Goal: Task Accomplishment & Management: Complete application form

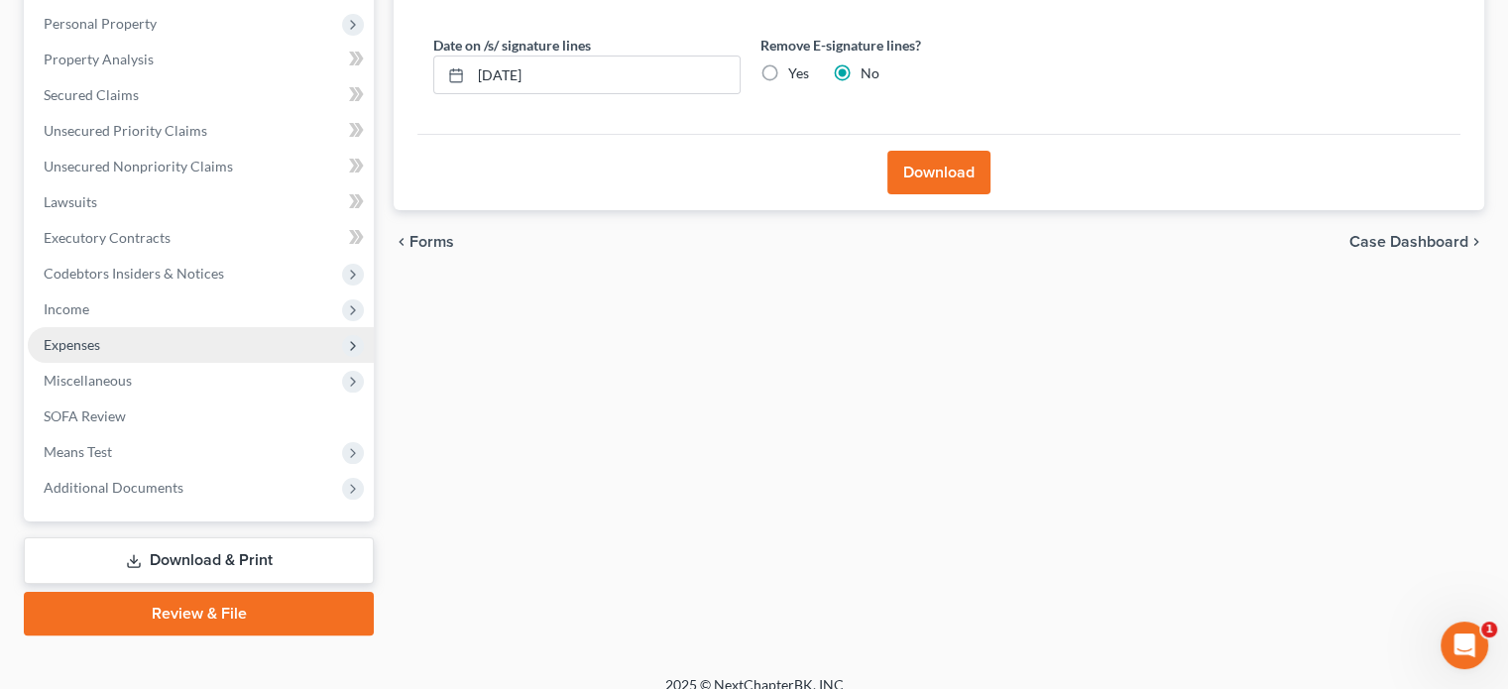
scroll to position [363, 0]
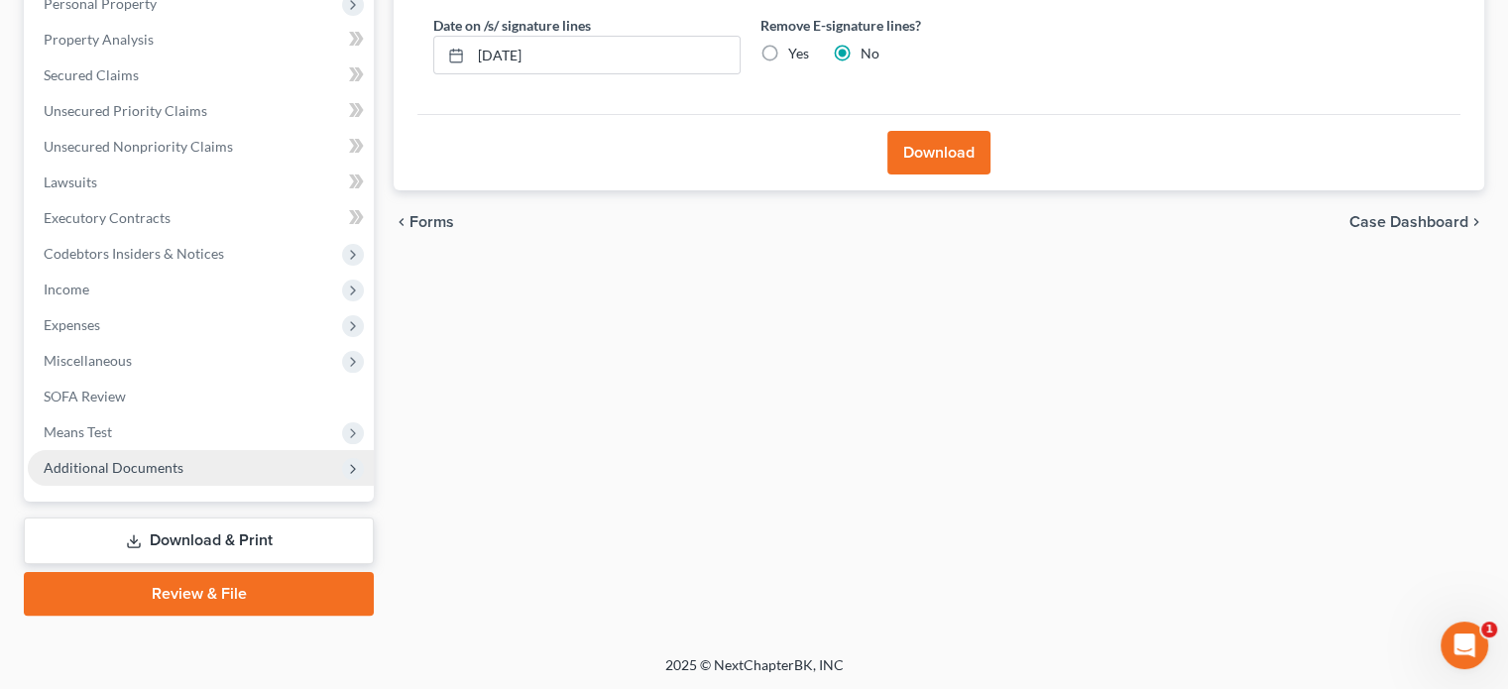
click at [151, 472] on span "Additional Documents" at bounding box center [114, 467] width 140 height 17
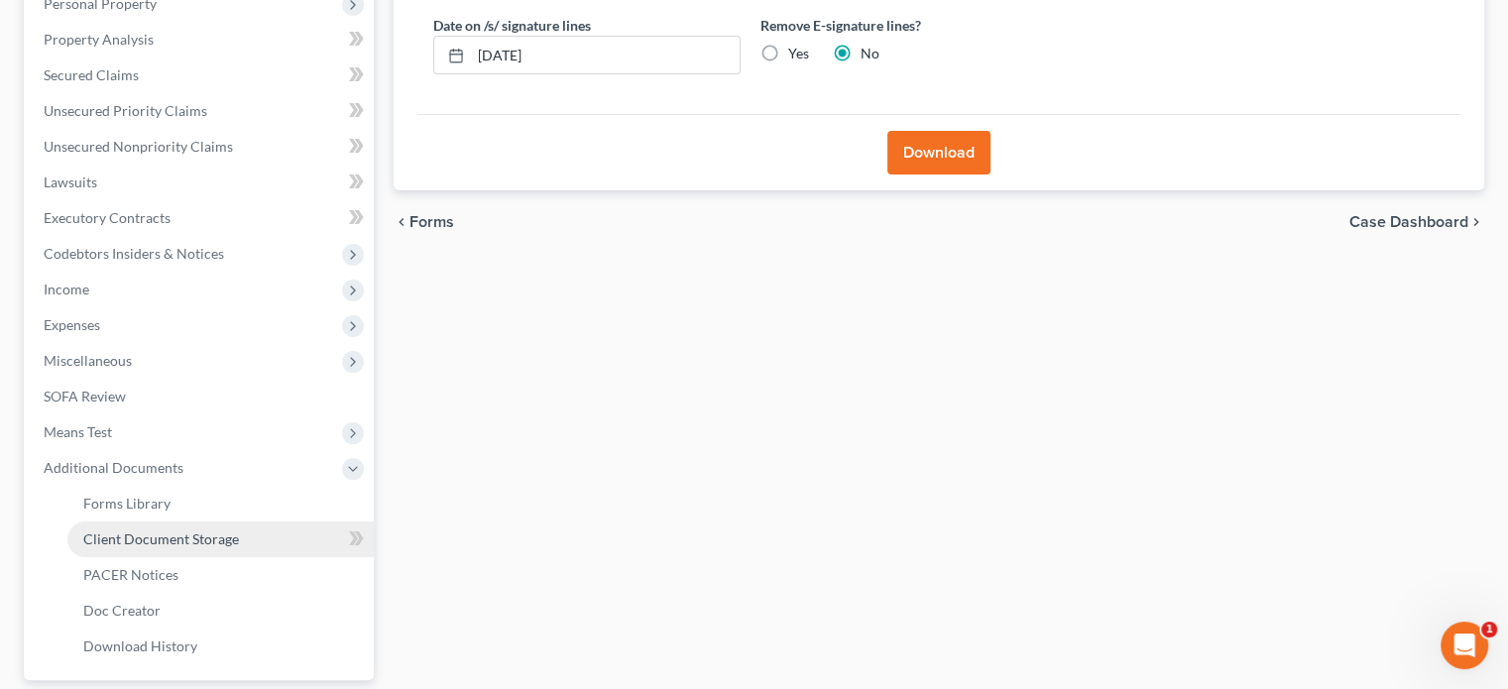
click at [154, 537] on span "Client Document Storage" at bounding box center [161, 538] width 156 height 17
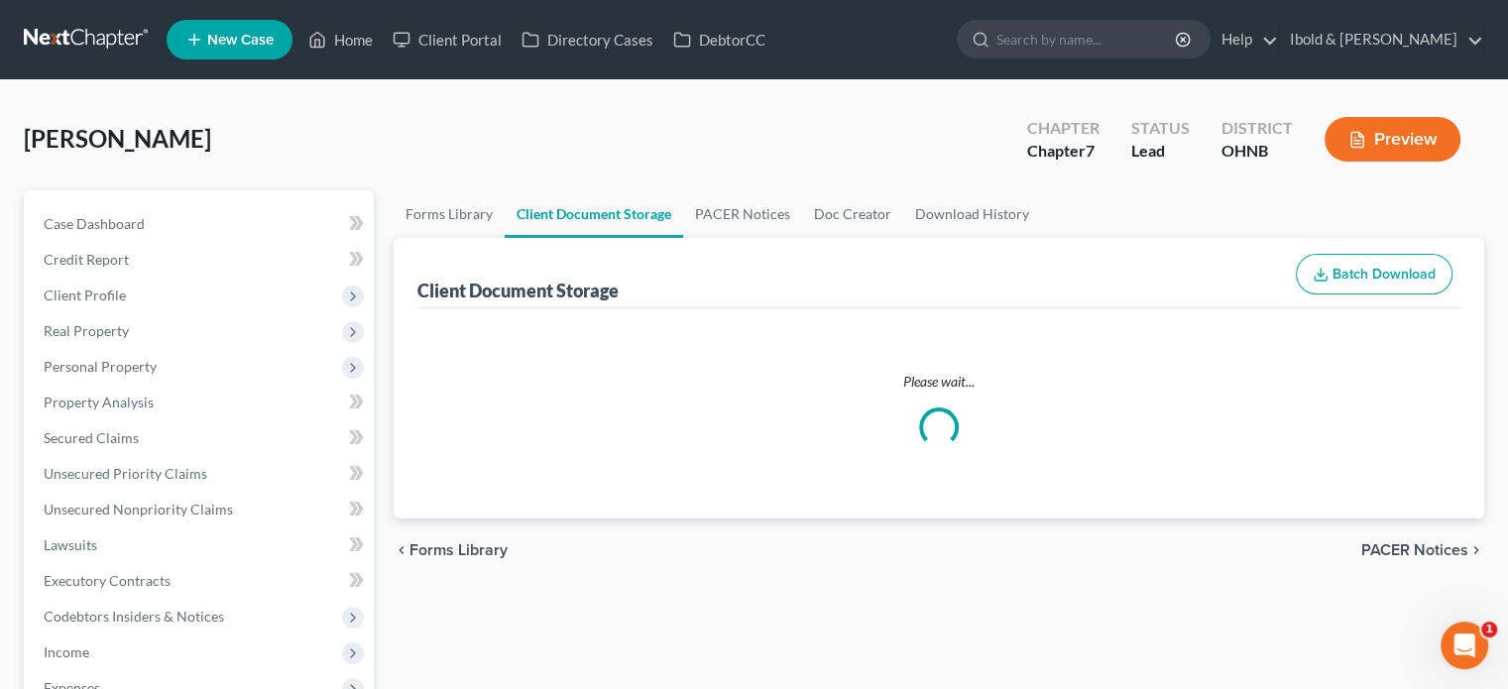
select select "5"
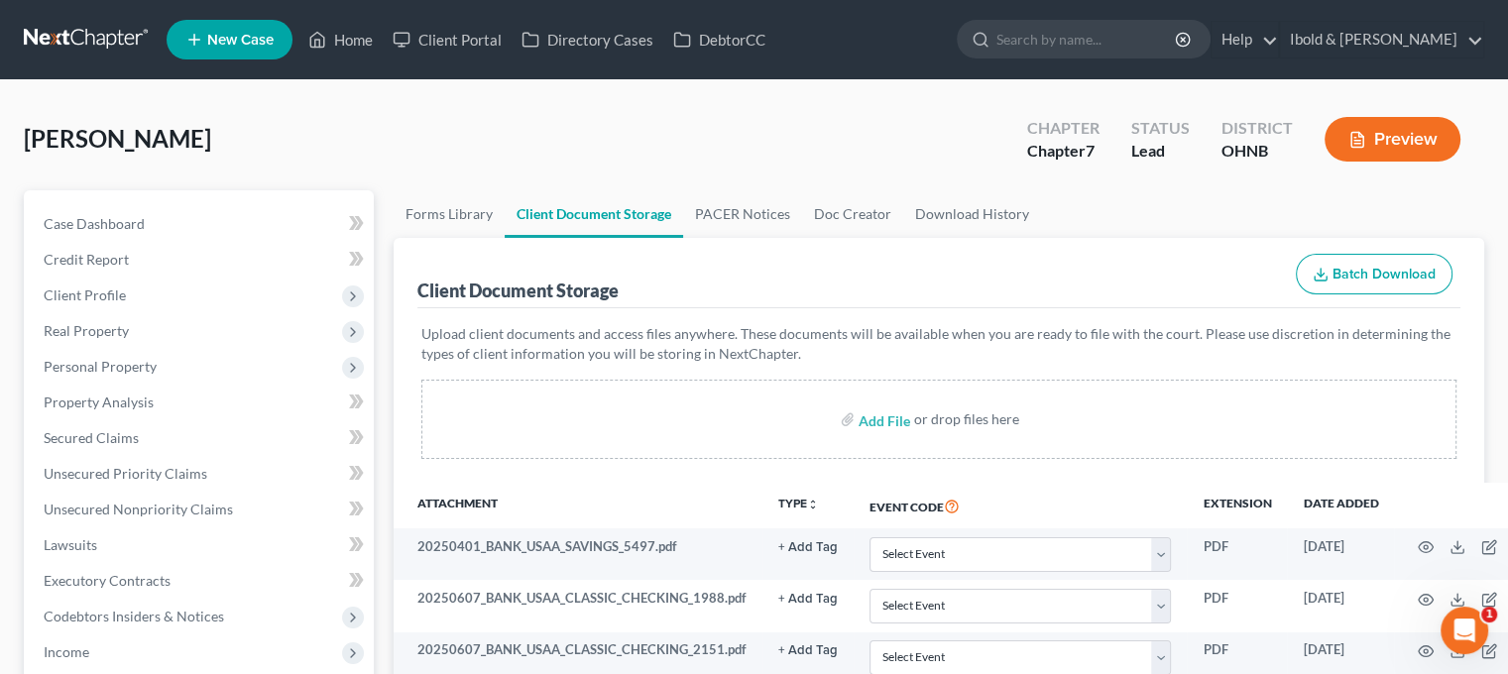
select select "5"
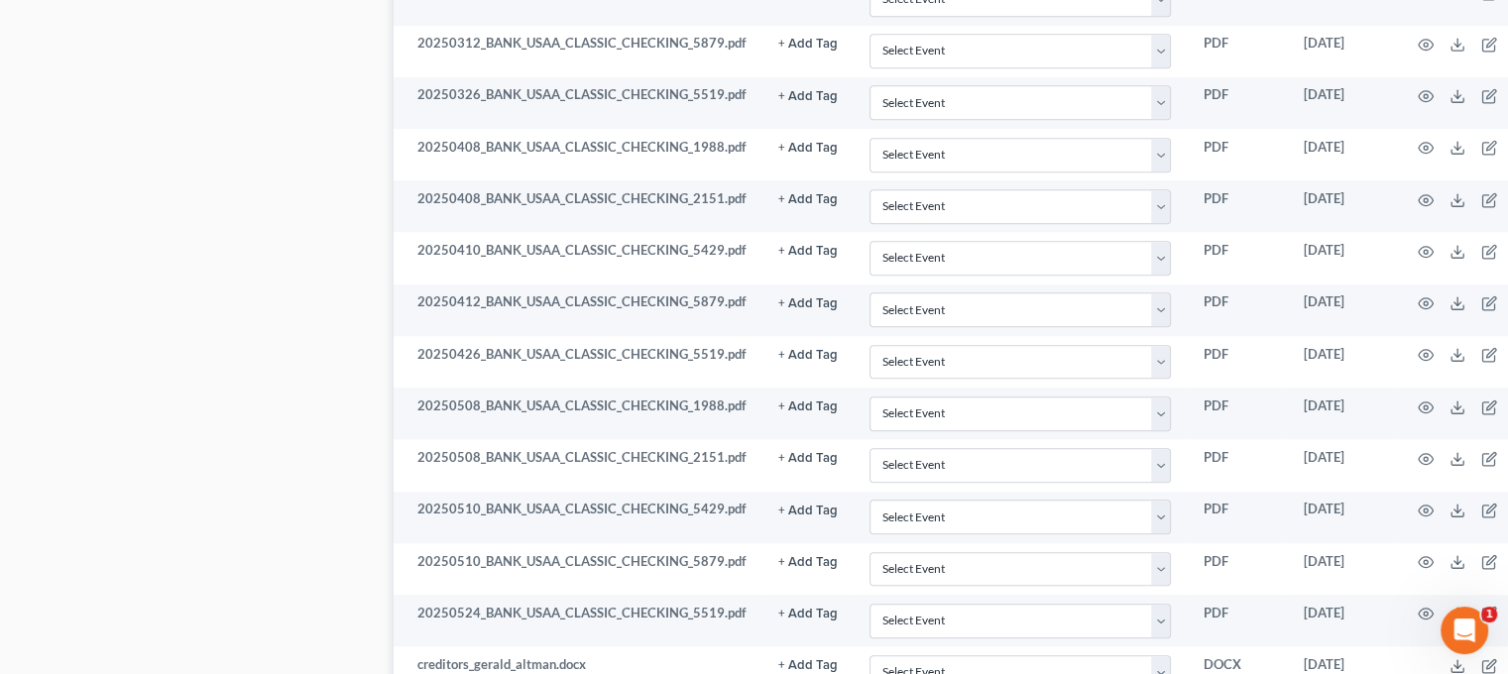
scroll to position [1704, 0]
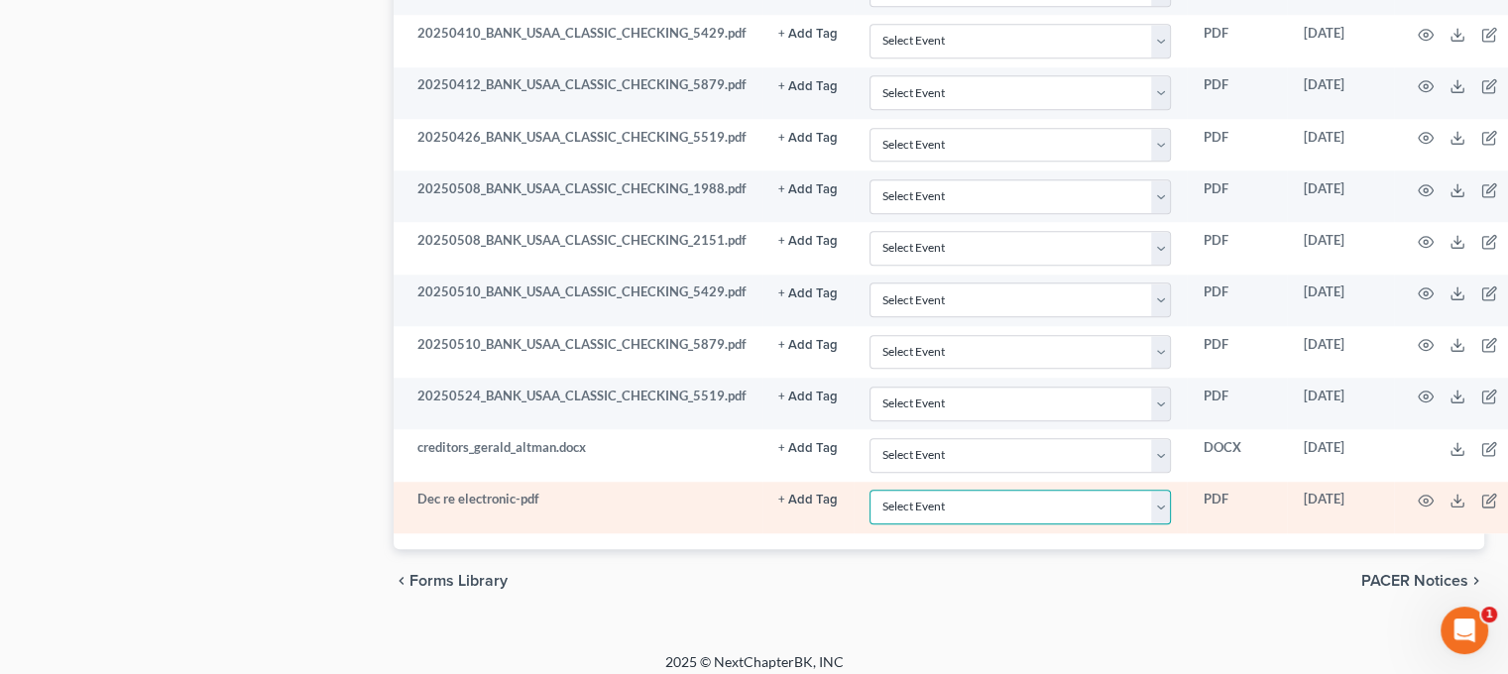
click at [1163, 503] on select "Select Event 20 Largest Unsecured Creditors Amended List of Creditors (Fee) Ame…" at bounding box center [1019, 507] width 301 height 35
select select "16"
click at [869, 490] on select "Select Event 20 Largest Unsecured Creditors Amended List of Creditors (Fee) Ame…" at bounding box center [1019, 507] width 301 height 35
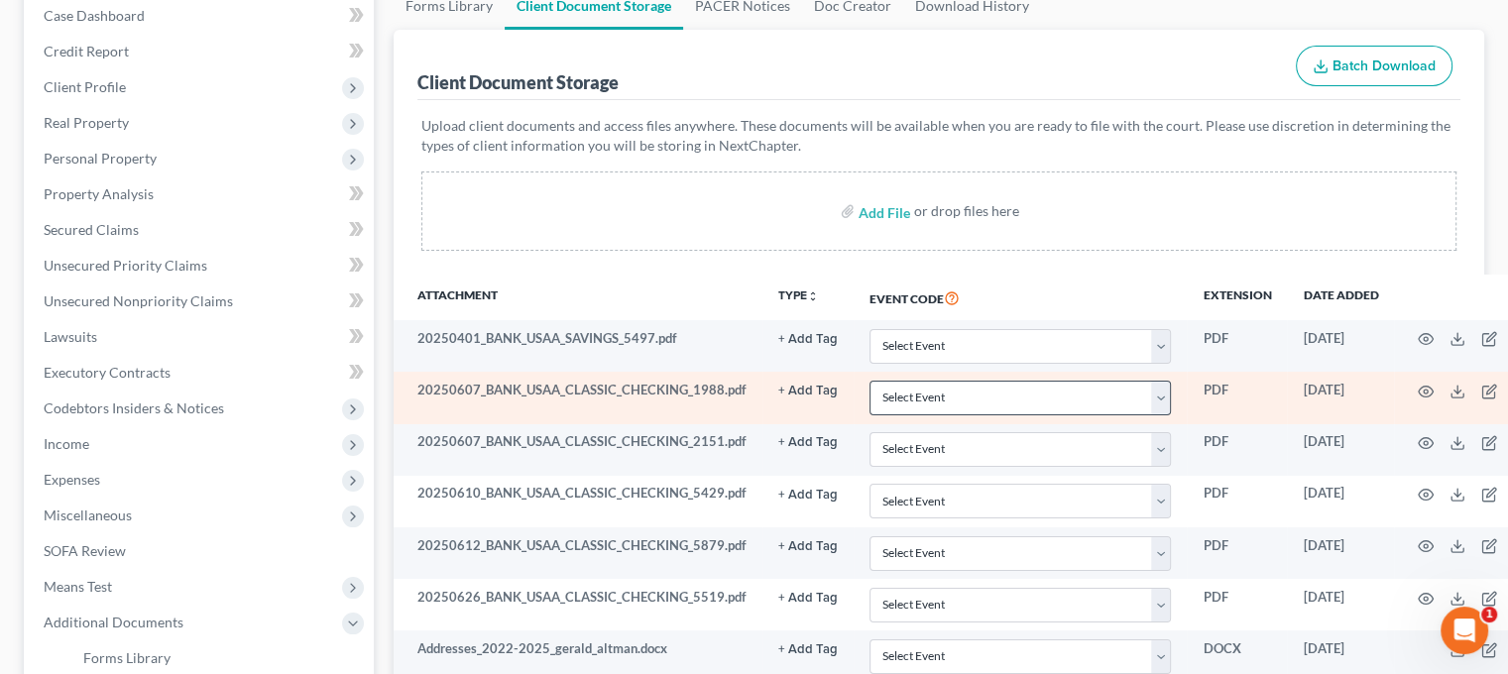
scroll to position [0, 0]
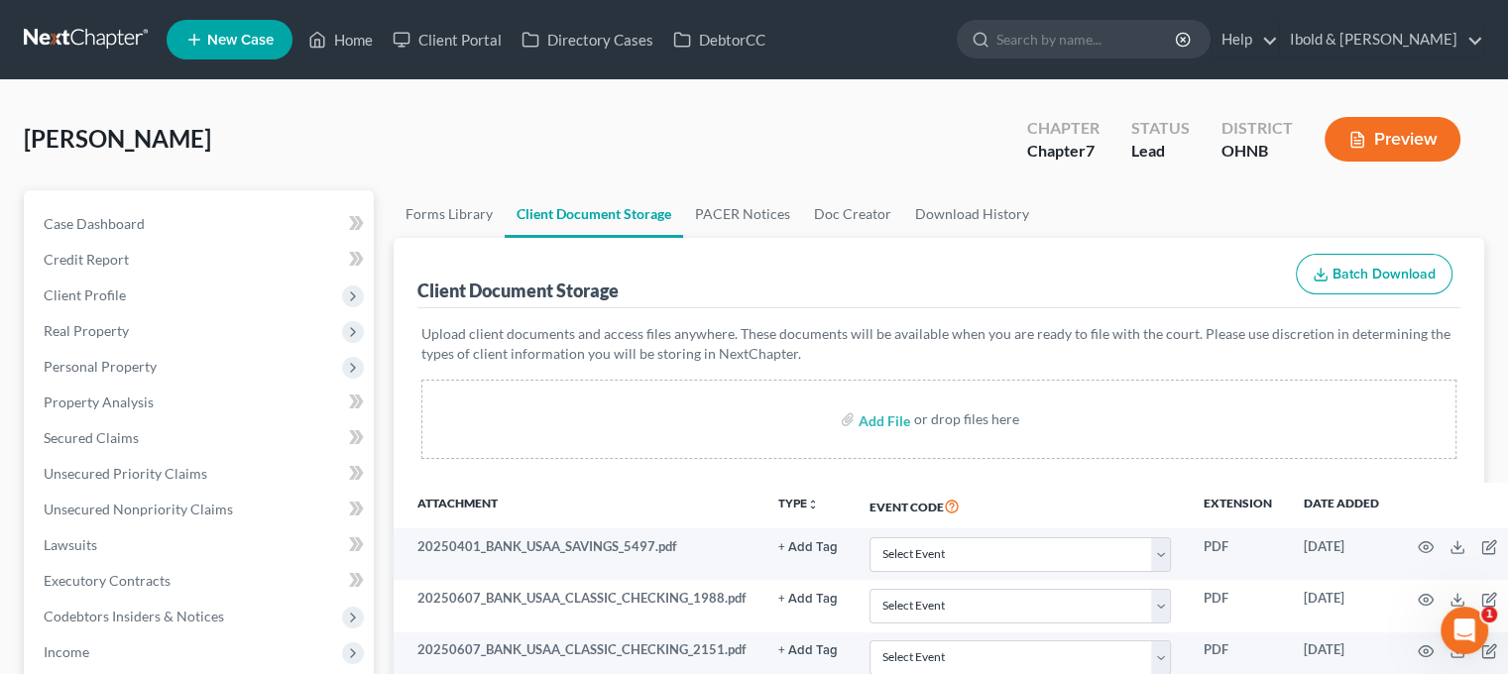
select select "5"
select select "16"
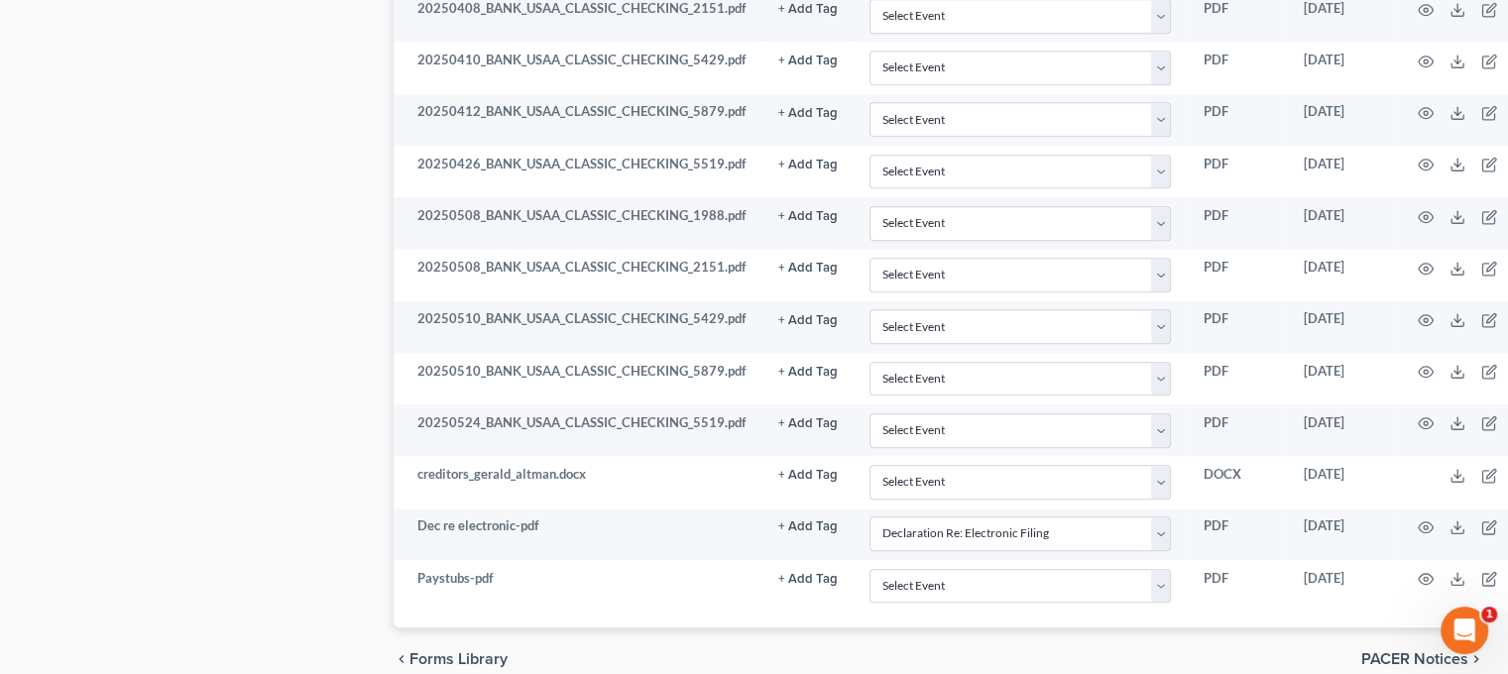
scroll to position [1755, 0]
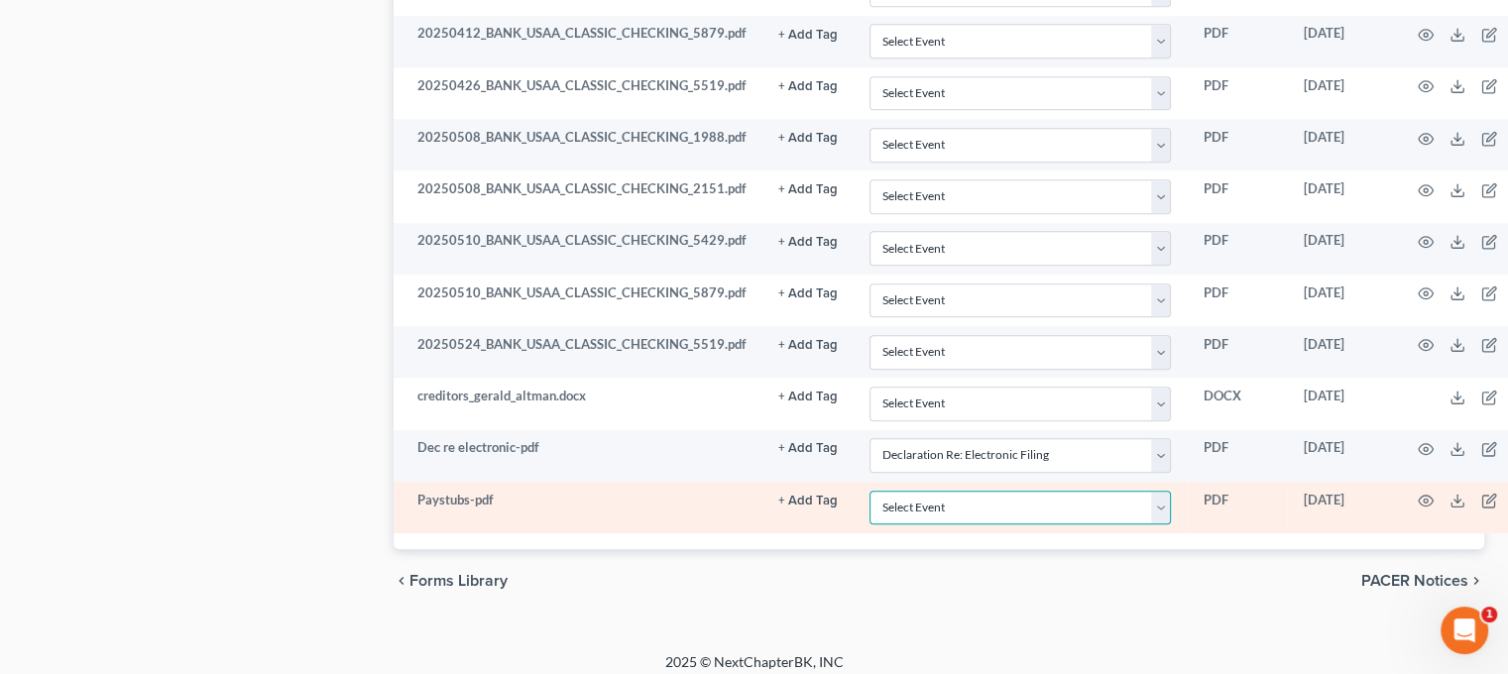
click at [1164, 505] on select "Select Event 20 Largest Unsecured Creditors Amended List of Creditors (Fee) Ame…" at bounding box center [1019, 508] width 301 height 35
select select "20"
click at [869, 491] on select "Select Event 20 Largest Unsecured Creditors Amended List of Creditors (Fee) Ame…" at bounding box center [1019, 508] width 301 height 35
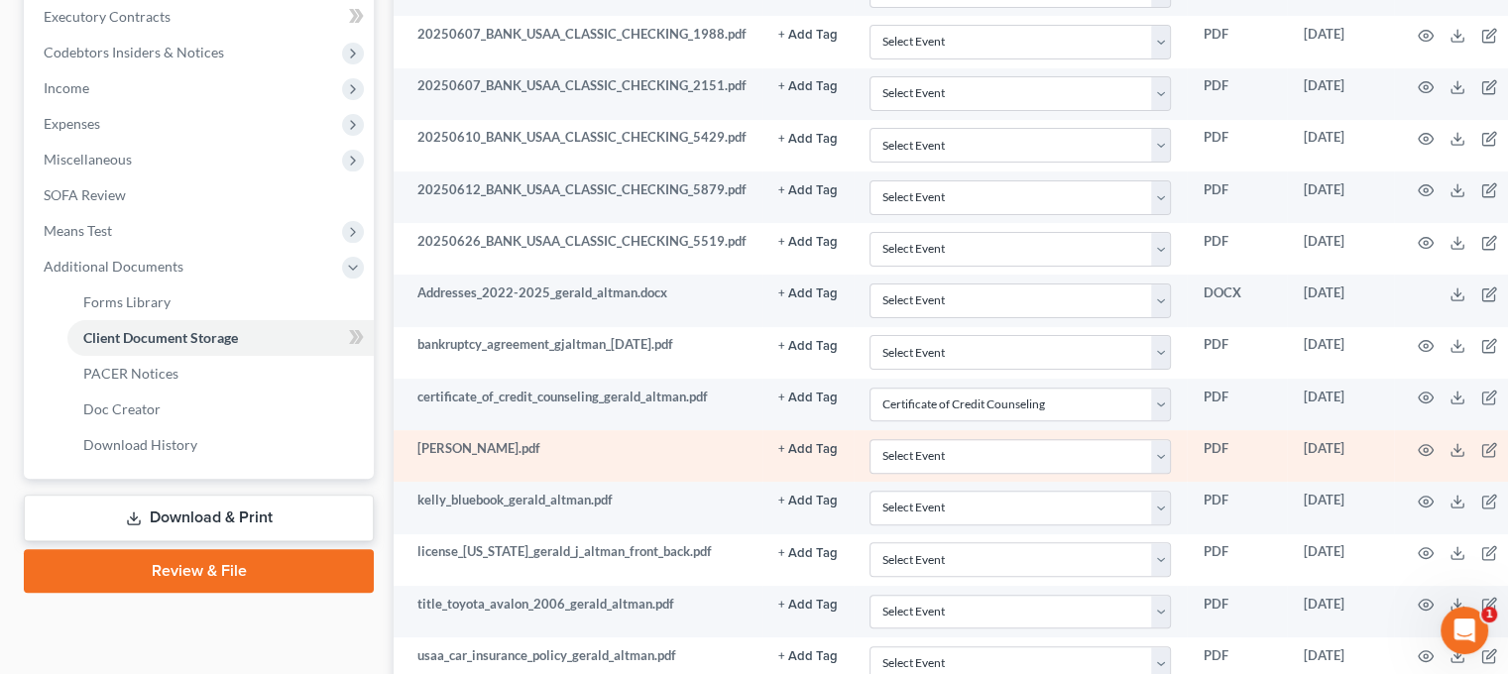
scroll to position [595, 0]
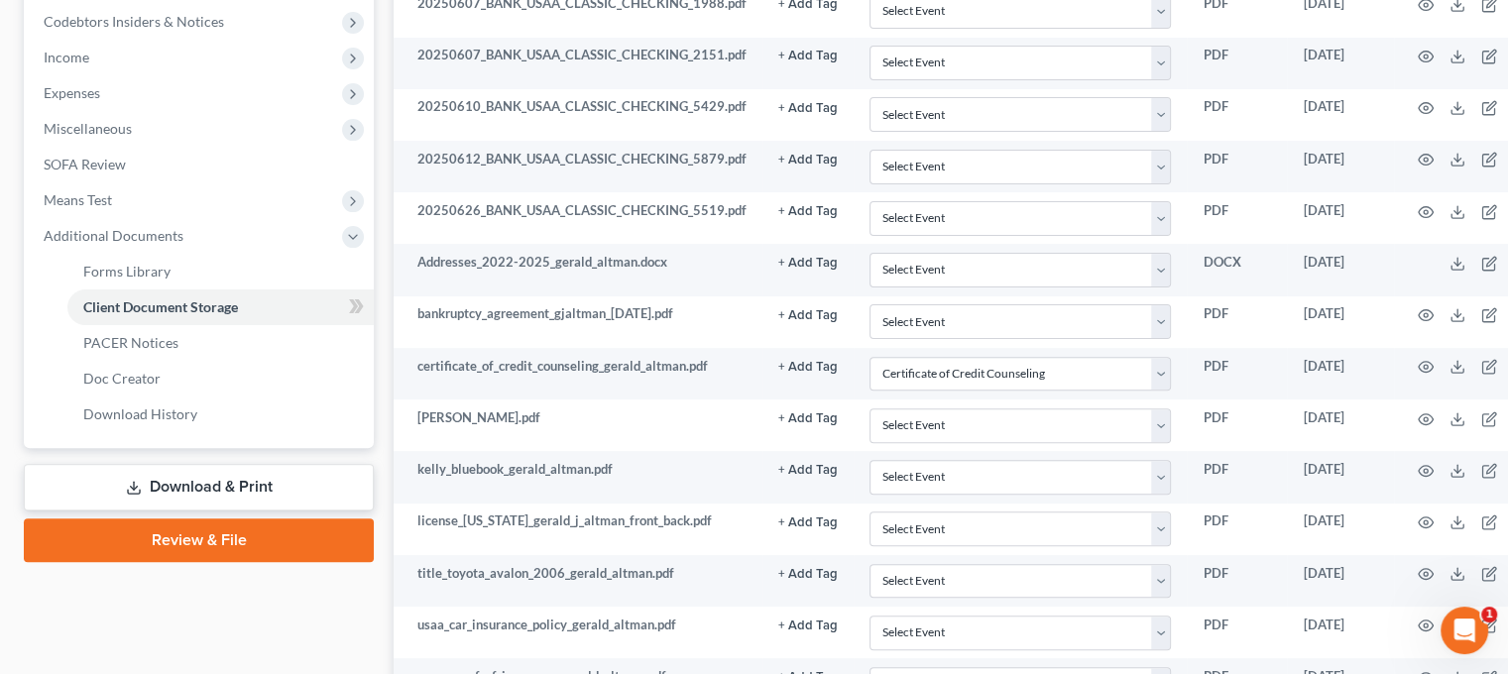
click at [279, 542] on link "Review & File" at bounding box center [199, 540] width 350 height 44
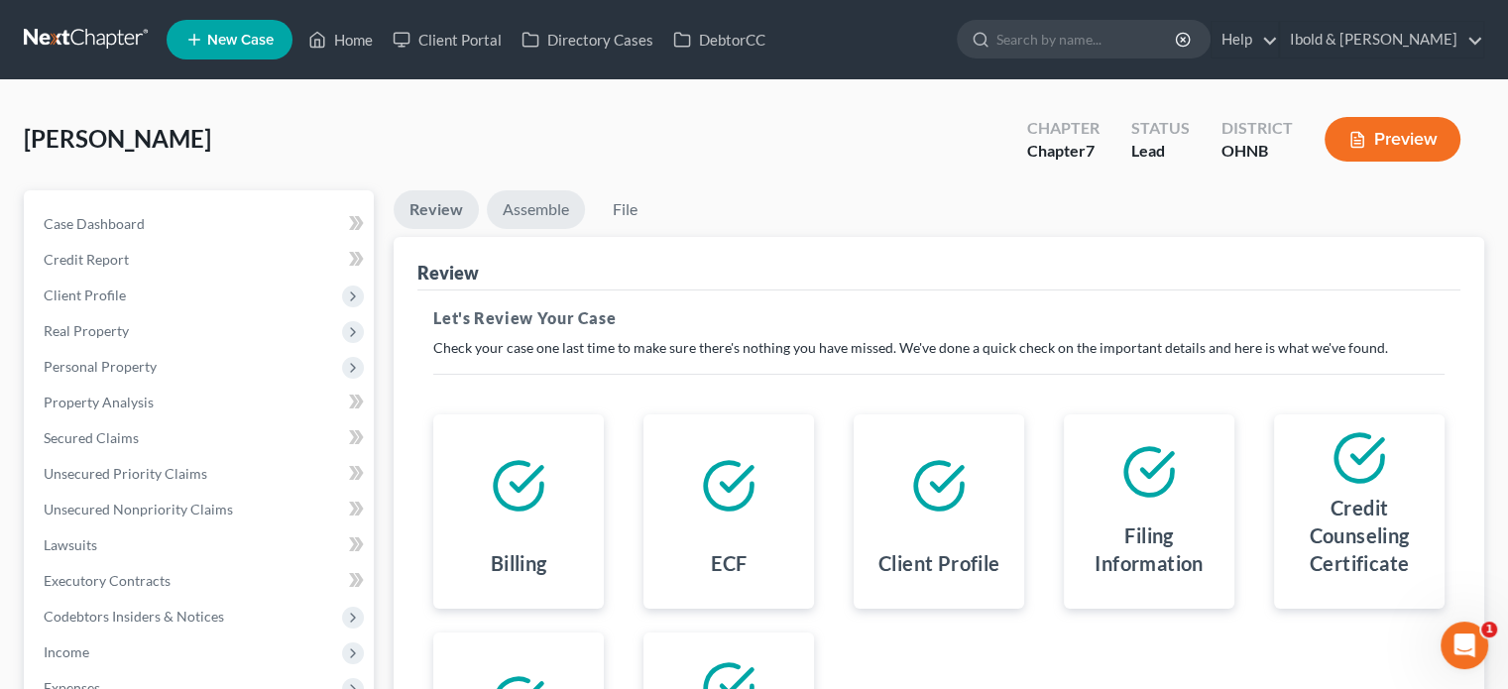
click at [533, 203] on link "Assemble" at bounding box center [536, 209] width 98 height 39
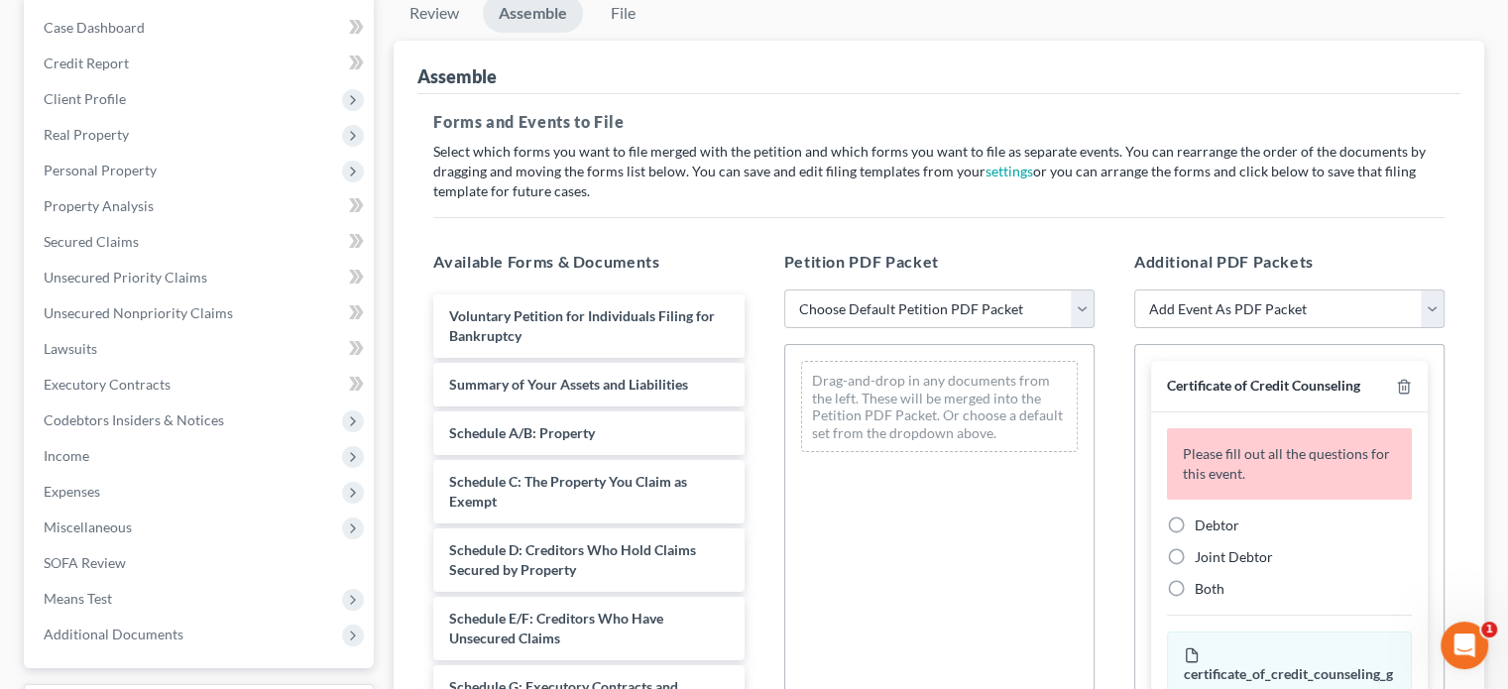
scroll to position [198, 0]
click at [1194, 526] on label "Debtor" at bounding box center [1216, 523] width 45 height 20
click at [1202, 526] on input "Debtor" at bounding box center [1208, 519] width 13 height 13
radio input "true"
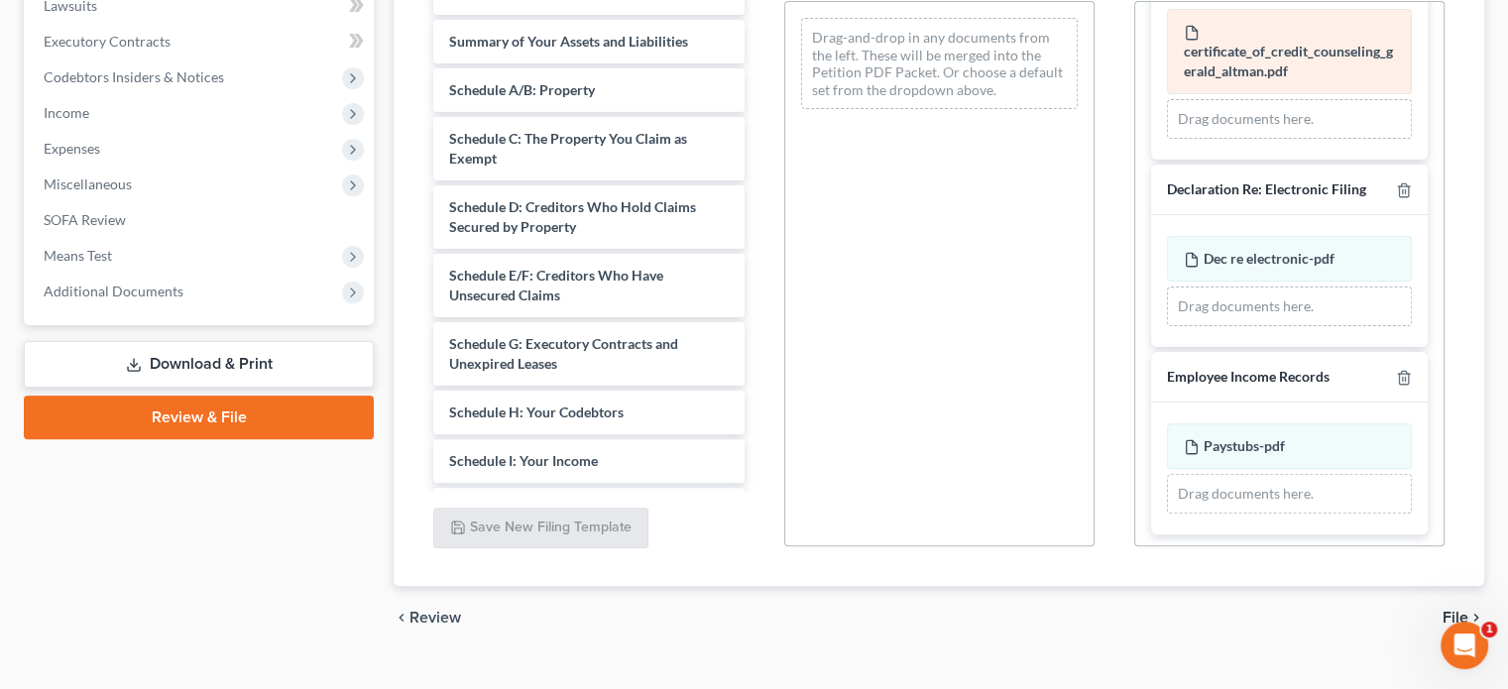
scroll to position [573, 0]
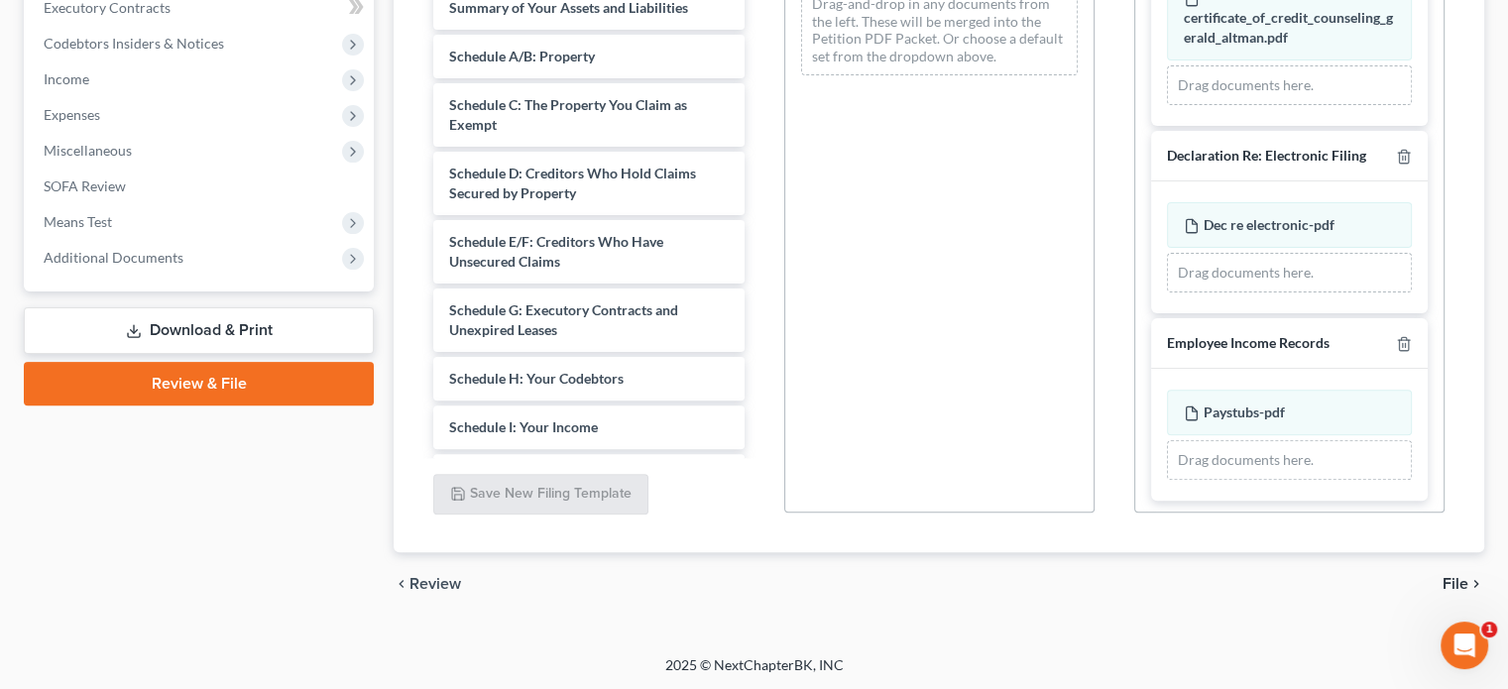
click at [1450, 580] on span "File" at bounding box center [1455, 584] width 26 height 16
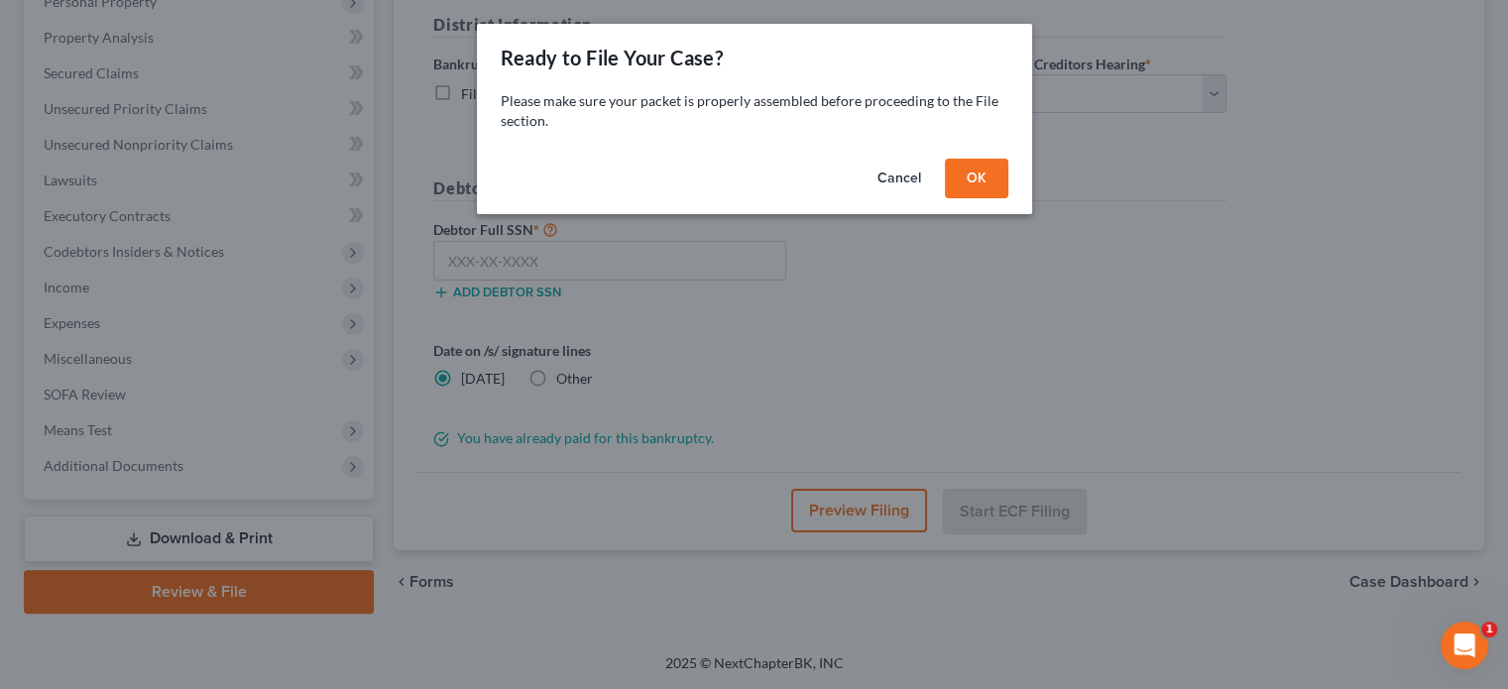
scroll to position [363, 0]
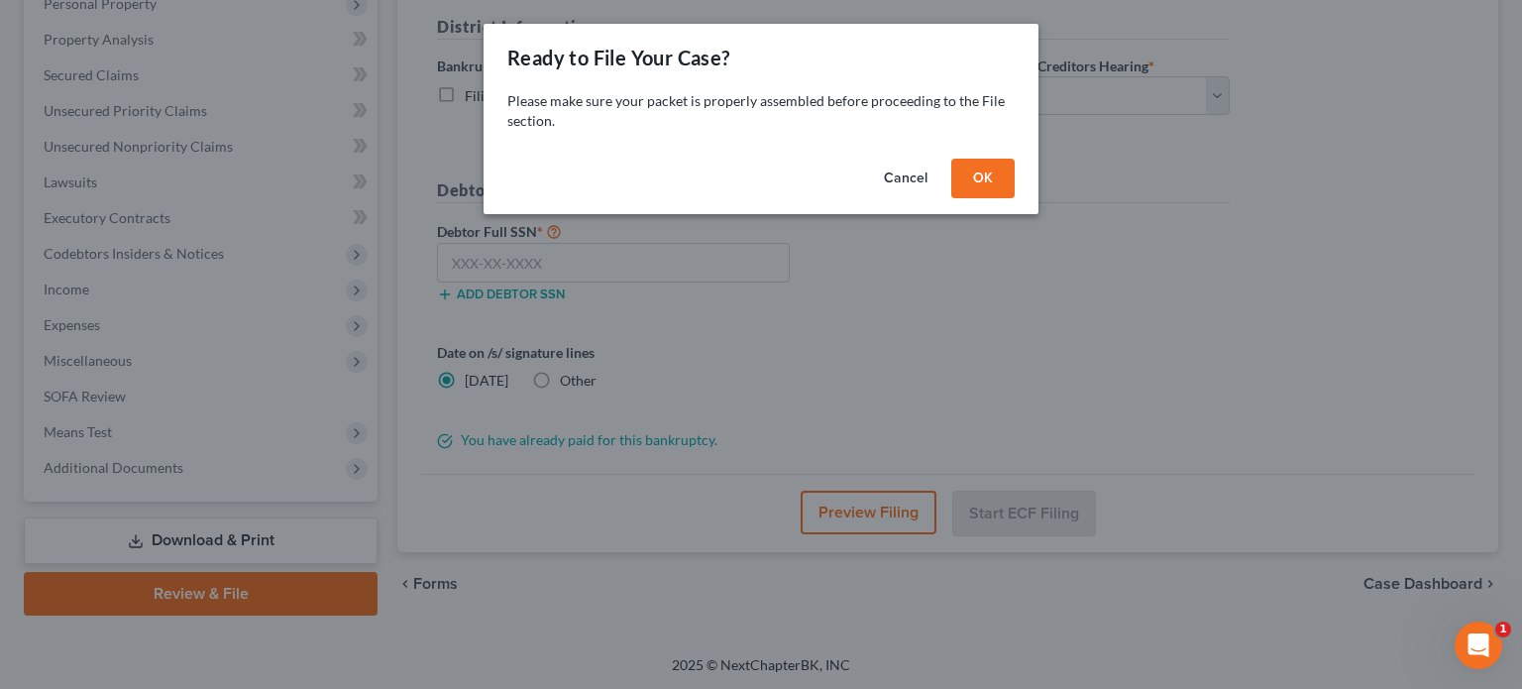
click at [977, 177] on button "OK" at bounding box center [982, 179] width 63 height 40
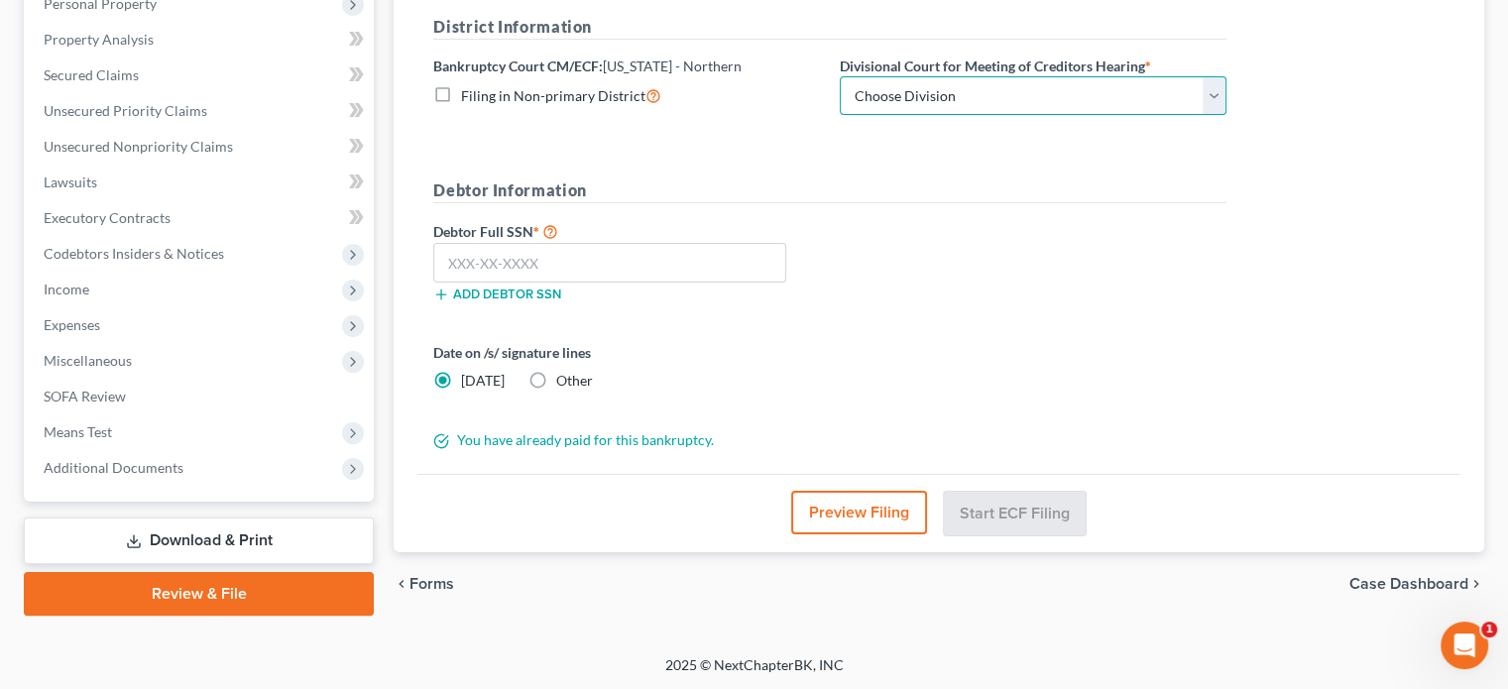
click at [1215, 102] on select "Choose Division Akron [GEOGRAPHIC_DATA] [GEOGRAPHIC_DATA] [GEOGRAPHIC_DATA] [GE…" at bounding box center [1032, 96] width 387 height 40
select select "2"
click at [839, 76] on select "Choose Division Akron [GEOGRAPHIC_DATA] [GEOGRAPHIC_DATA] [GEOGRAPHIC_DATA] [GE…" at bounding box center [1032, 96] width 387 height 40
click at [706, 259] on input "text" at bounding box center [609, 263] width 353 height 40
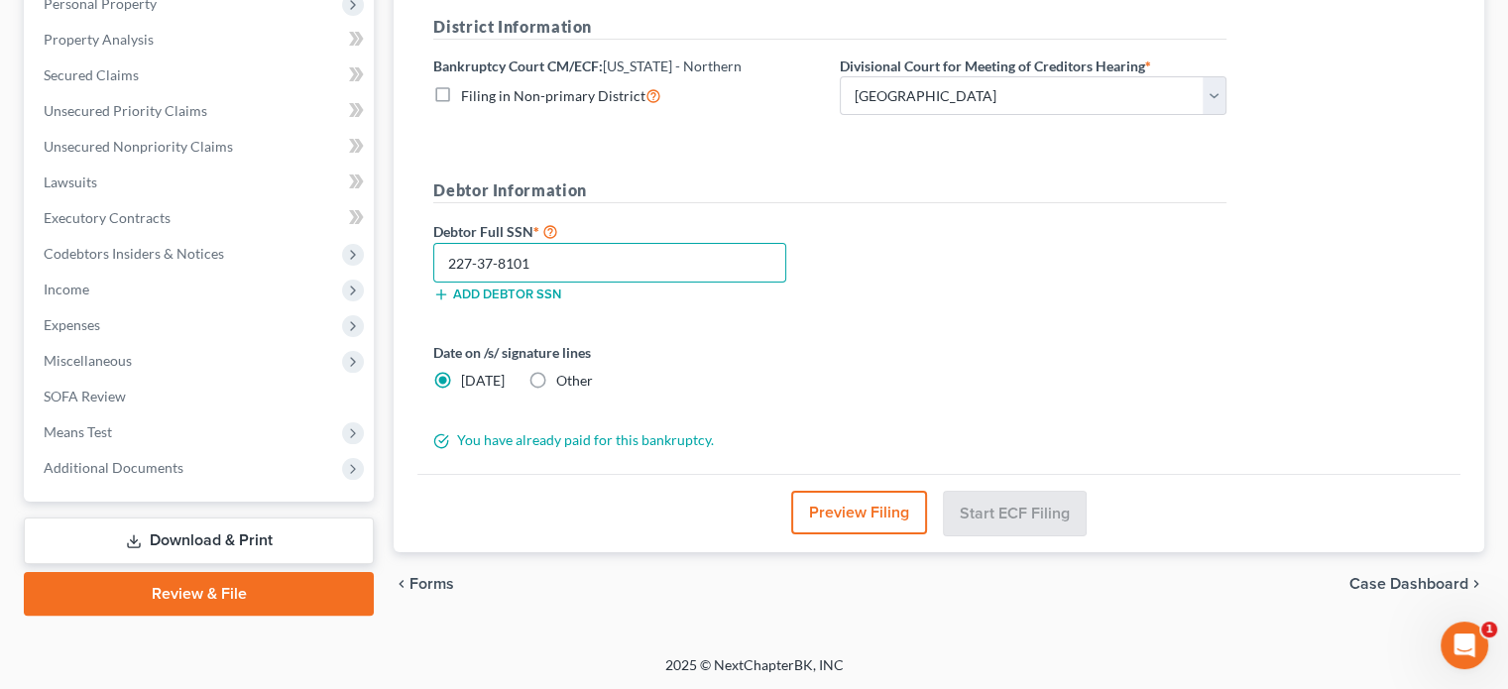
type input "227-37-8101"
click at [607, 338] on form "District Information Bankruptcy Court CM/ECF: [US_STATE] - Northern Filing in N…" at bounding box center [829, 233] width 793 height 436
click at [1224, 100] on select "Choose Division Akron [GEOGRAPHIC_DATA] [GEOGRAPHIC_DATA] [GEOGRAPHIC_DATA] [GE…" at bounding box center [1032, 96] width 387 height 40
click at [839, 76] on select "Choose Division Akron [GEOGRAPHIC_DATA] [GEOGRAPHIC_DATA] [GEOGRAPHIC_DATA] [GE…" at bounding box center [1032, 96] width 387 height 40
click at [603, 253] on input "227-37-8101" at bounding box center [609, 263] width 353 height 40
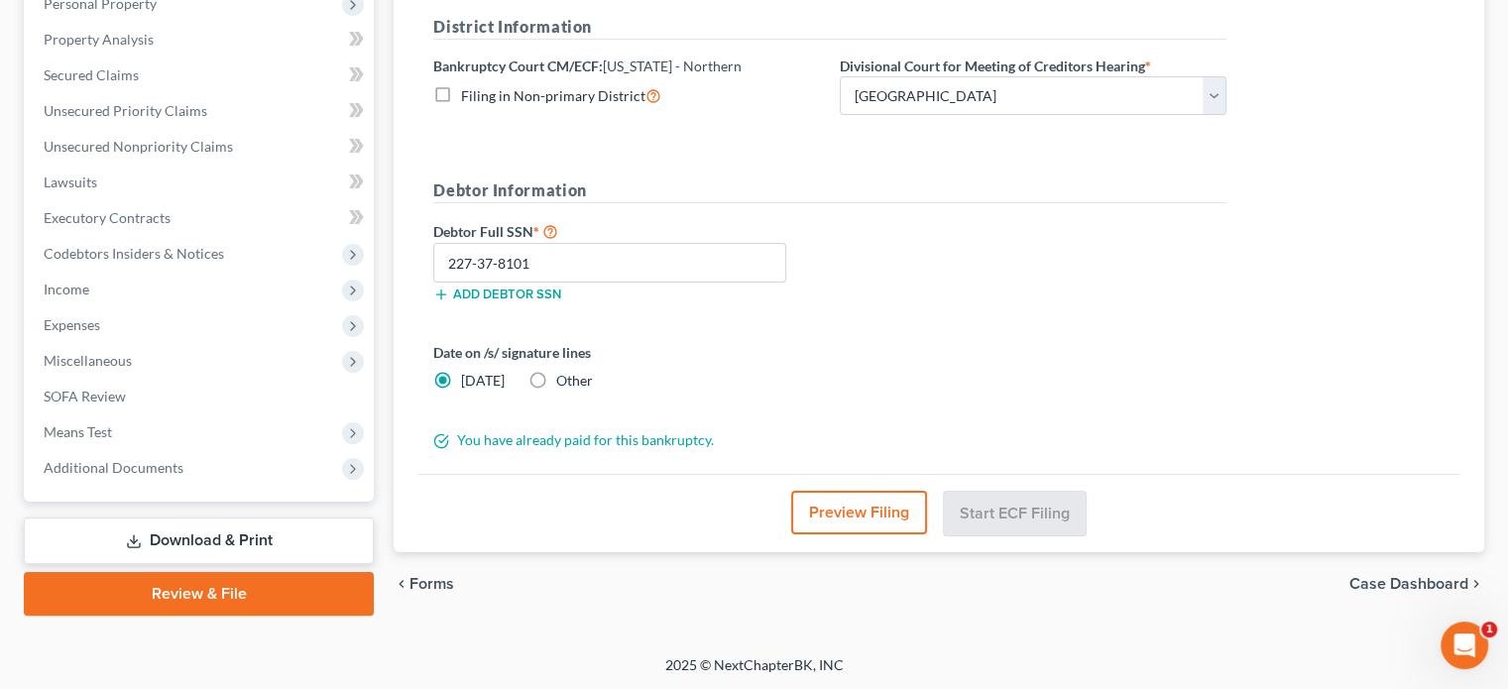
drag, startPoint x: 718, startPoint y: 351, endPoint x: 707, endPoint y: 388, distance: 38.3
click at [718, 351] on label "Date on /s/ signature lines" at bounding box center [626, 352] width 387 height 21
click at [592, 411] on form "District Information Bankruptcy Court CM/ECF: [US_STATE] - Northern Filing in N…" at bounding box center [829, 233] width 793 height 436
click at [862, 510] on button "Preview Filing" at bounding box center [859, 513] width 136 height 44
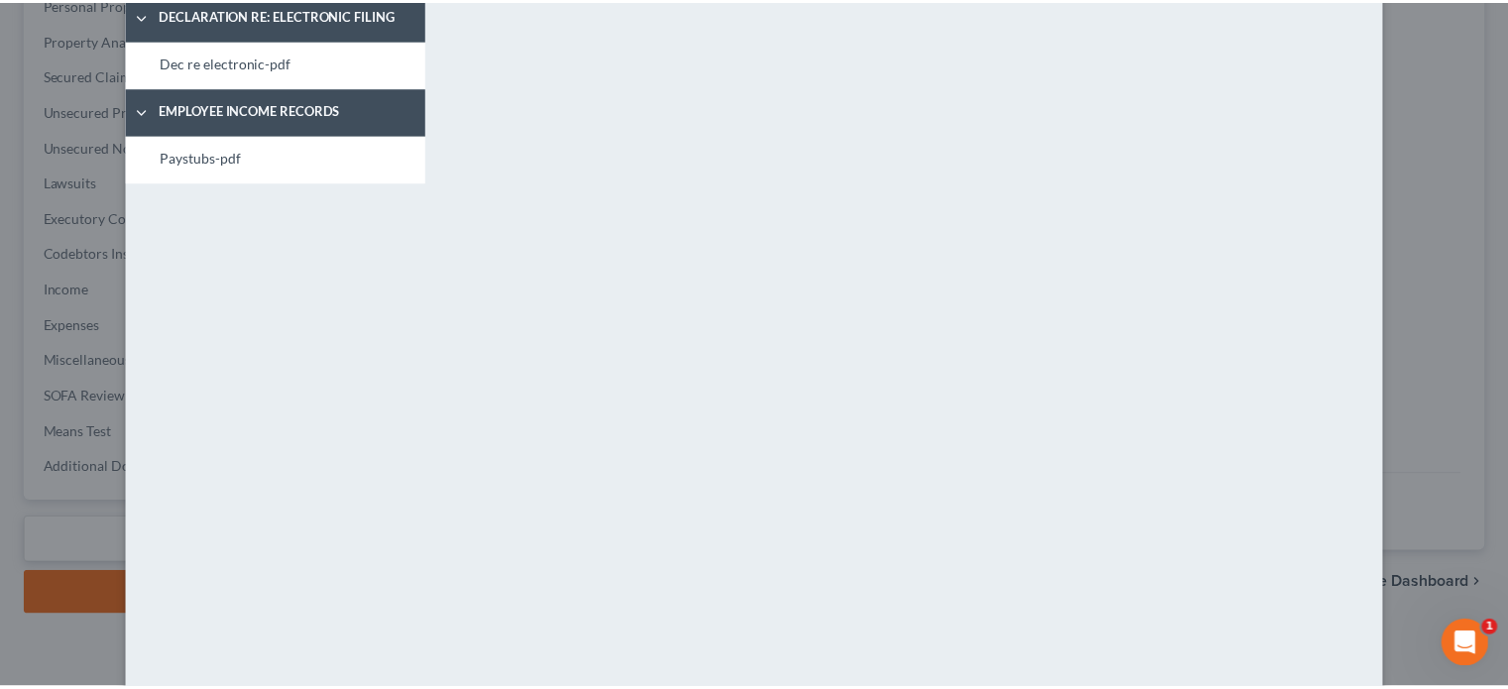
scroll to position [0, 0]
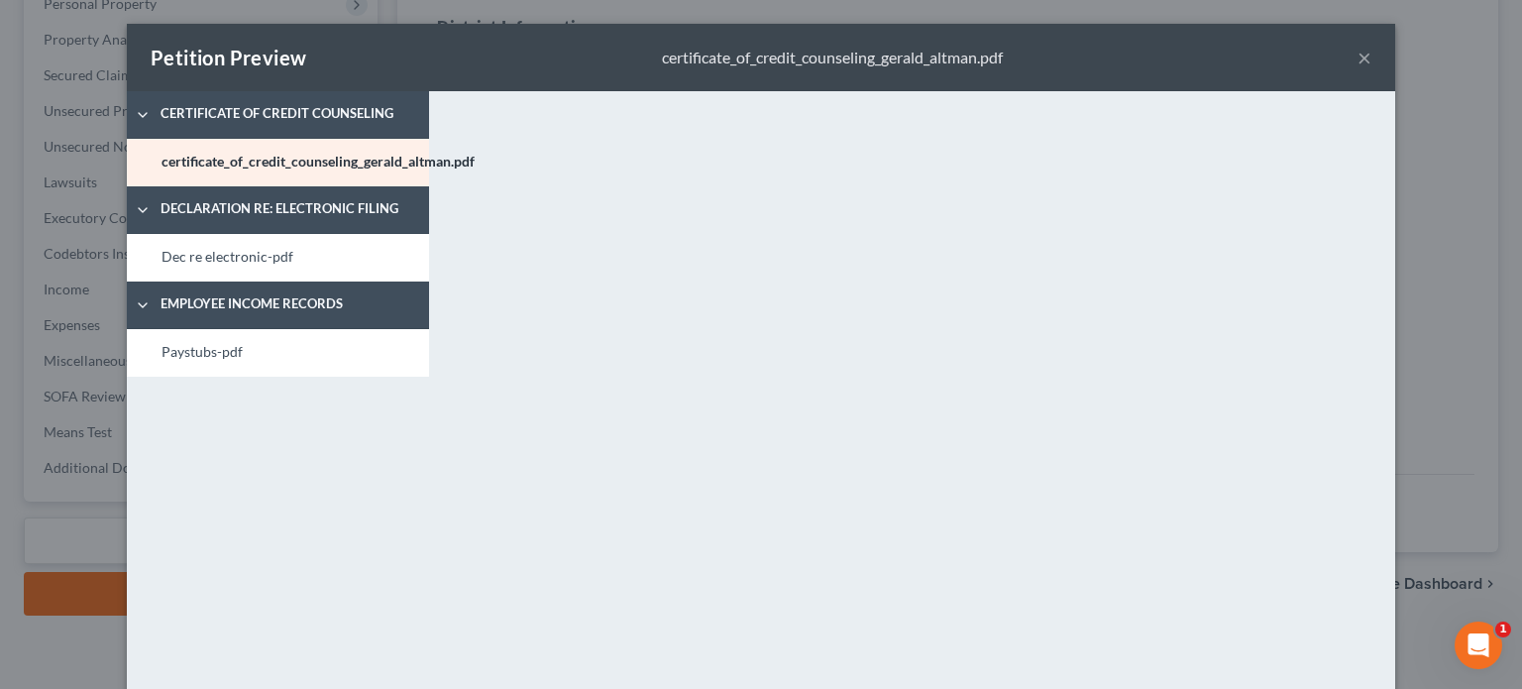
click at [1358, 59] on button "×" at bounding box center [1365, 58] width 14 height 24
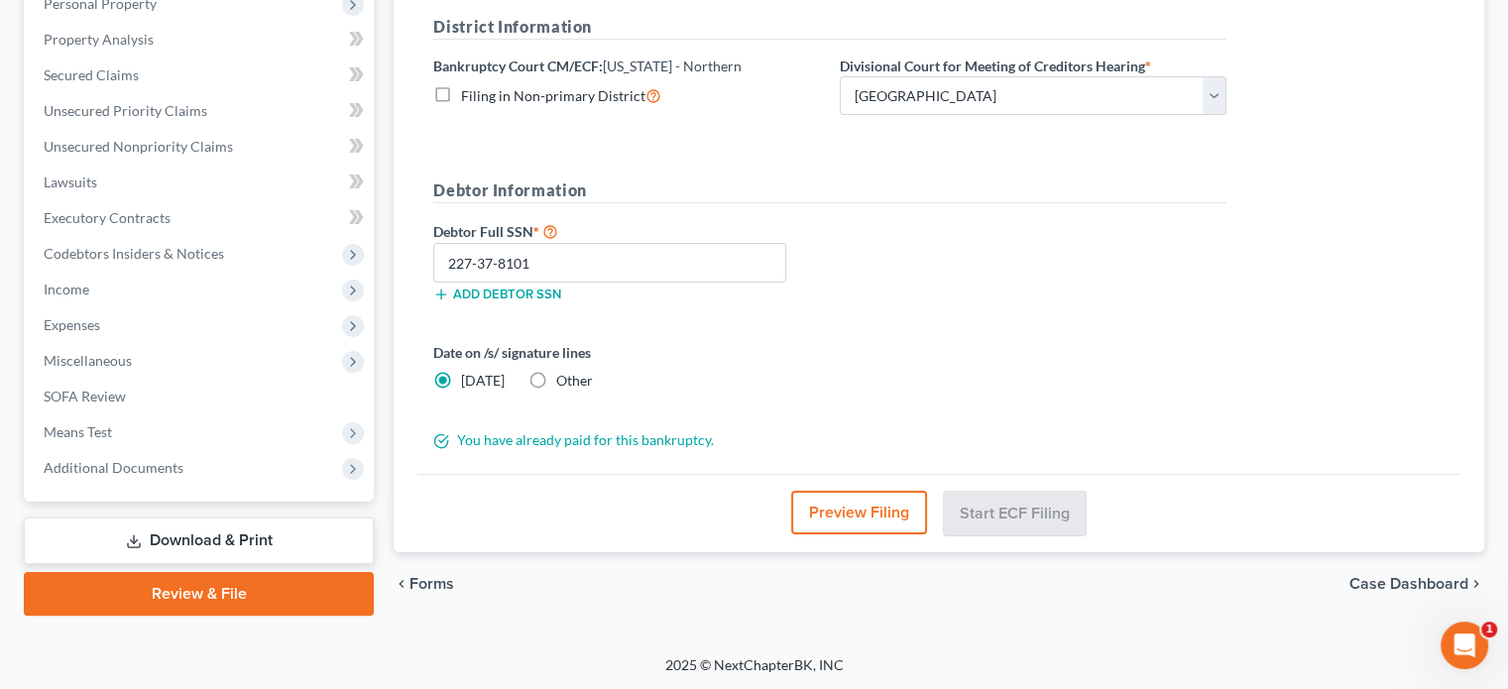
click at [1015, 220] on div "Debtor Full SSN * 227-37-8101 Add debtor SSN" at bounding box center [829, 268] width 813 height 99
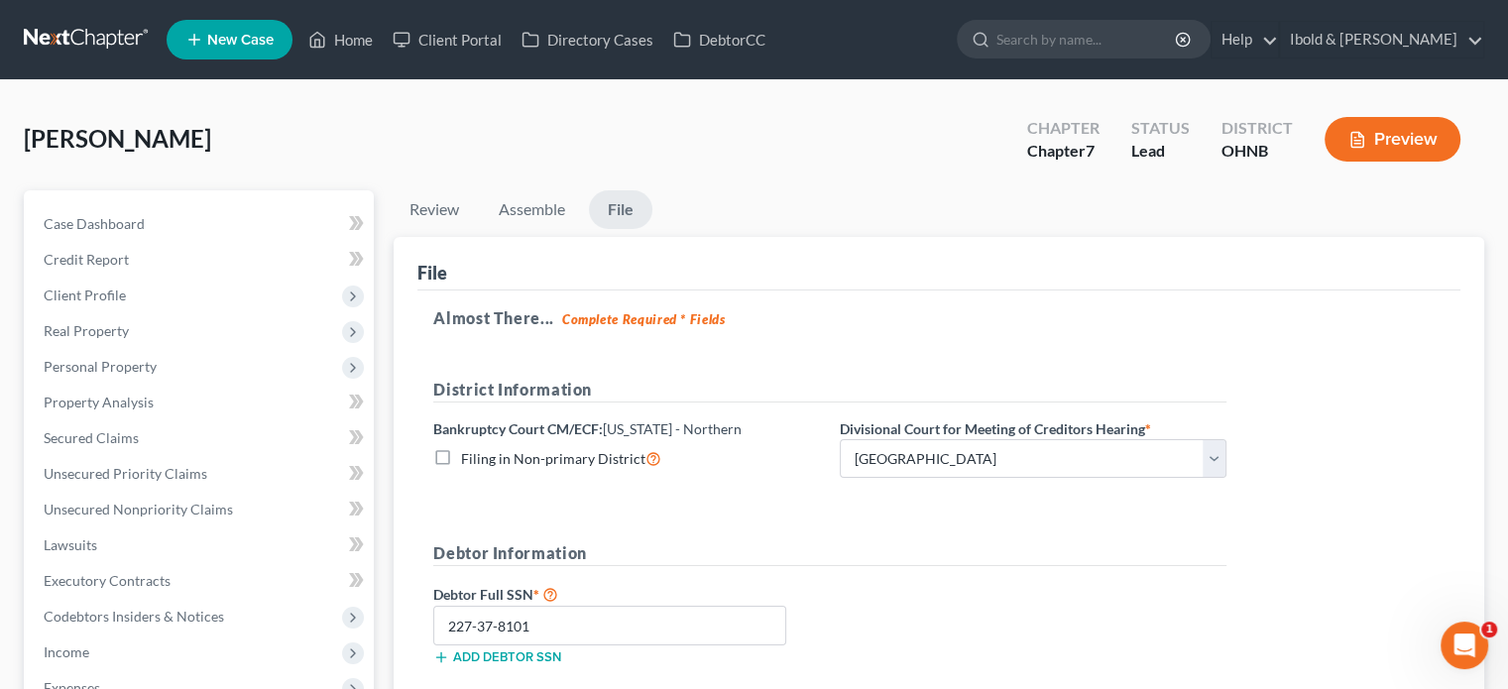
click at [626, 232] on li "File" at bounding box center [620, 213] width 63 height 47
click at [622, 210] on link "File" at bounding box center [620, 209] width 63 height 39
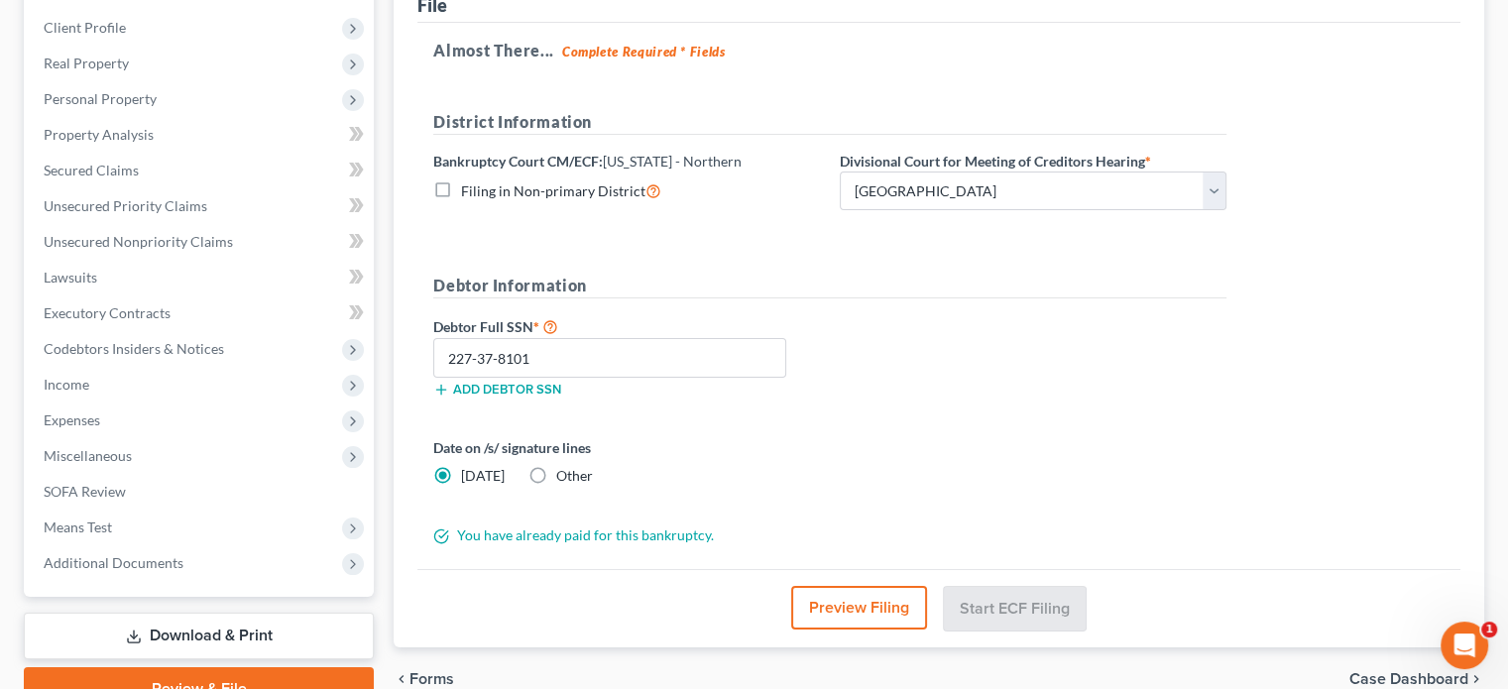
scroll to position [297, 0]
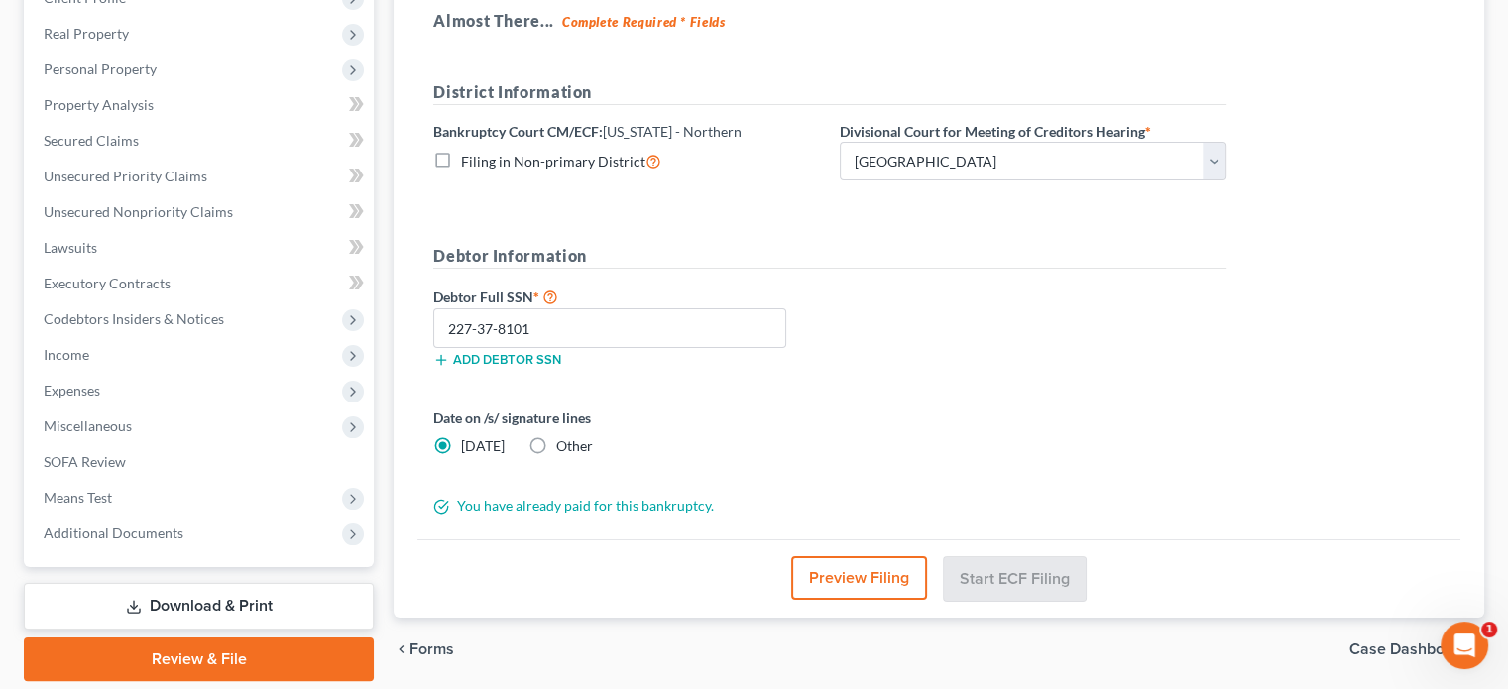
drag, startPoint x: 532, startPoint y: 447, endPoint x: 491, endPoint y: 452, distance: 41.9
click at [556, 447] on label "Other" at bounding box center [574, 446] width 37 height 20
click at [564, 447] on input "Other" at bounding box center [570, 442] width 13 height 13
radio input "true"
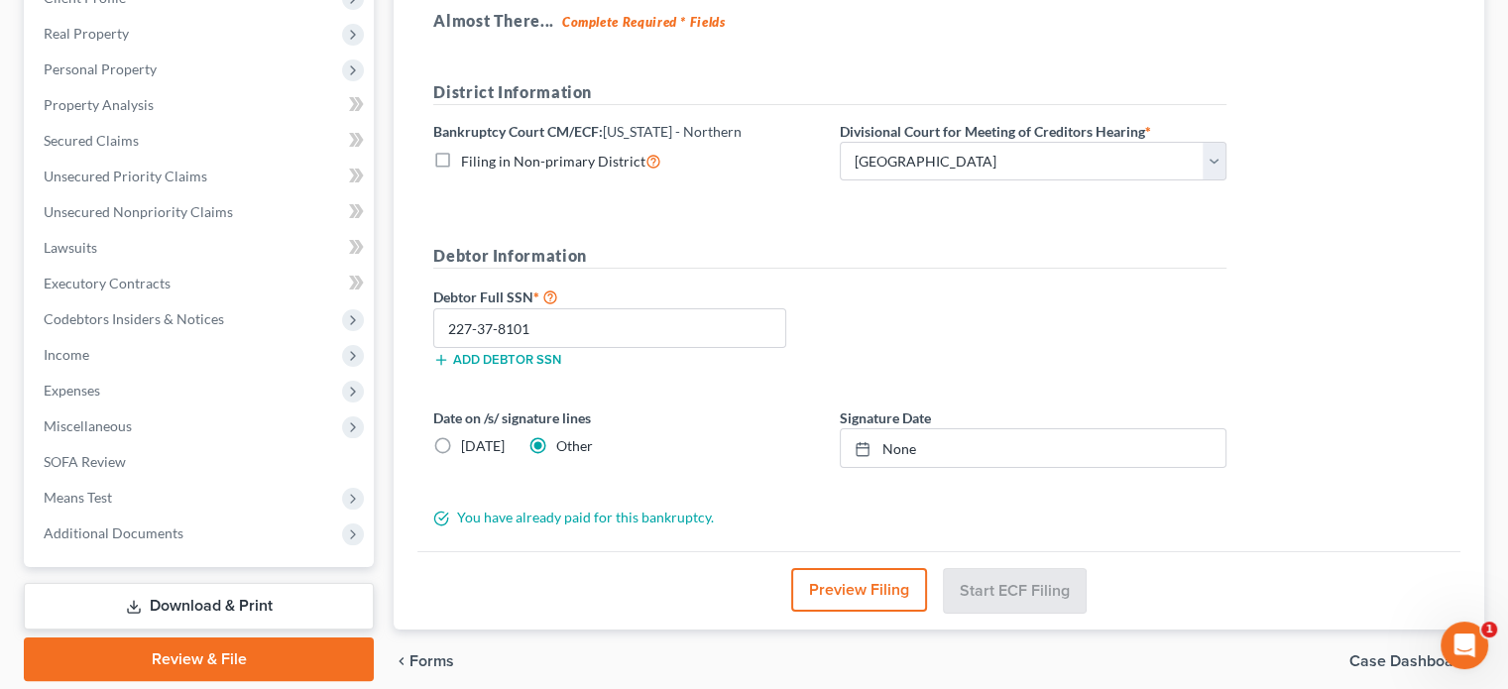
click at [461, 443] on label "[DATE]" at bounding box center [483, 446] width 44 height 20
click at [469, 443] on input "[DATE]" at bounding box center [475, 442] width 13 height 13
radio input "true"
radio input "false"
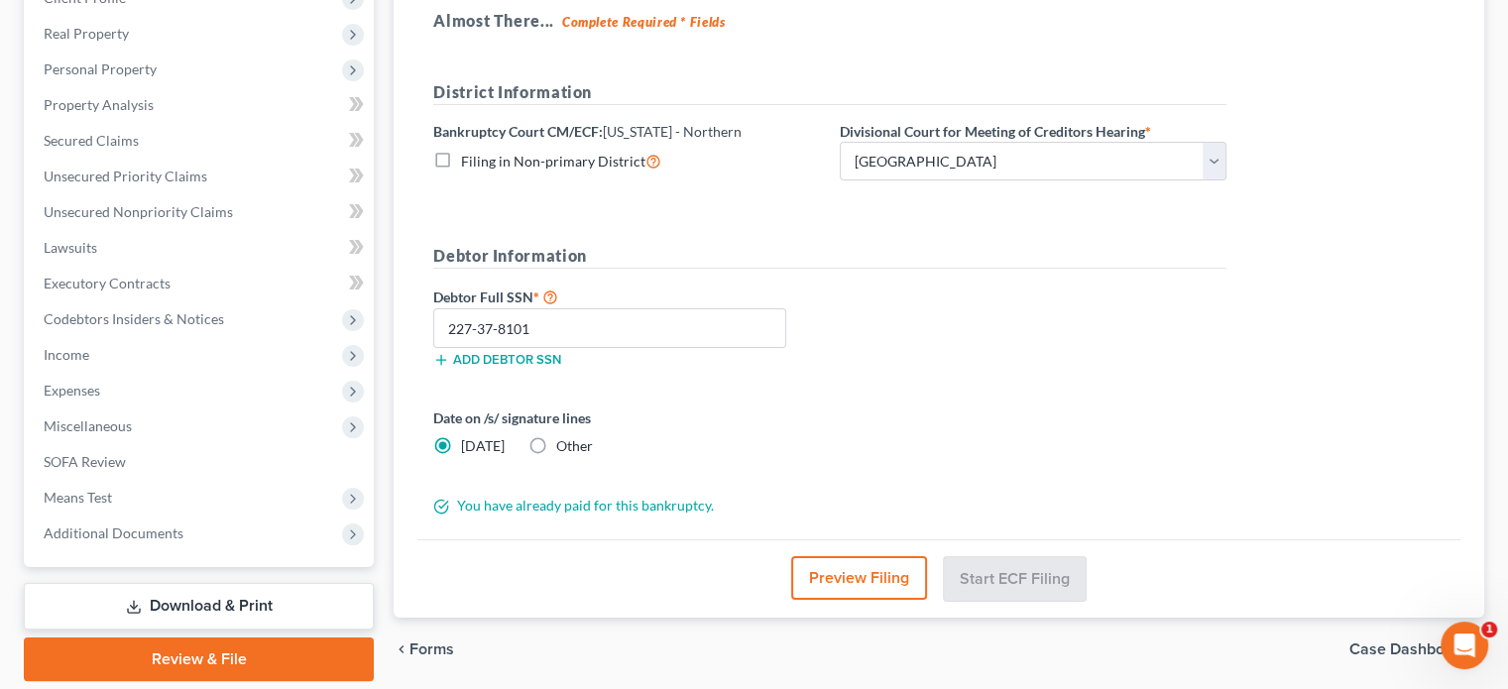
click at [654, 506] on div "You have already paid for this bankruptcy." at bounding box center [829, 506] width 813 height 20
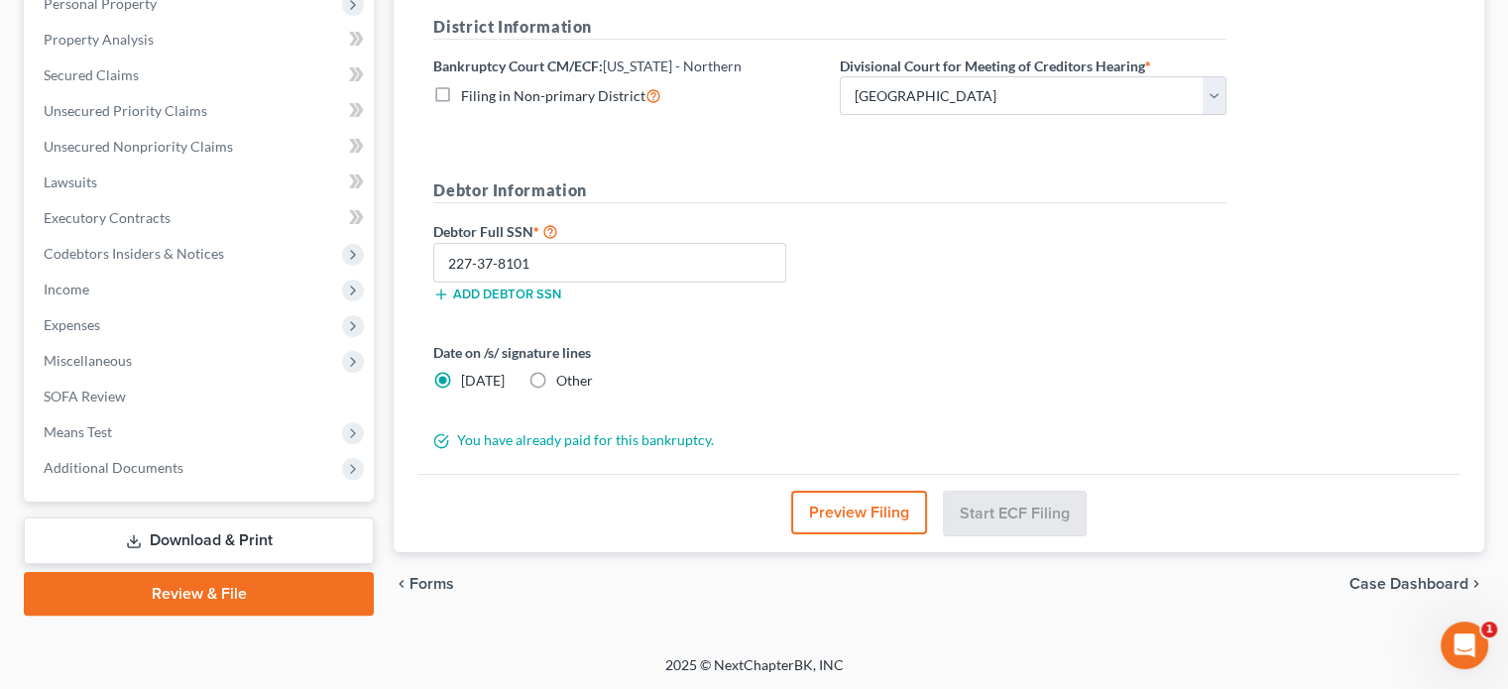
scroll to position [0, 0]
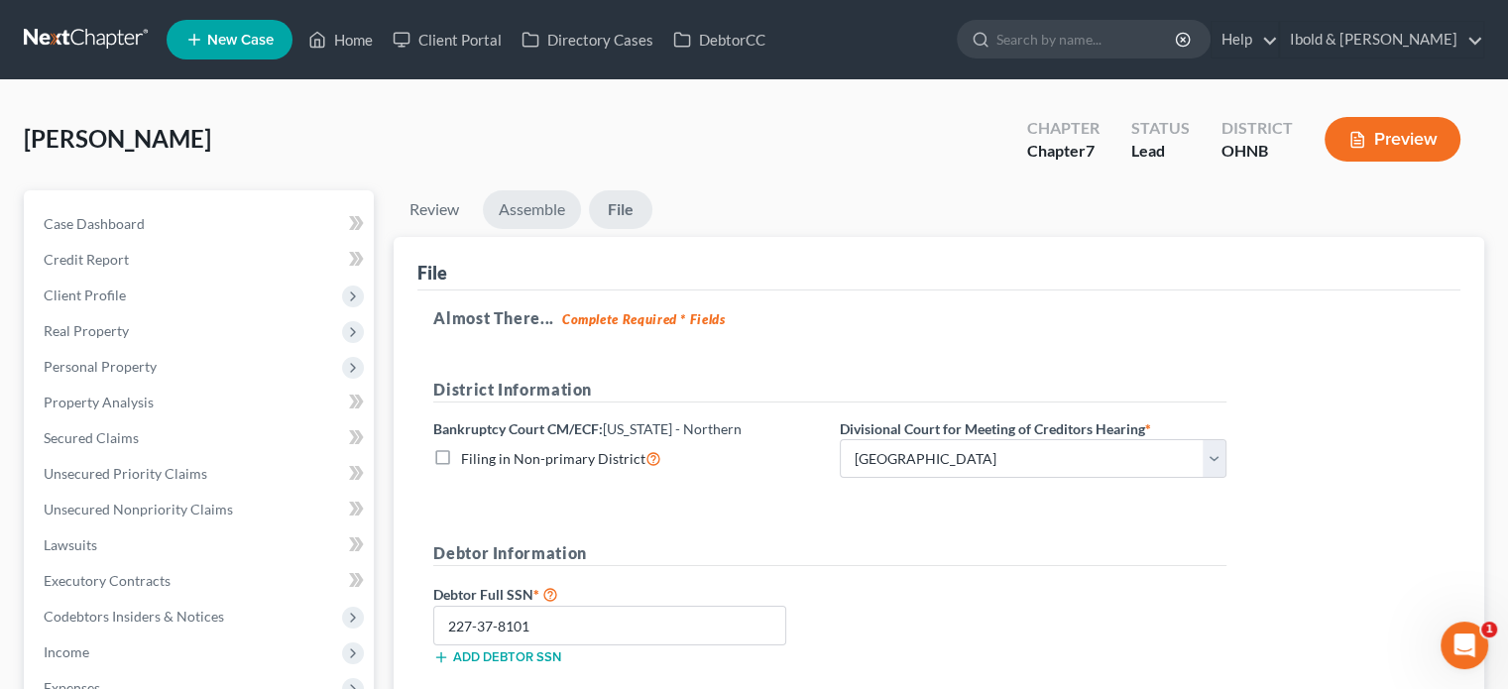
click at [549, 213] on link "Assemble" at bounding box center [532, 209] width 98 height 39
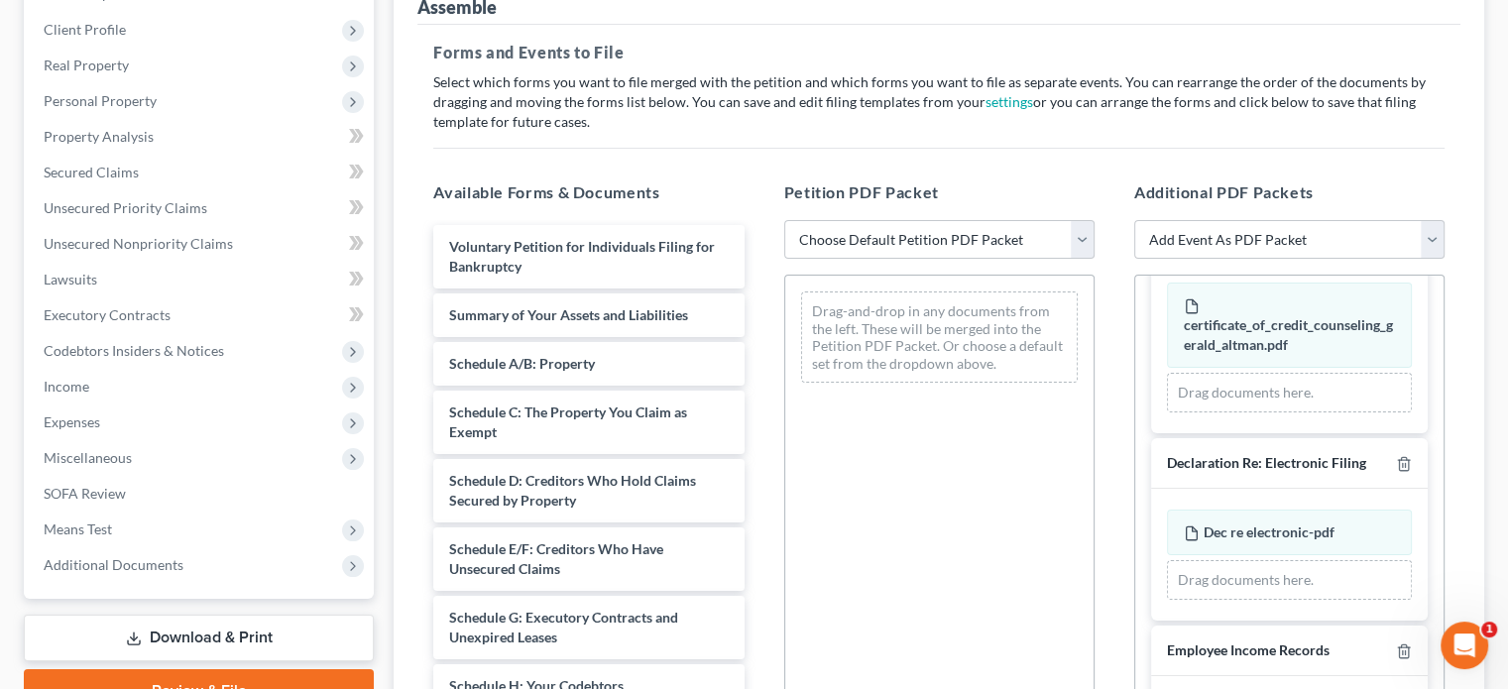
scroll to position [297, 0]
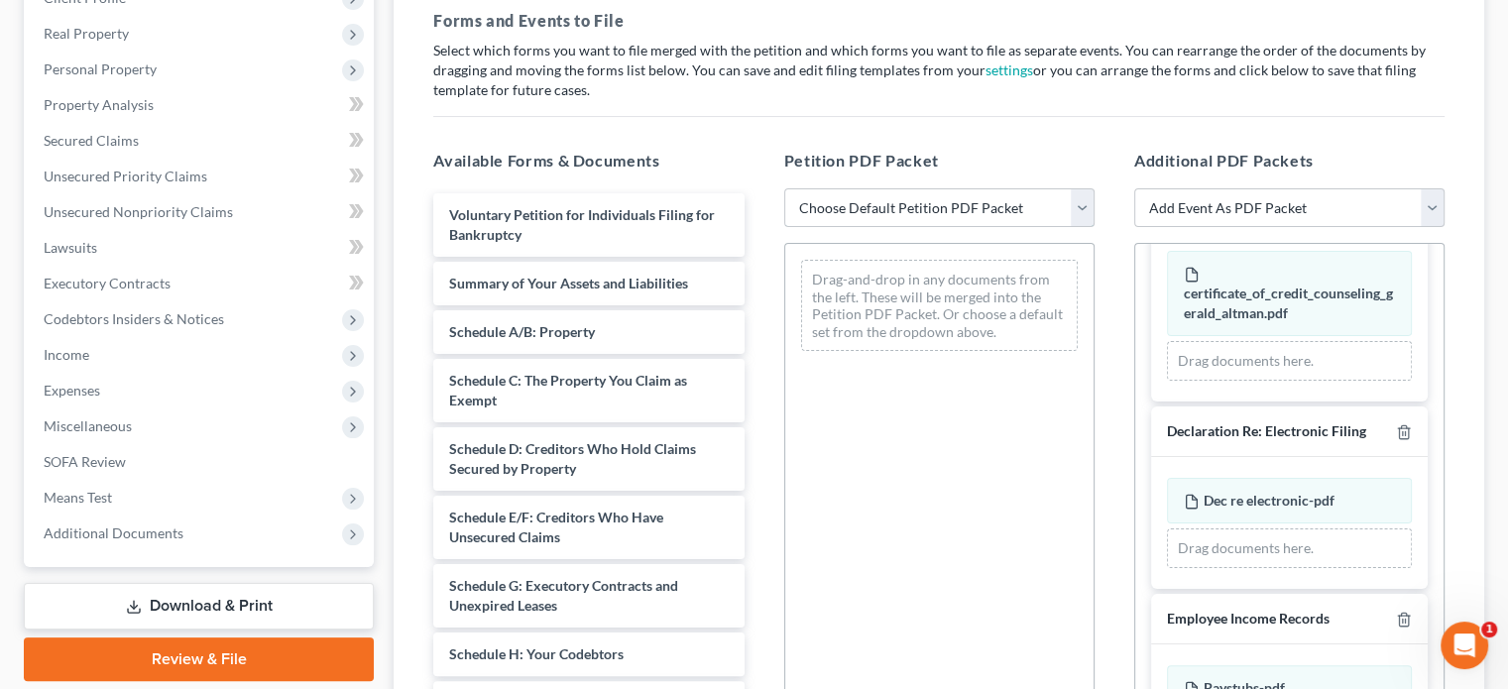
click at [1078, 209] on select "Choose Default Petition PDF Packet Complete Bankruptcy Petition (all forms and …" at bounding box center [939, 208] width 310 height 40
select select "0"
click at [784, 188] on select "Choose Default Petition PDF Packet Complete Bankruptcy Petition (all forms and …" at bounding box center [939, 208] width 310 height 40
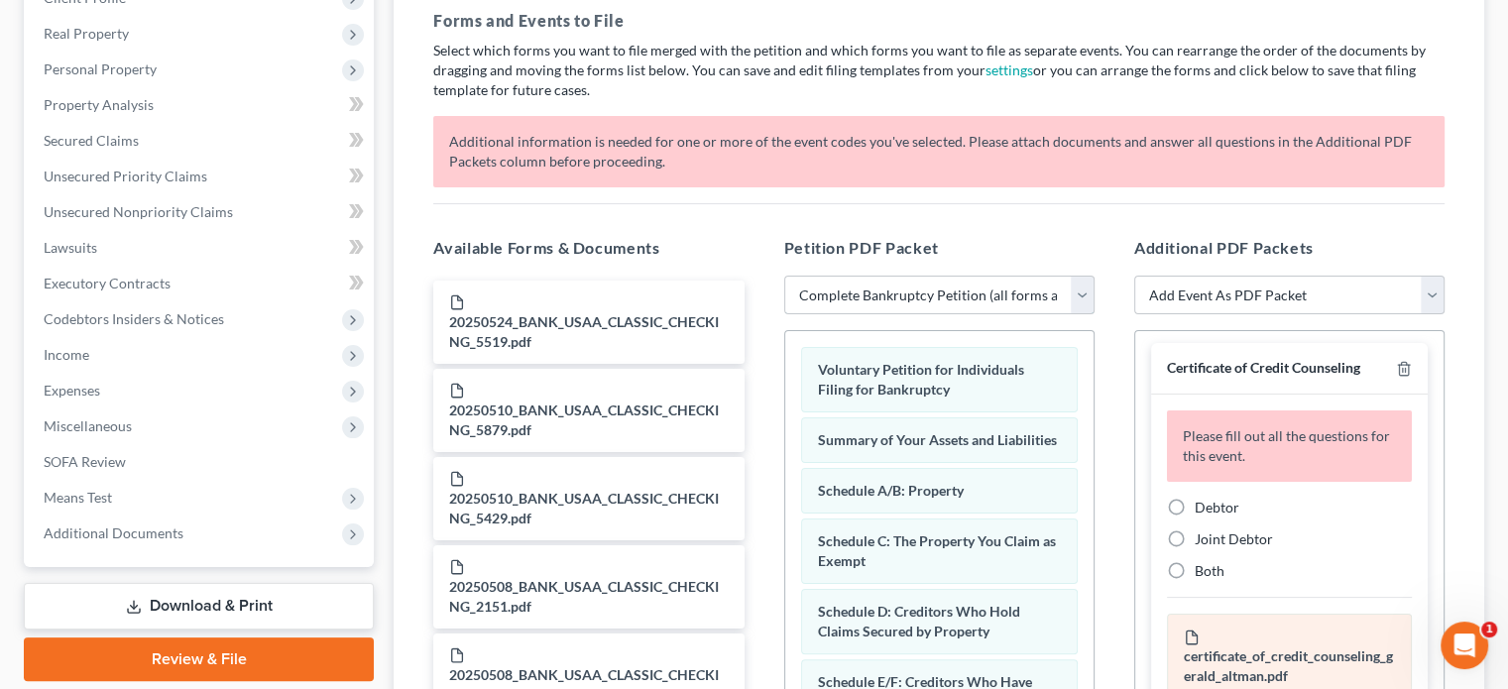
scroll to position [0, 0]
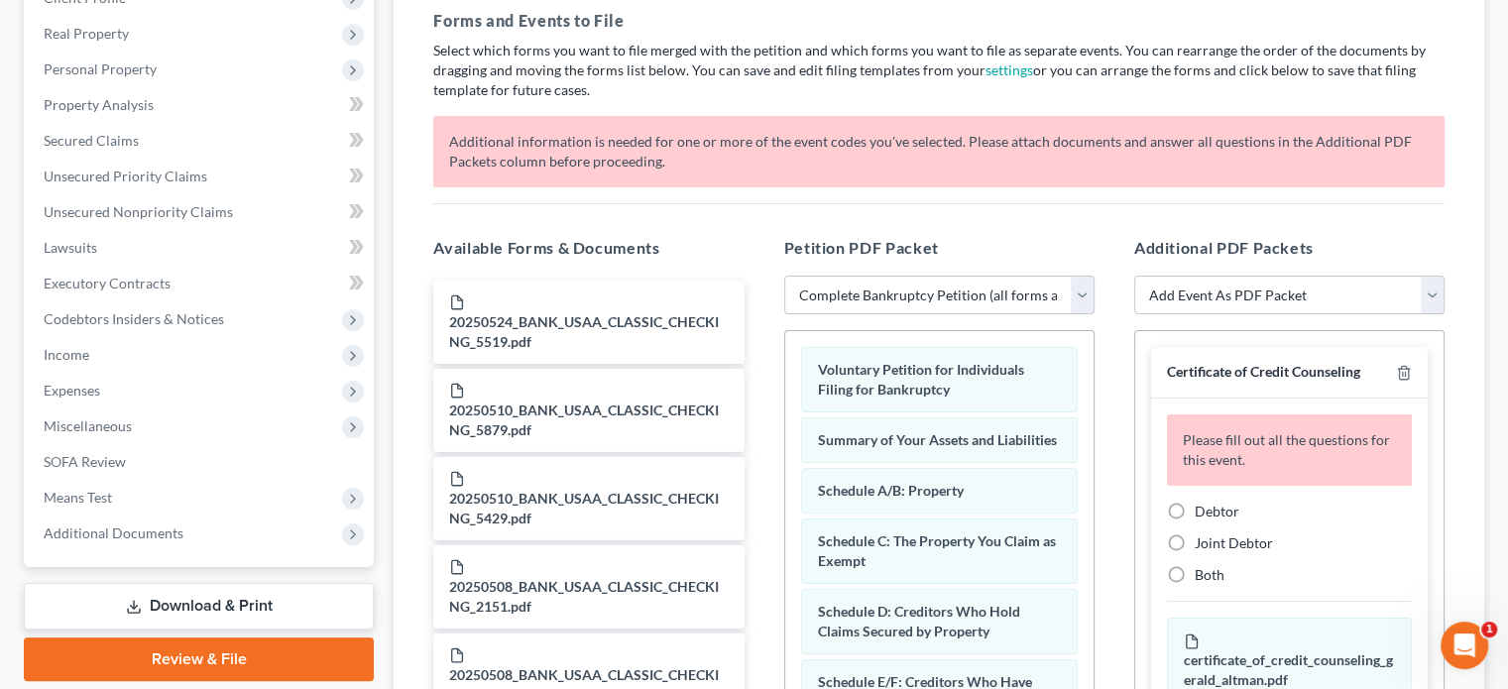
click at [1194, 511] on label "Debtor" at bounding box center [1216, 512] width 45 height 20
click at [1202, 511] on input "Debtor" at bounding box center [1208, 508] width 13 height 13
radio input "true"
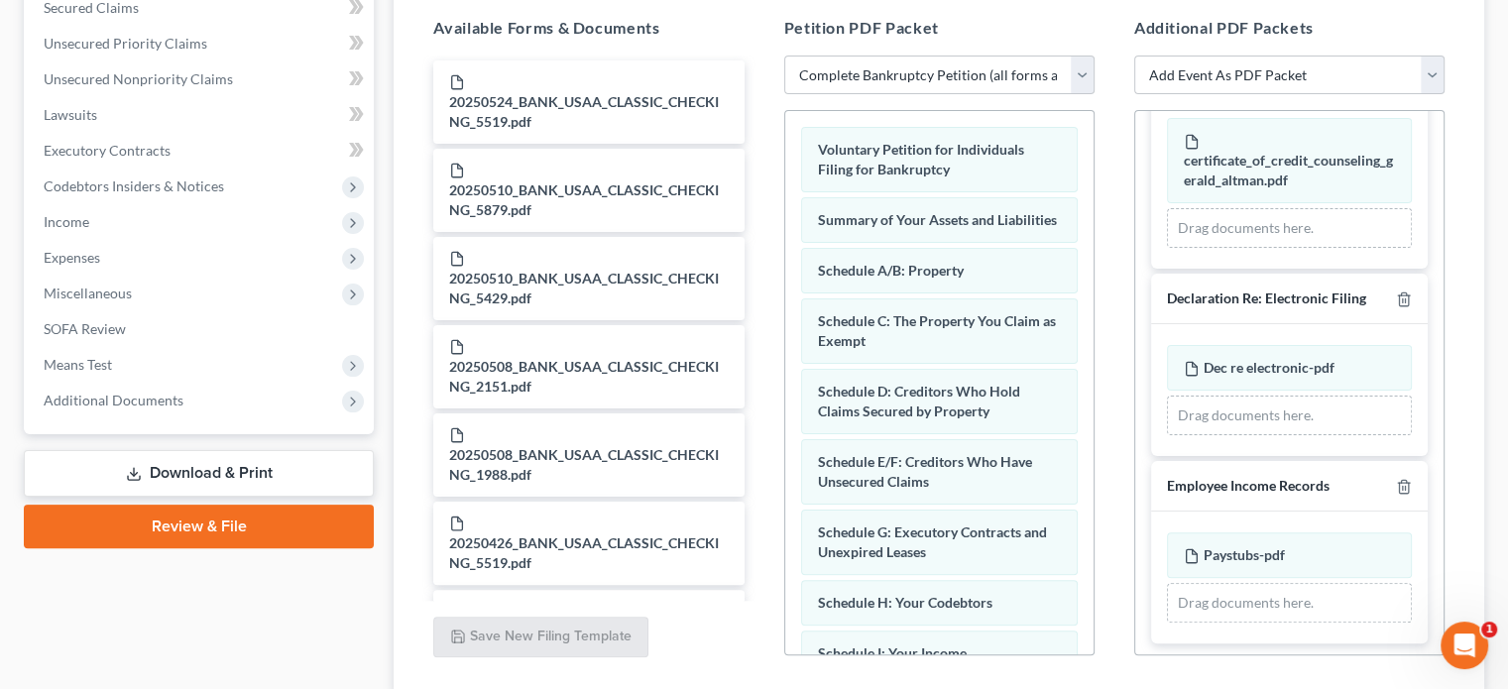
scroll to position [573, 0]
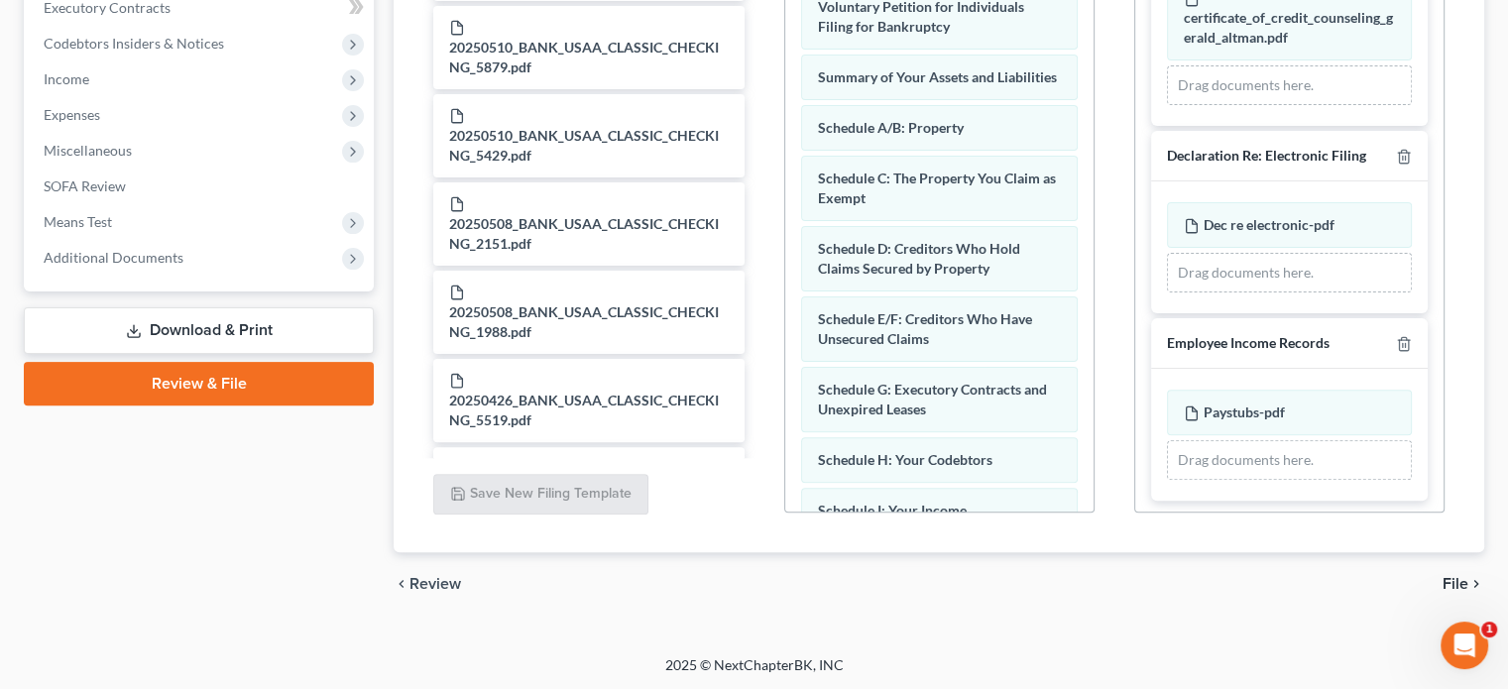
click at [1456, 587] on span "File" at bounding box center [1455, 584] width 26 height 16
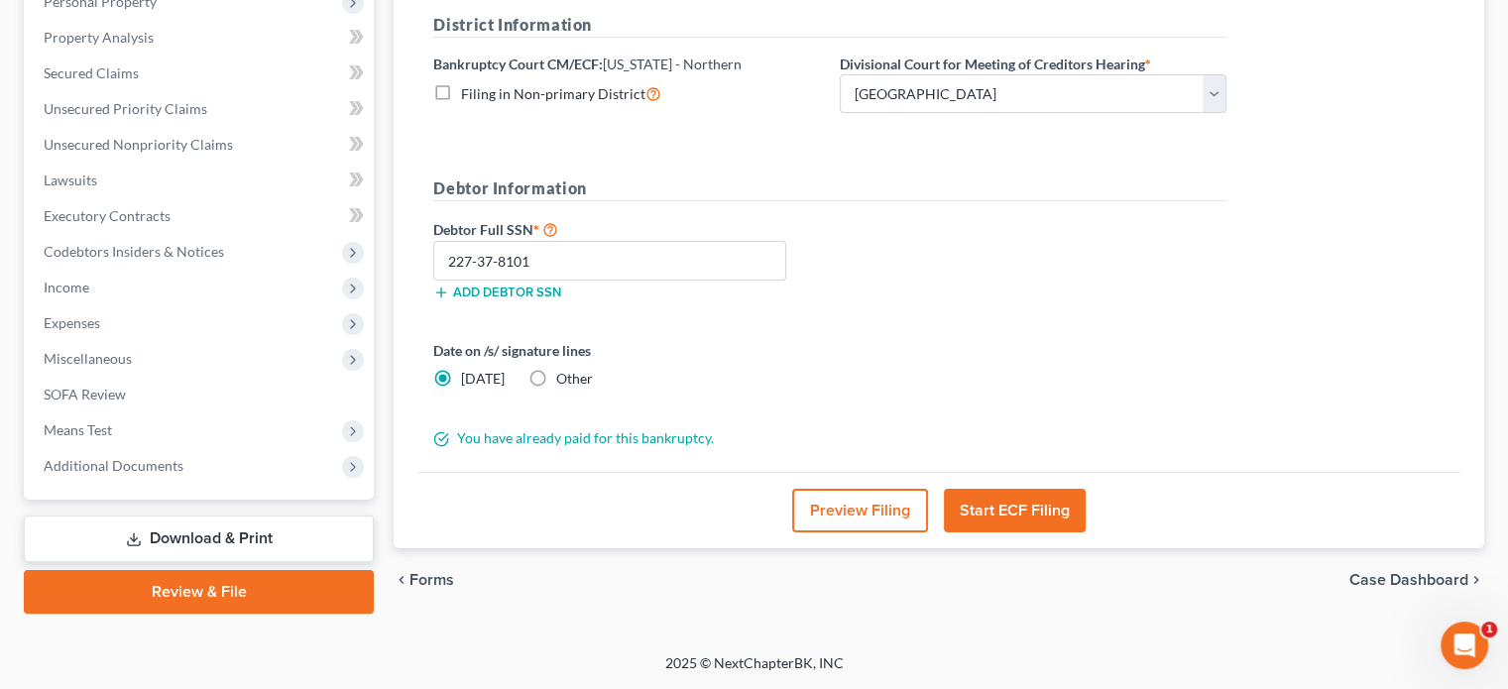
scroll to position [363, 0]
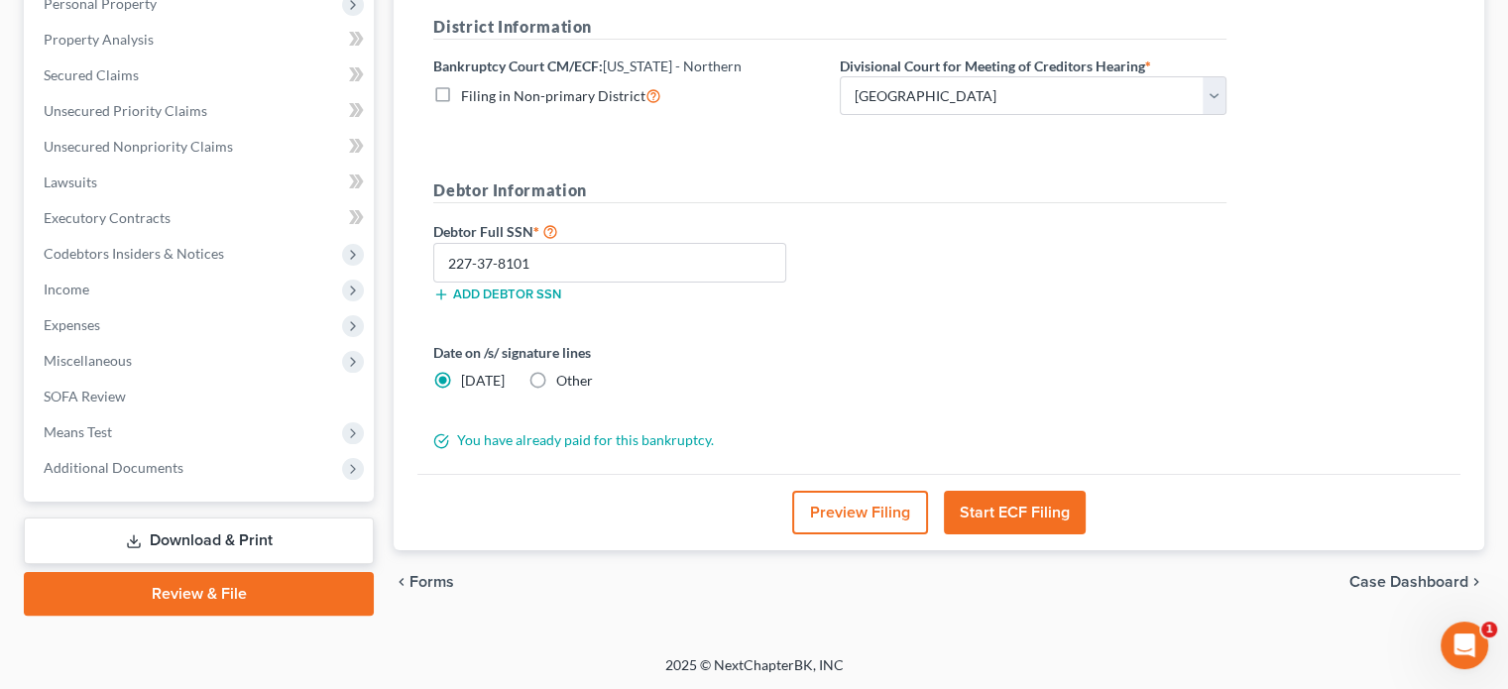
click at [1004, 510] on button "Start ECF Filing" at bounding box center [1015, 513] width 142 height 44
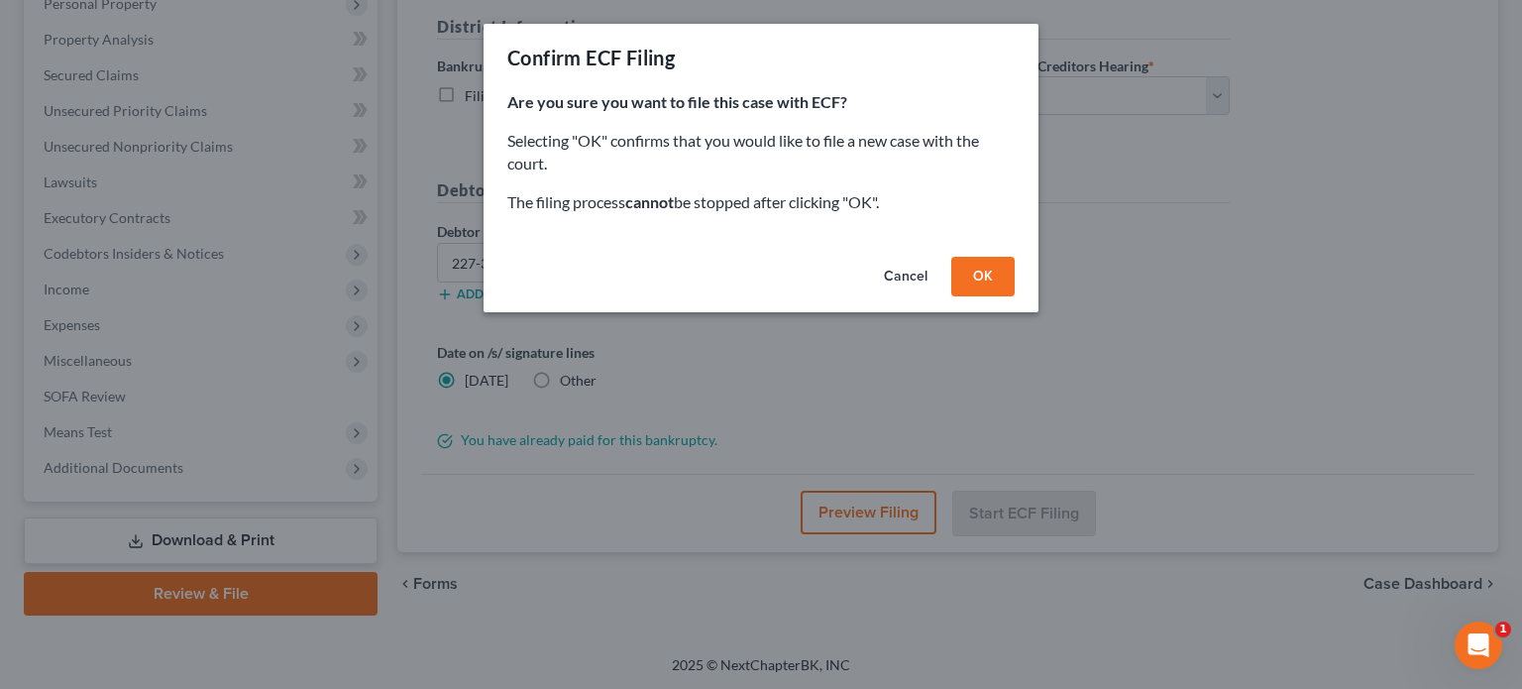
click at [974, 280] on button "OK" at bounding box center [982, 277] width 63 height 40
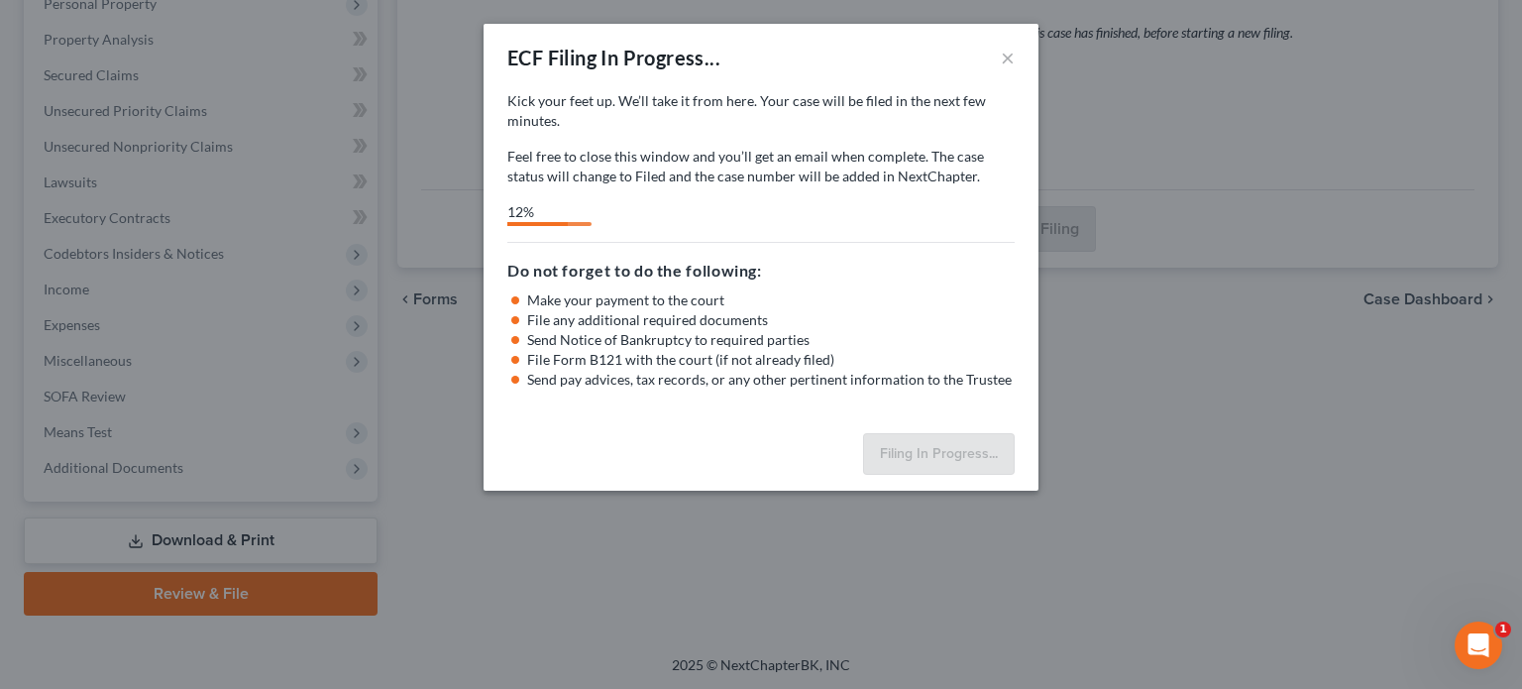
select select "2"
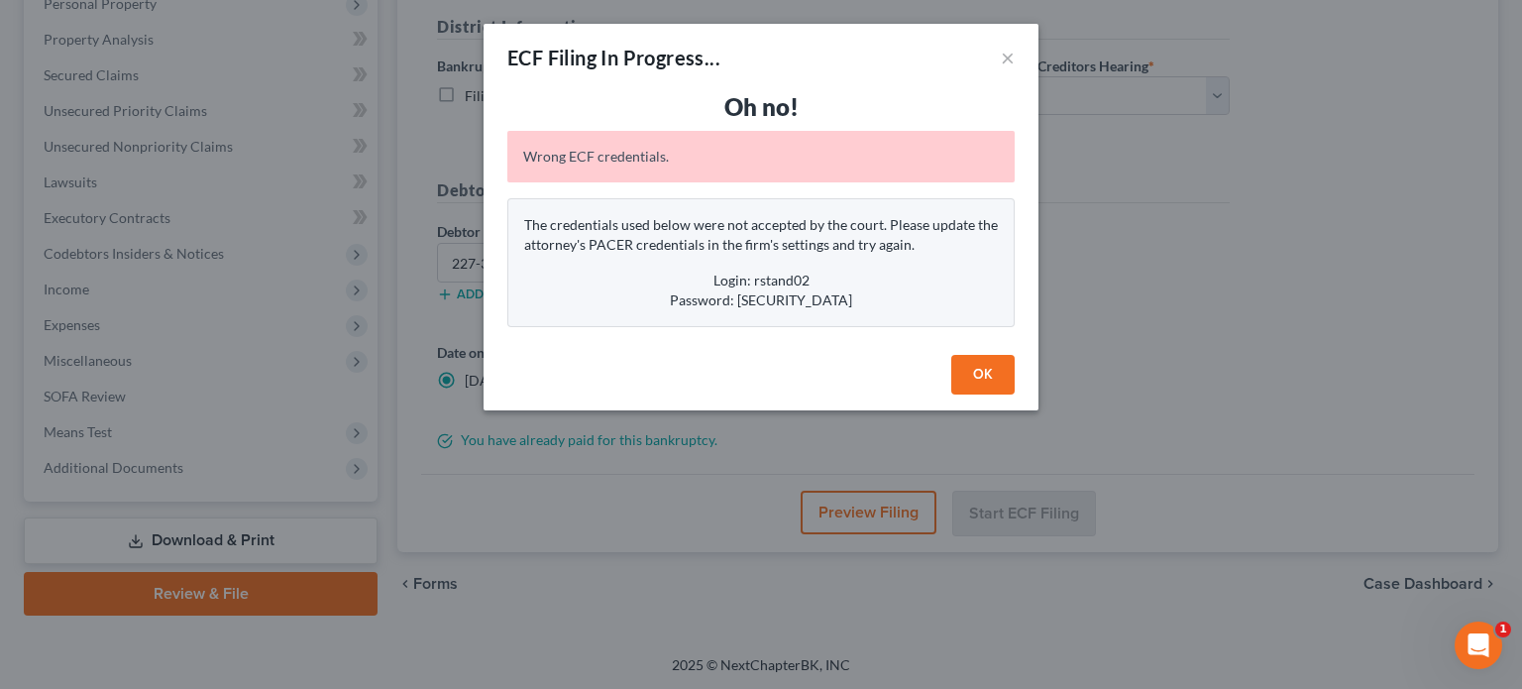
click at [979, 376] on button "OK" at bounding box center [982, 375] width 63 height 40
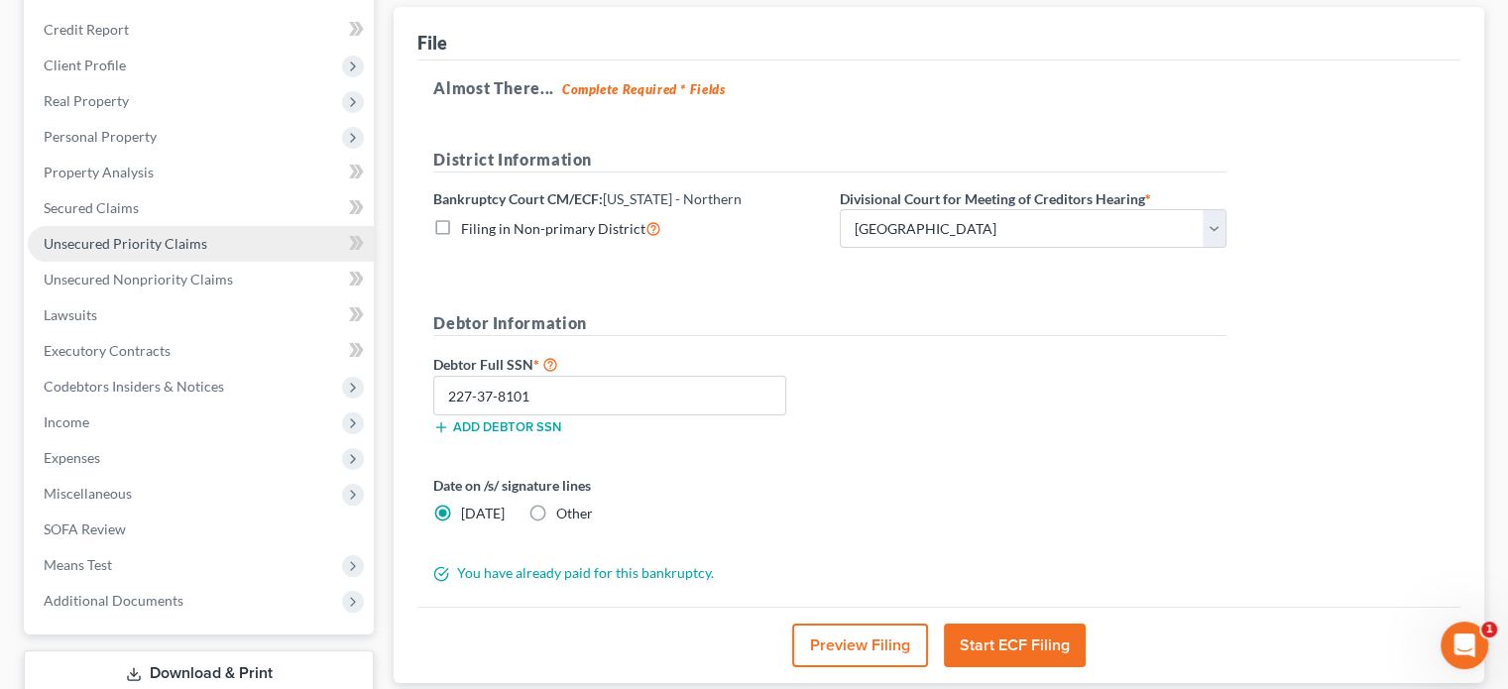
scroll to position [0, 0]
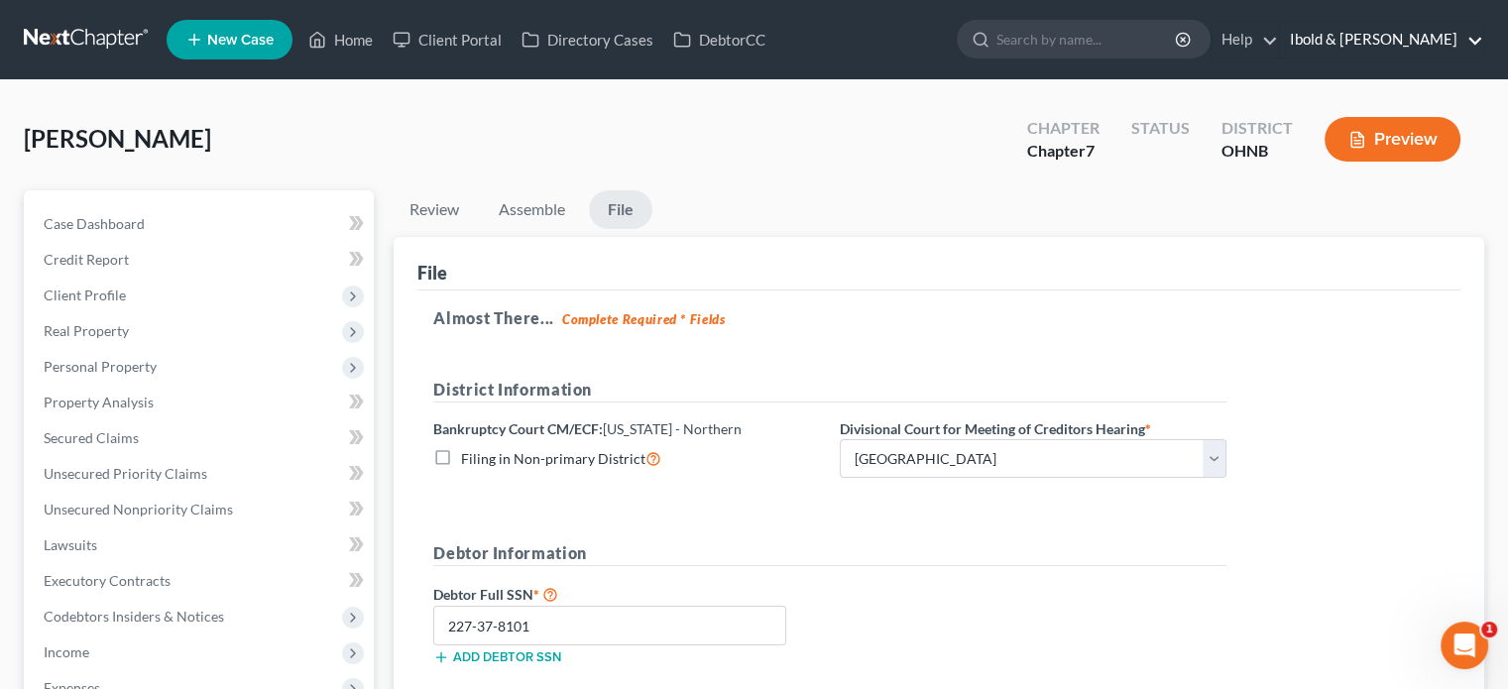
click at [1388, 36] on link "Ibold & [PERSON_NAME]" at bounding box center [1381, 40] width 203 height 36
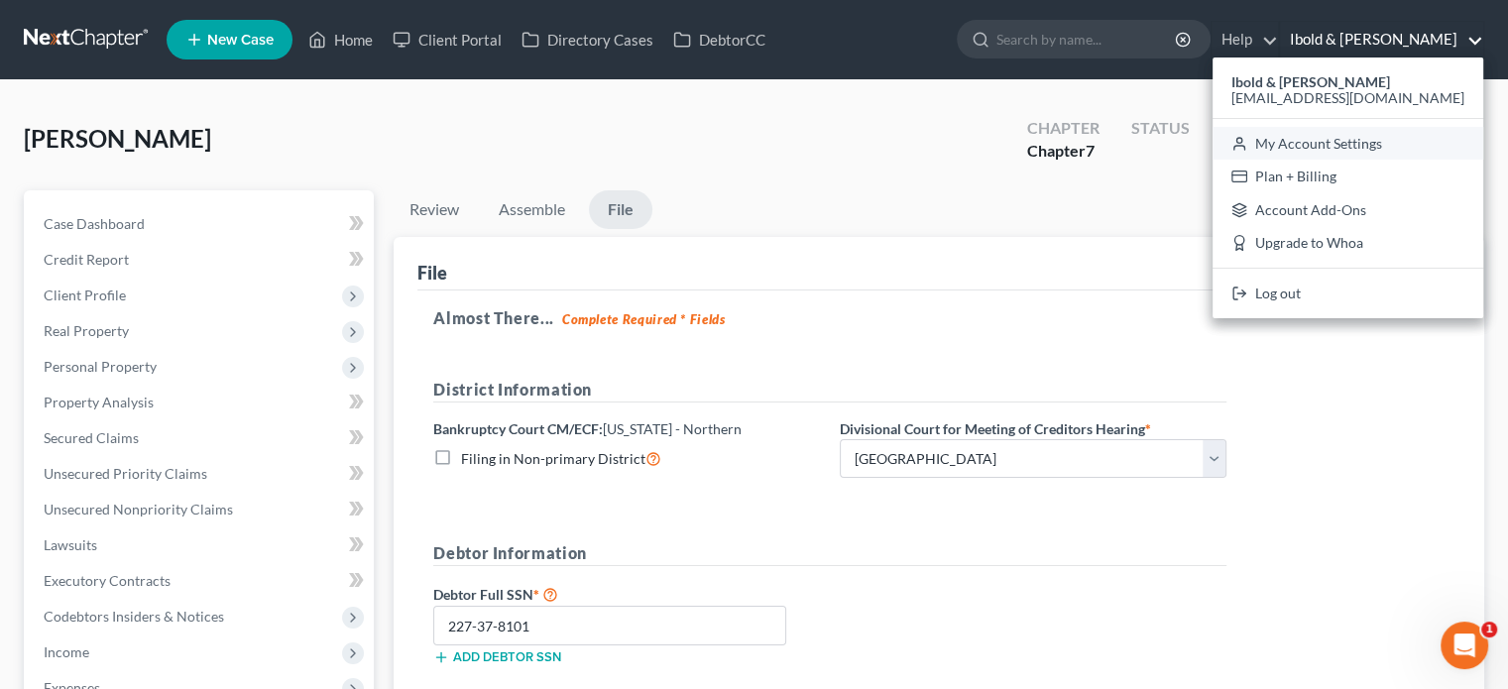
click at [1372, 146] on link "My Account Settings" at bounding box center [1347, 144] width 271 height 34
select select "24"
select select "36"
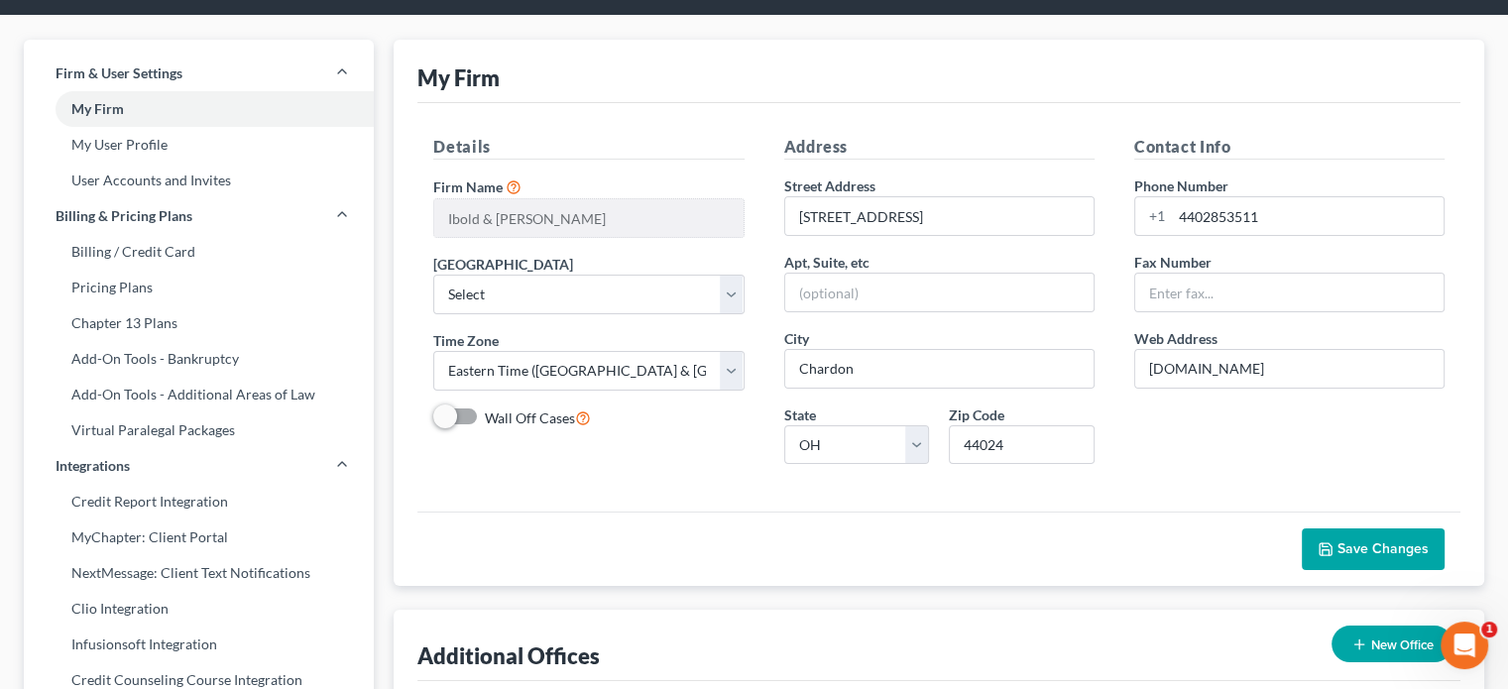
scroll to position [99, 0]
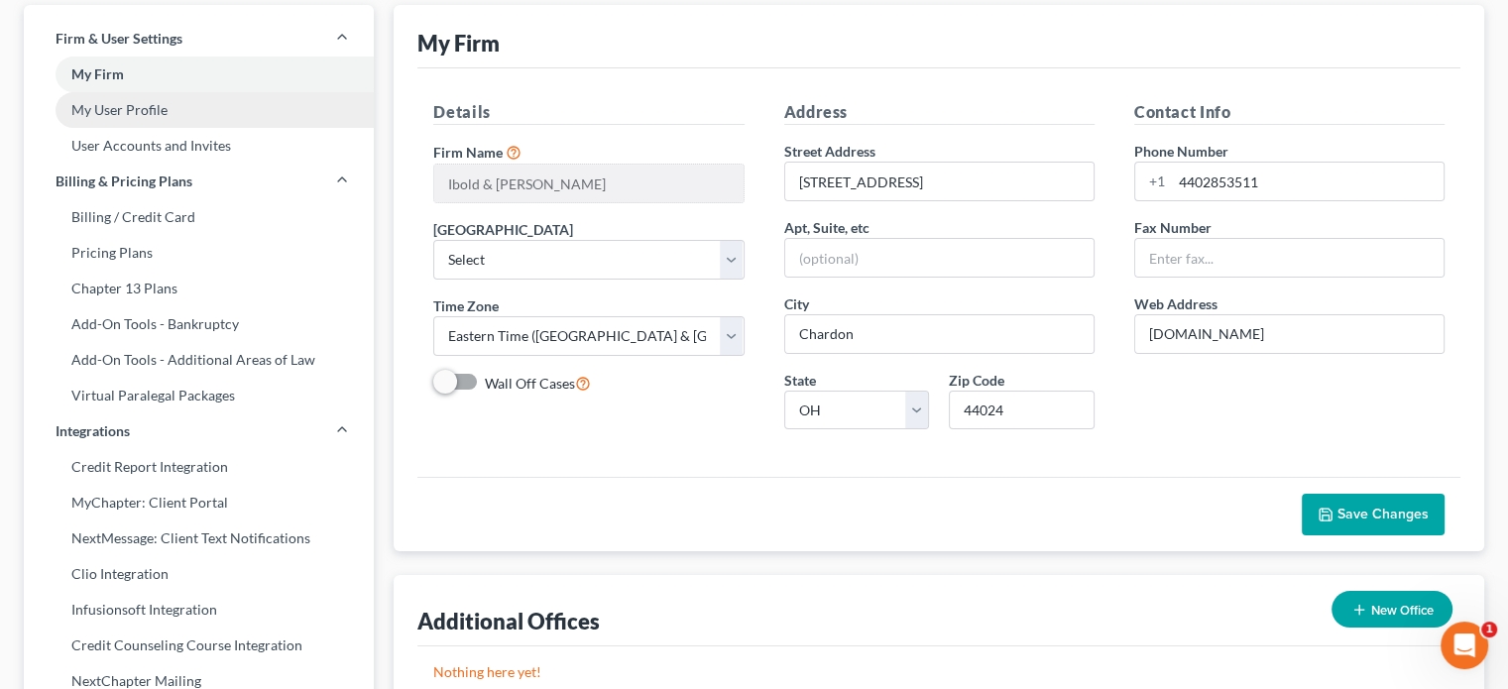
click at [136, 100] on link "My User Profile" at bounding box center [199, 110] width 350 height 36
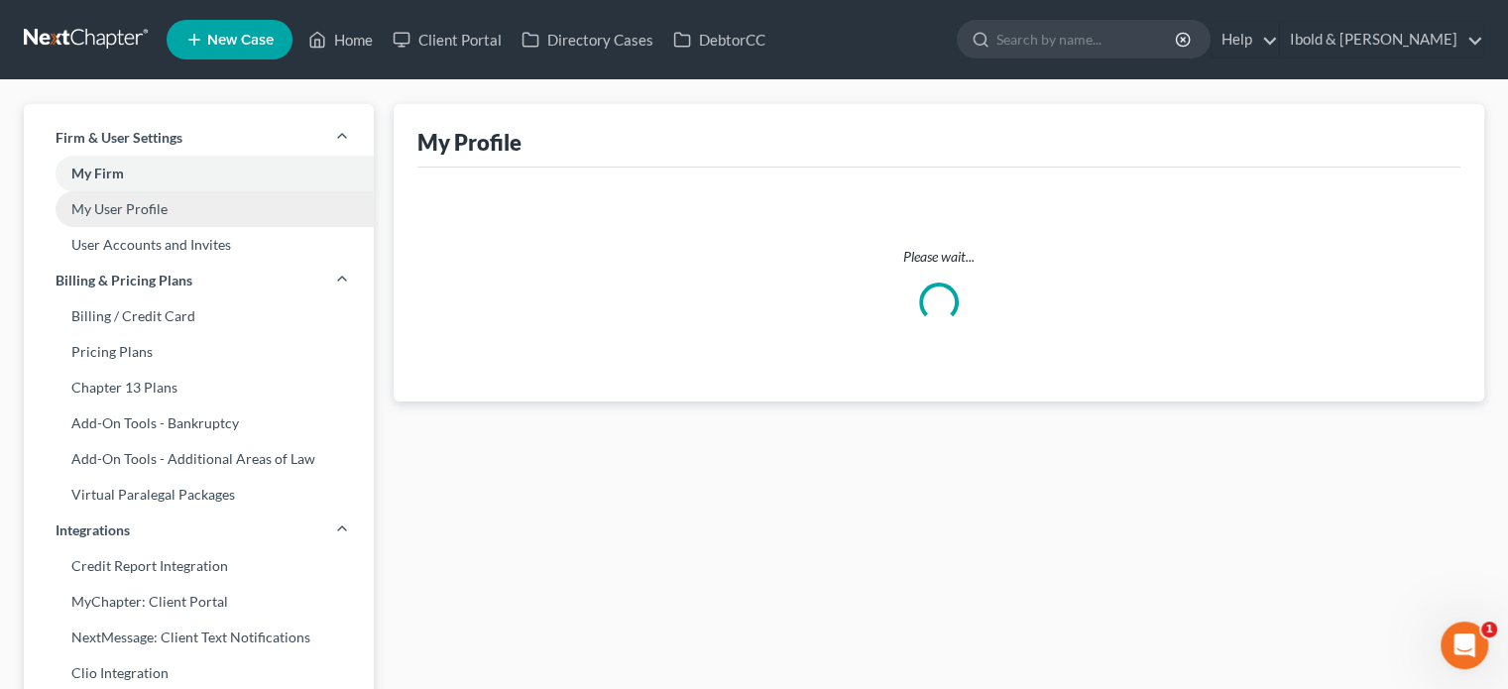
select select "36"
select select "61"
select select "attorney"
select select "1"
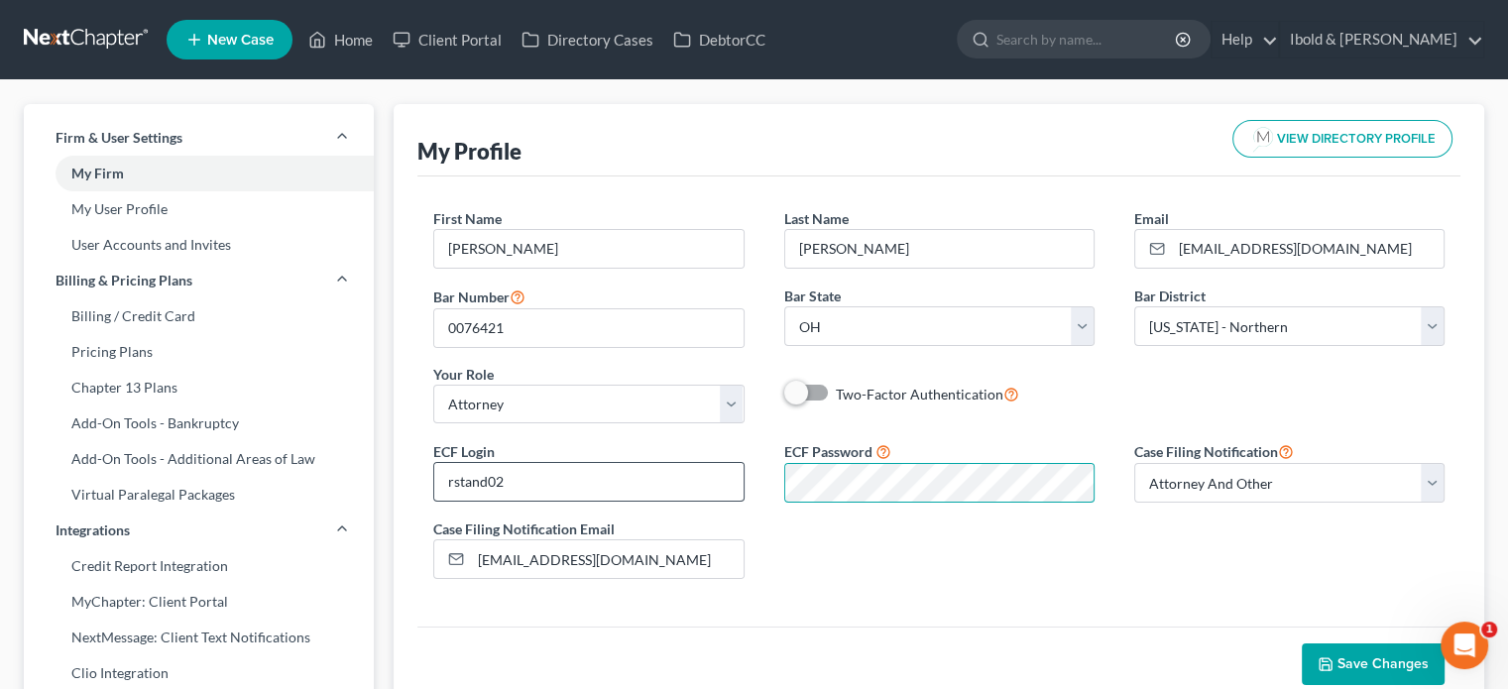
click at [719, 484] on div "ECF Login rstand02 ECF Password Case Filing Notification Select Attorney Only A…" at bounding box center [938, 517] width 1051 height 156
click at [1351, 660] on span "Save Changes" at bounding box center [1382, 663] width 91 height 17
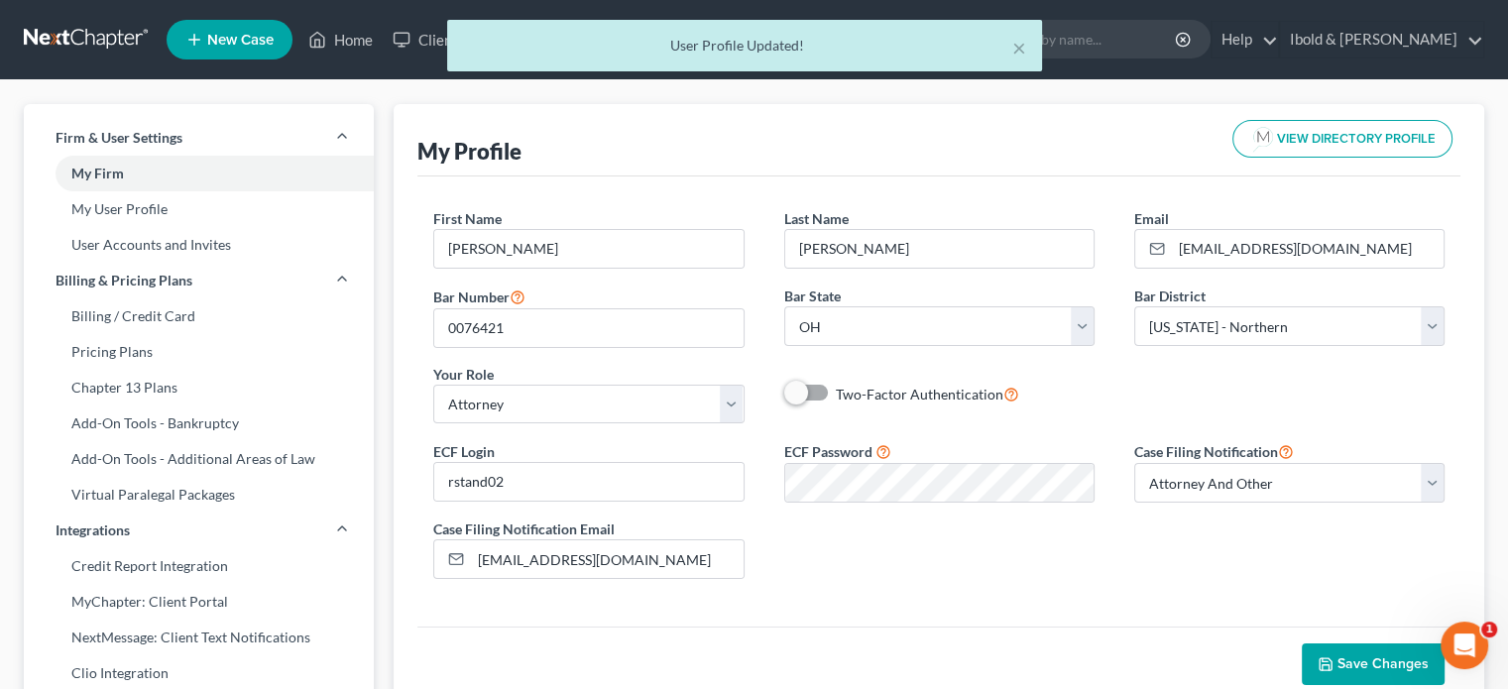
click at [836, 385] on label "Two-Factor Authentication" at bounding box center [927, 394] width 183 height 23
click at [843, 385] on input "Two-Factor Authentication" at bounding box center [849, 389] width 13 height 13
checkbox input "true"
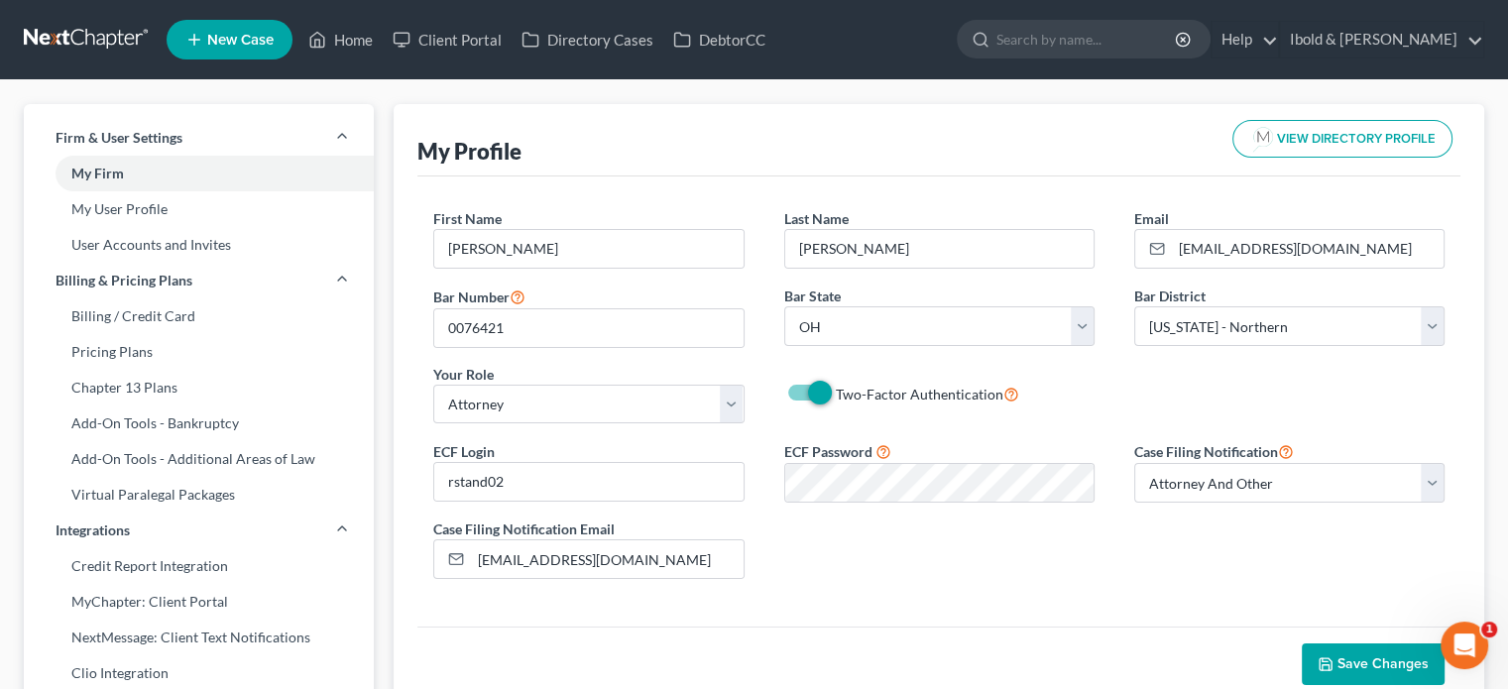
click at [1364, 661] on span "Save Changes" at bounding box center [1382, 663] width 91 height 17
click at [348, 38] on link "Home" at bounding box center [340, 40] width 84 height 36
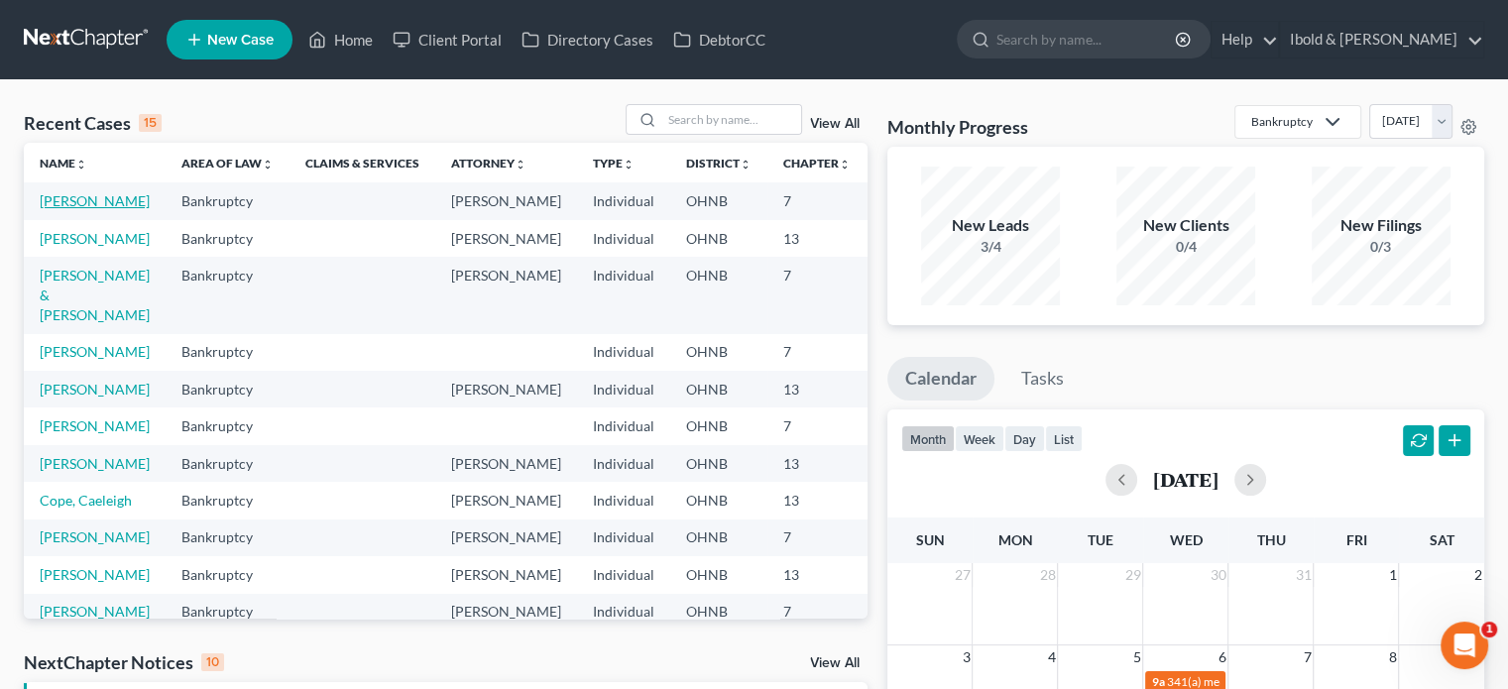
click at [66, 209] on link "[PERSON_NAME]" at bounding box center [95, 200] width 110 height 17
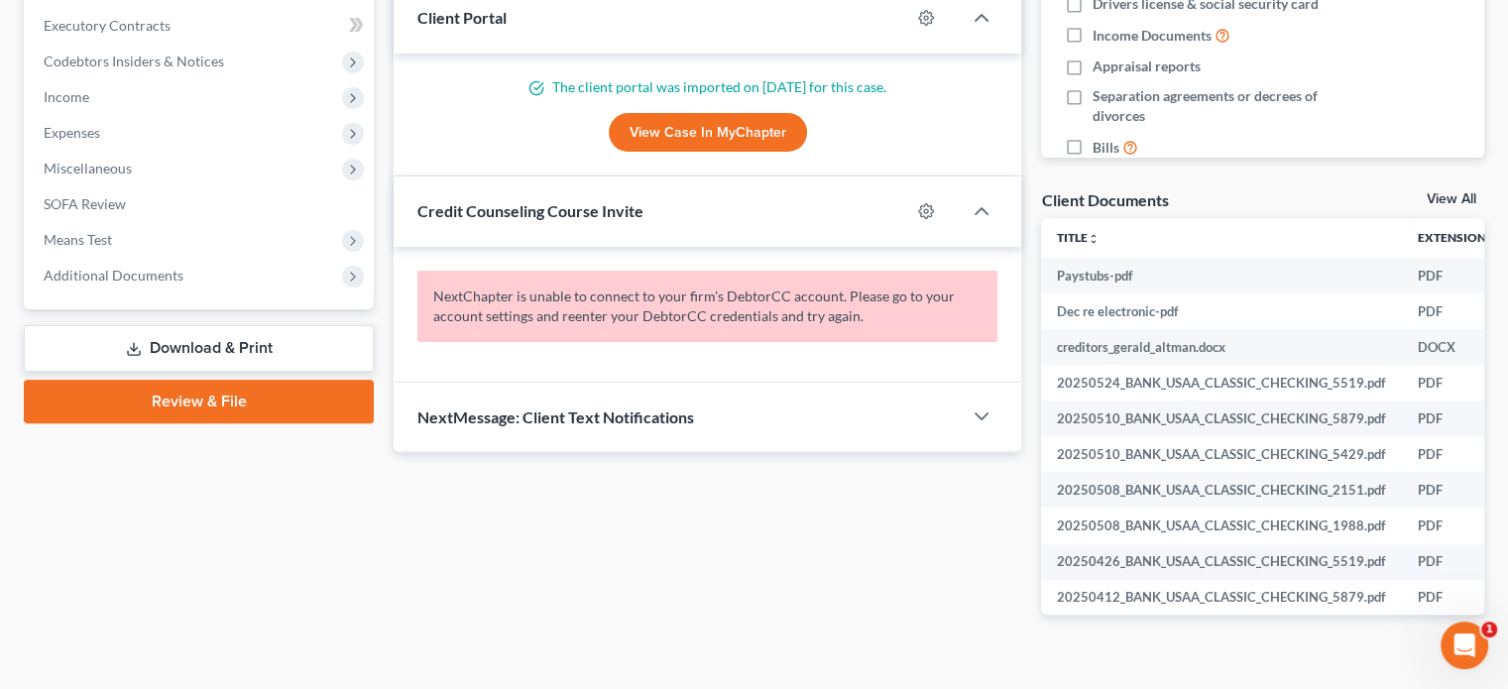
scroll to position [587, 0]
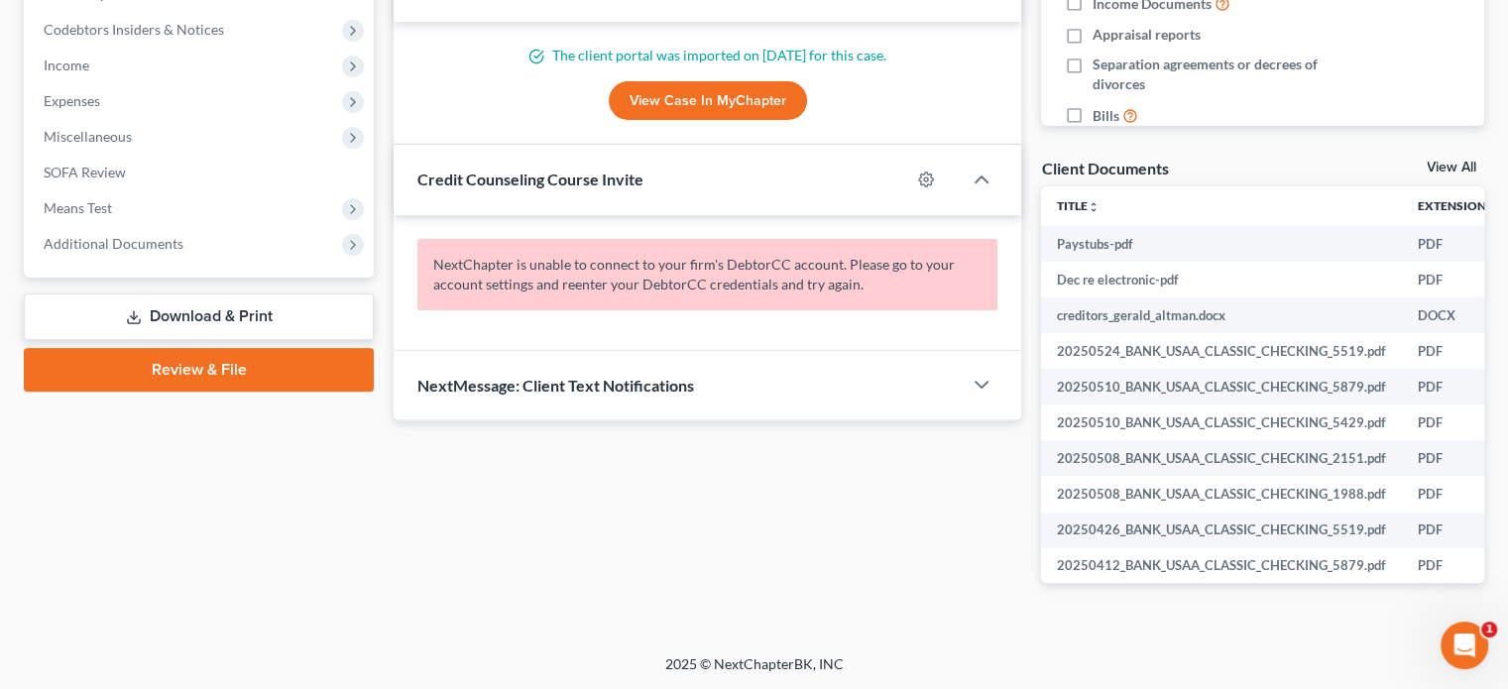
drag, startPoint x: 272, startPoint y: 368, endPoint x: 839, endPoint y: 403, distance: 569.0
click at [272, 368] on link "Review & File" at bounding box center [199, 370] width 350 height 44
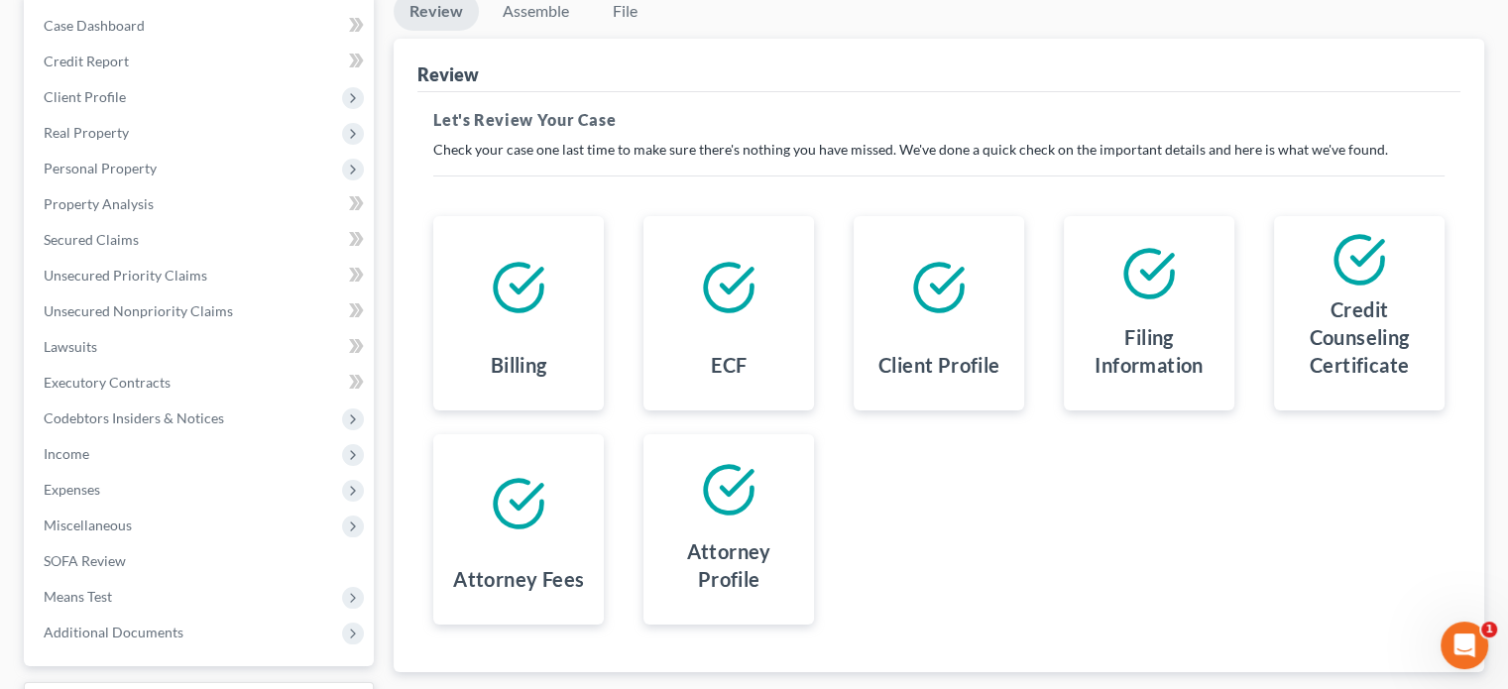
scroll to position [363, 0]
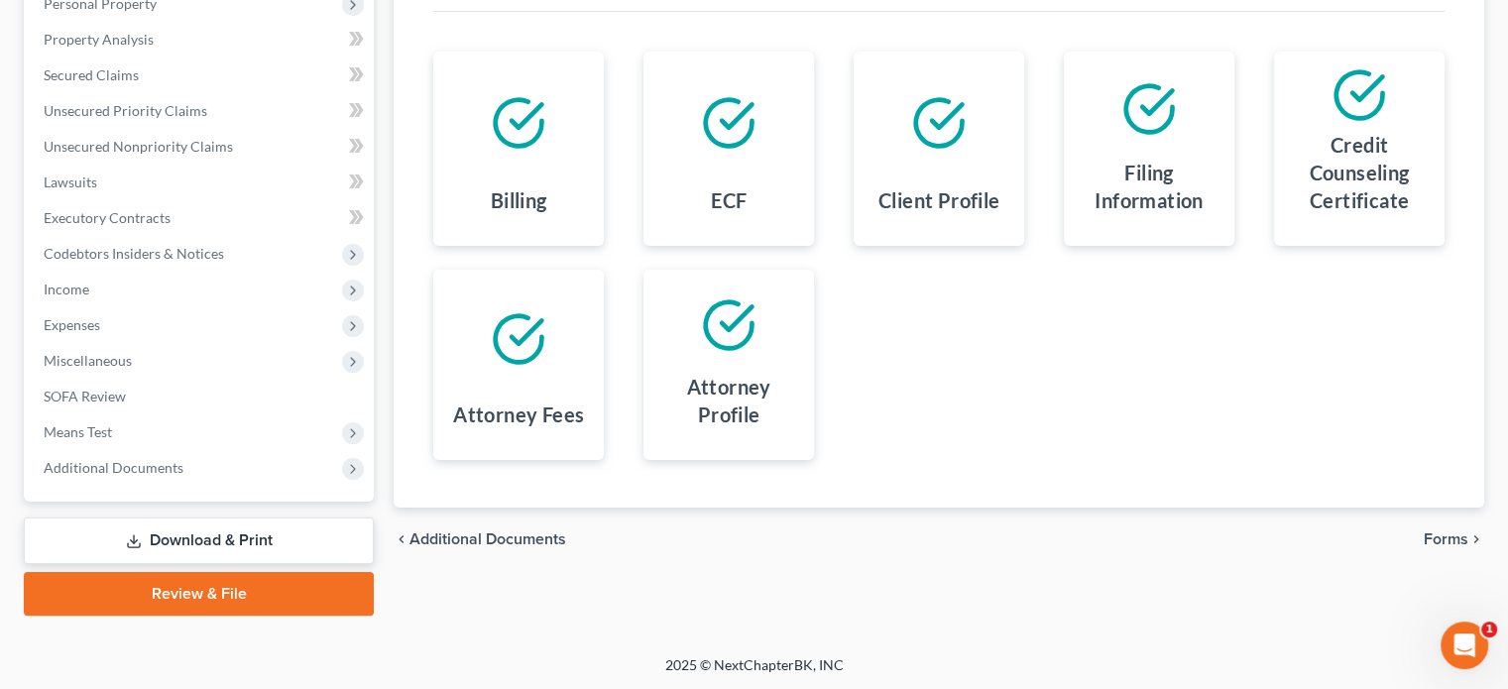
drag, startPoint x: 1434, startPoint y: 542, endPoint x: 1424, endPoint y: 540, distance: 10.1
click at [1434, 542] on span "Forms" at bounding box center [1445, 539] width 45 height 16
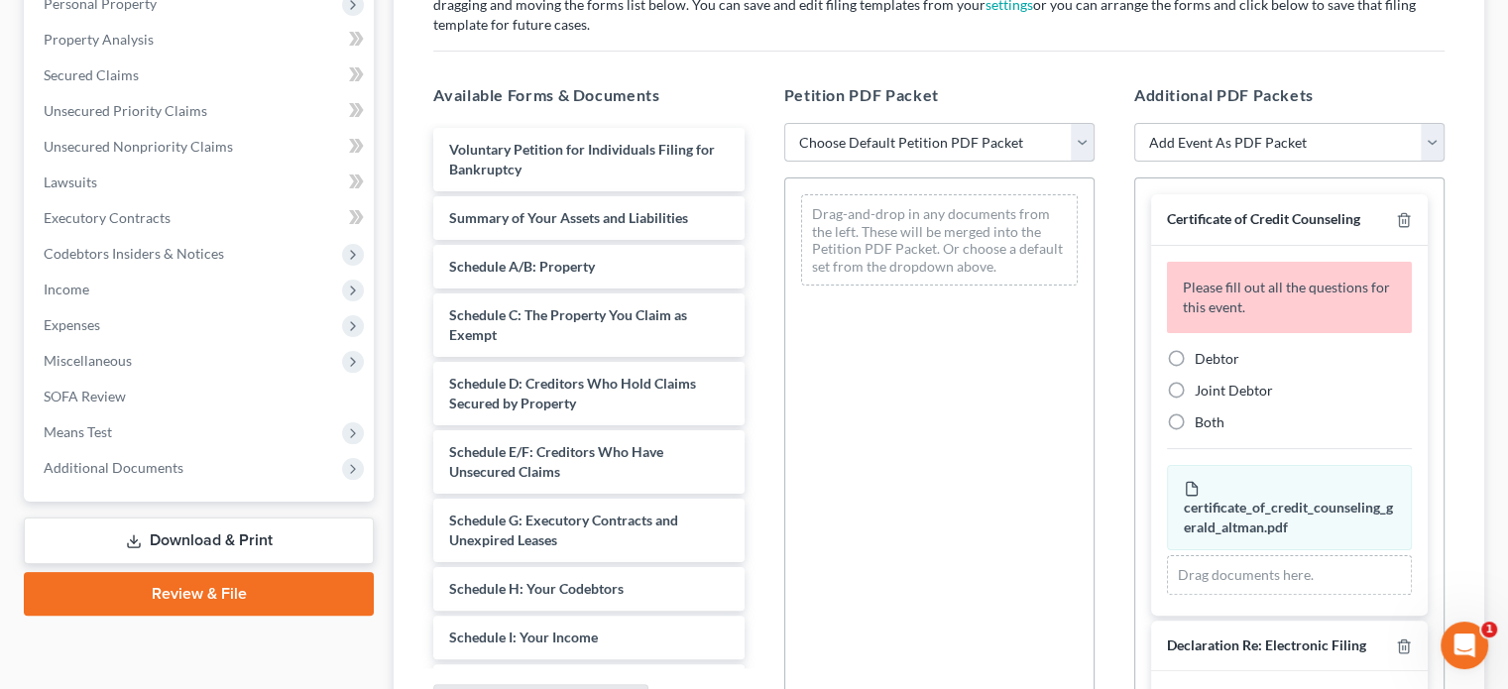
click at [1071, 146] on select "Choose Default Petition PDF Packet Complete Bankruptcy Petition (all forms and …" at bounding box center [939, 143] width 310 height 40
select select "0"
click at [784, 123] on select "Choose Default Petition PDF Packet Complete Bankruptcy Petition (all forms and …" at bounding box center [939, 143] width 310 height 40
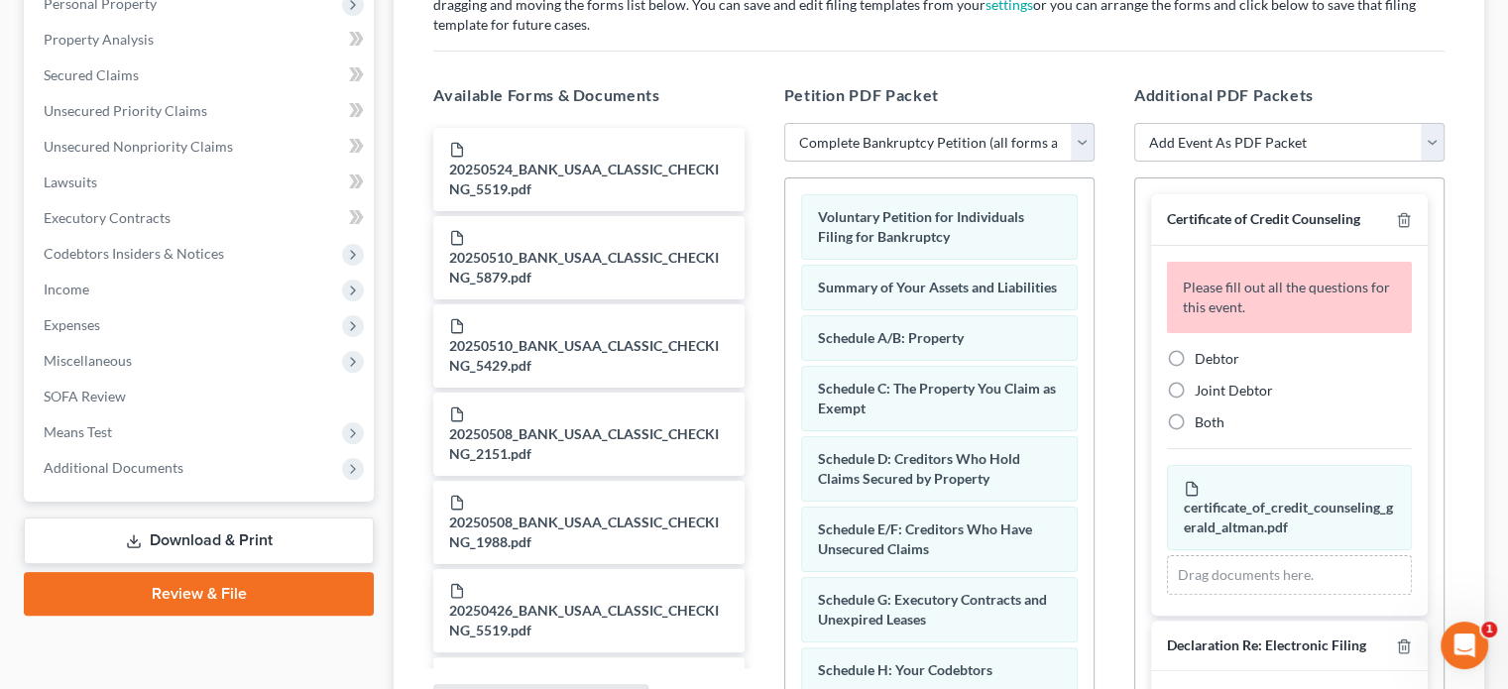
click at [1194, 357] on label "Debtor" at bounding box center [1216, 359] width 45 height 20
click at [1202, 357] on input "Debtor" at bounding box center [1208, 355] width 13 height 13
radio input "true"
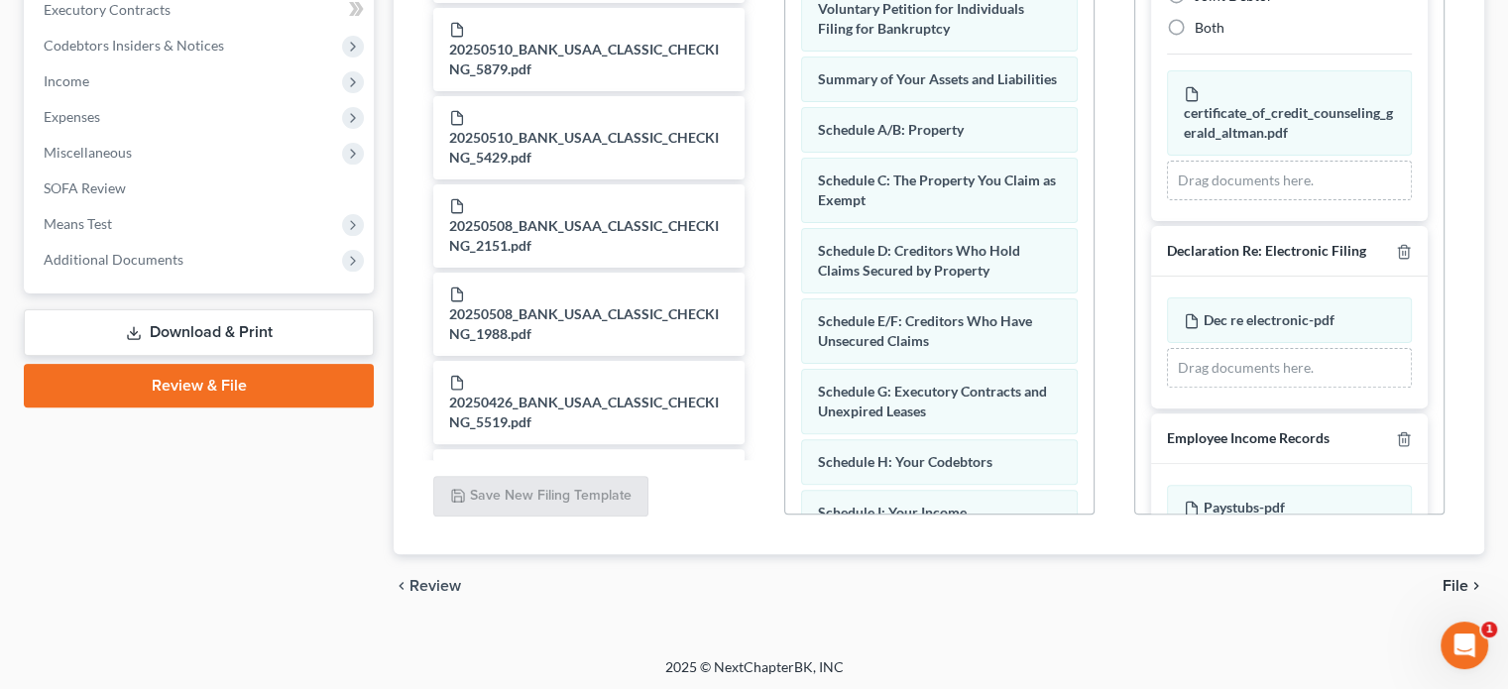
scroll to position [573, 0]
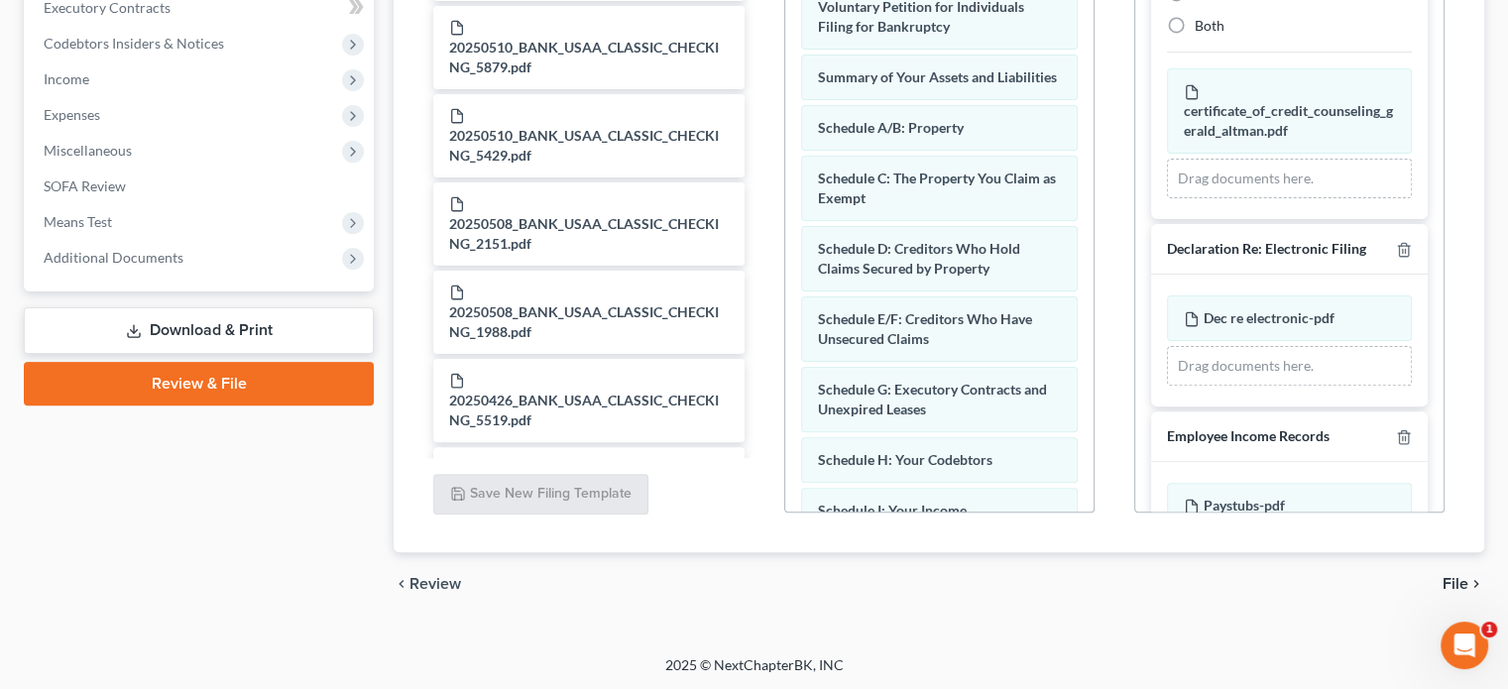
click at [1458, 578] on span "File" at bounding box center [1455, 584] width 26 height 16
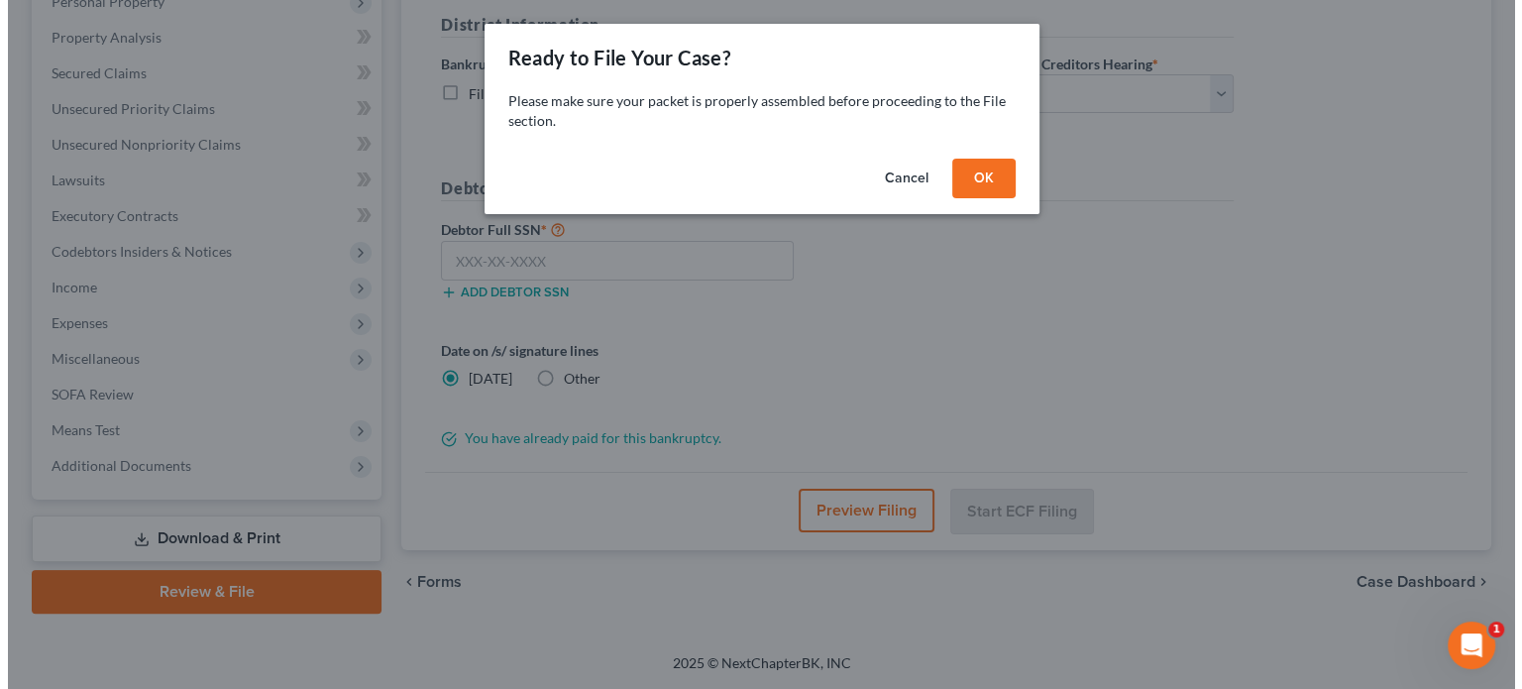
scroll to position [363, 0]
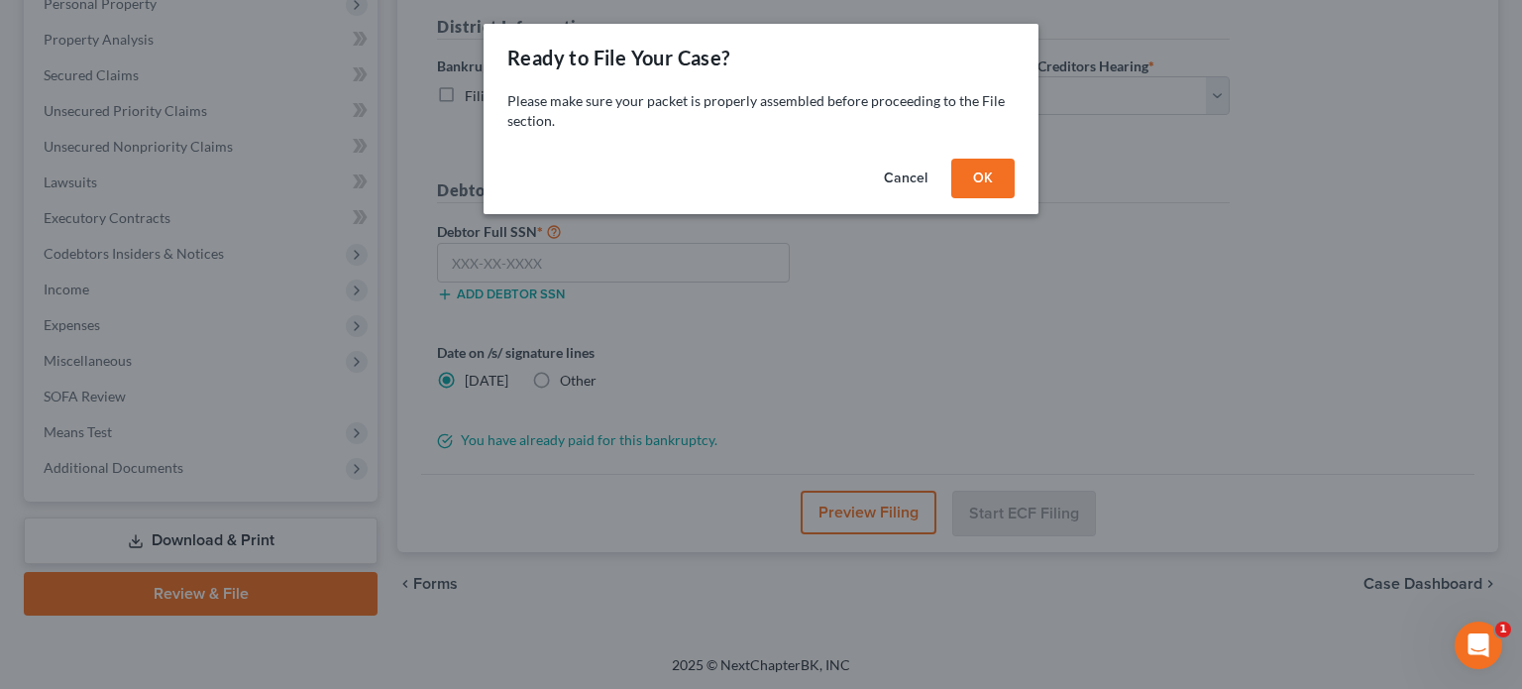
click at [985, 184] on button "OK" at bounding box center [982, 179] width 63 height 40
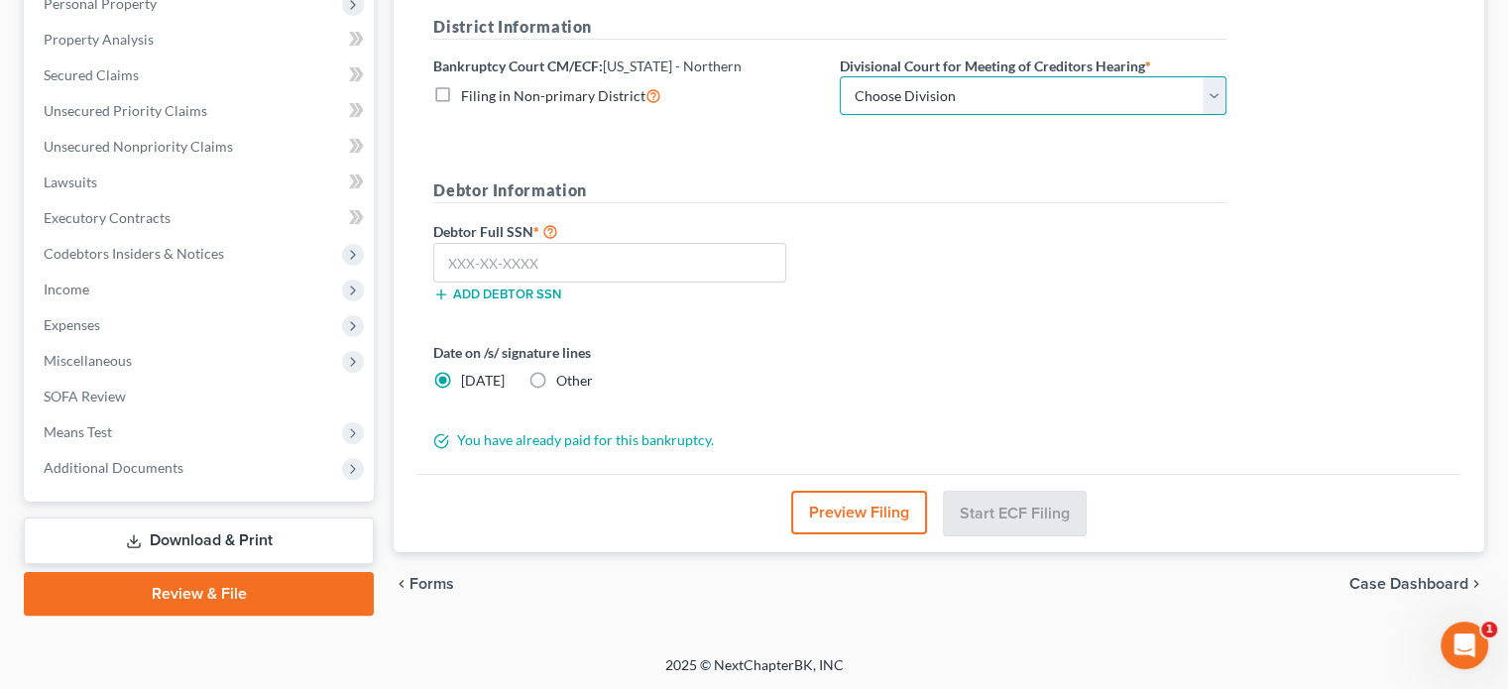
click at [991, 100] on select "Choose Division Akron [GEOGRAPHIC_DATA] [GEOGRAPHIC_DATA] [GEOGRAPHIC_DATA] [GE…" at bounding box center [1032, 96] width 387 height 40
select select "2"
click at [839, 76] on select "Choose Division Akron [GEOGRAPHIC_DATA] [GEOGRAPHIC_DATA] [GEOGRAPHIC_DATA] [GE…" at bounding box center [1032, 96] width 387 height 40
click at [562, 273] on input "text" at bounding box center [609, 263] width 353 height 40
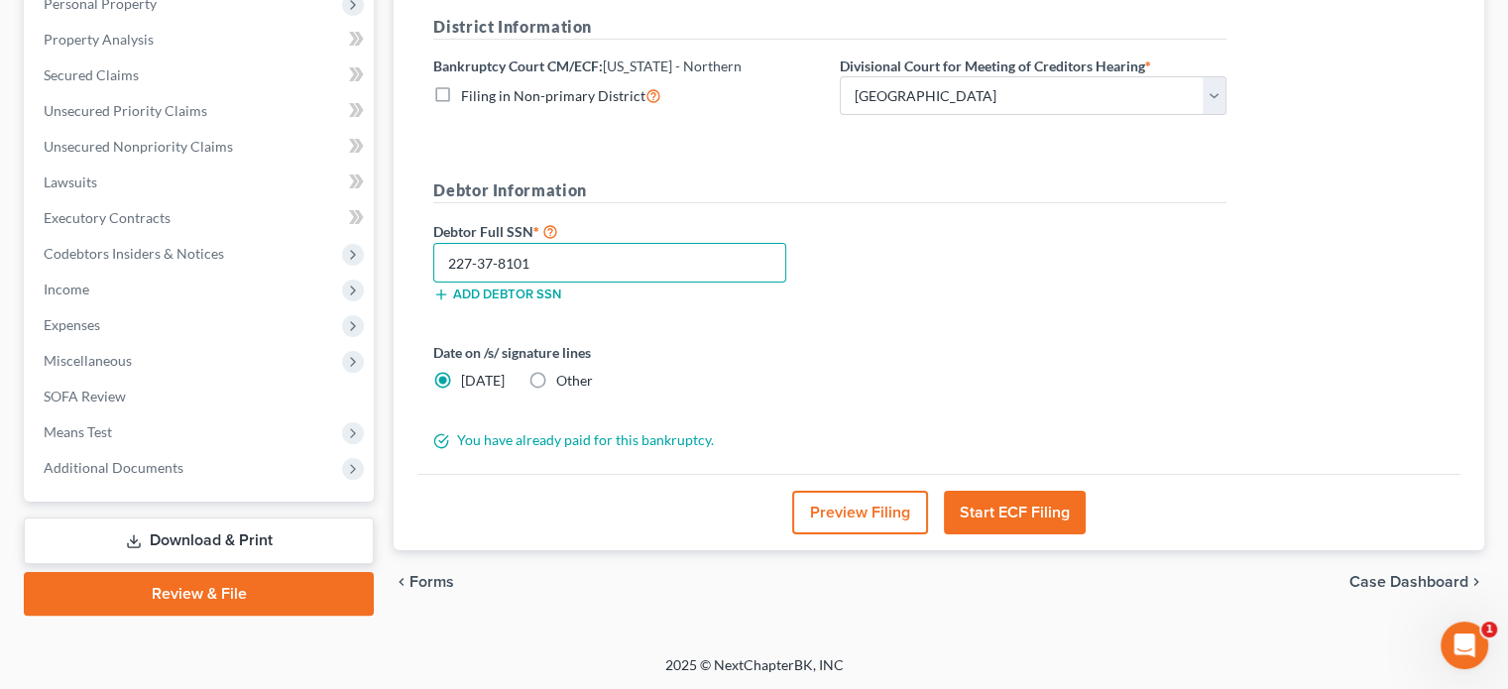
type input "227-37-8101"
click at [1015, 522] on button "Start ECF Filing" at bounding box center [1015, 513] width 142 height 44
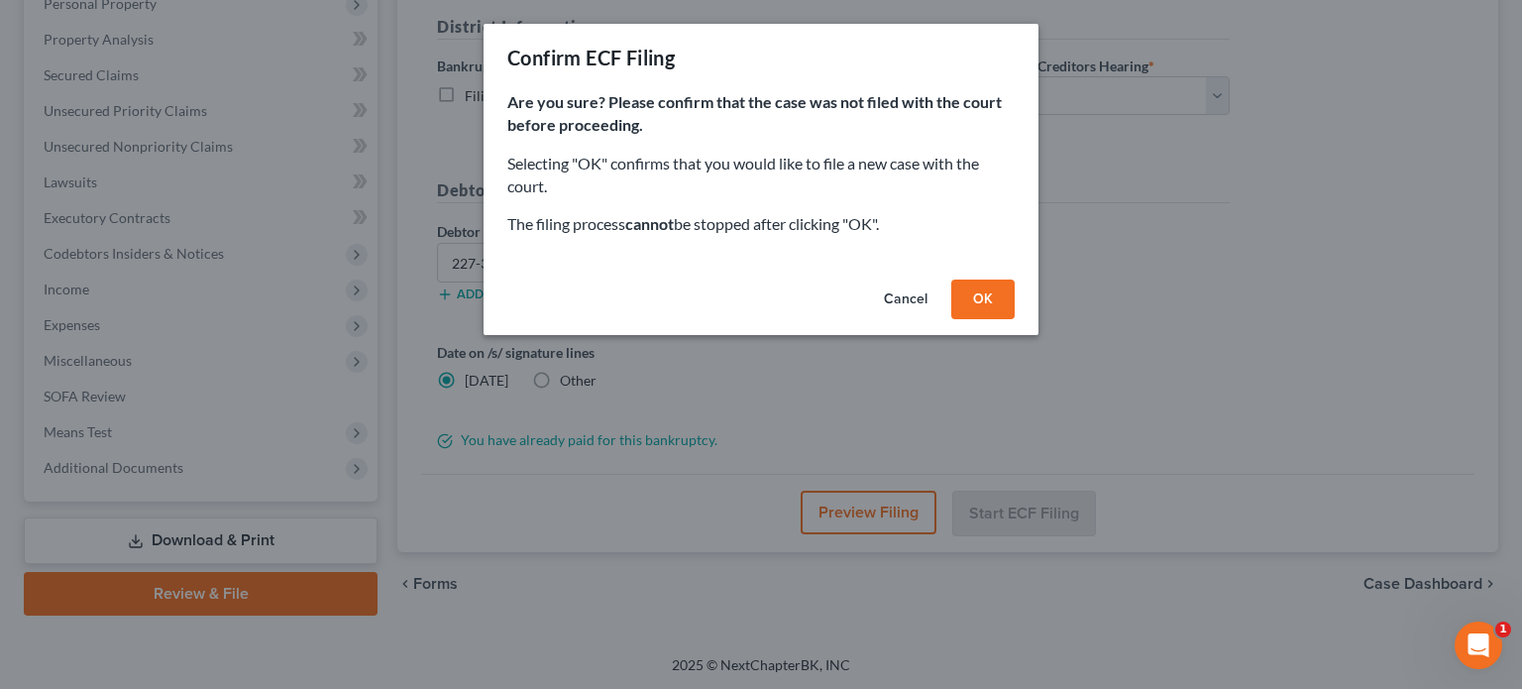
drag, startPoint x: 986, startPoint y: 307, endPoint x: 908, endPoint y: 384, distance: 109.3
click at [986, 306] on button "OK" at bounding box center [982, 300] width 63 height 40
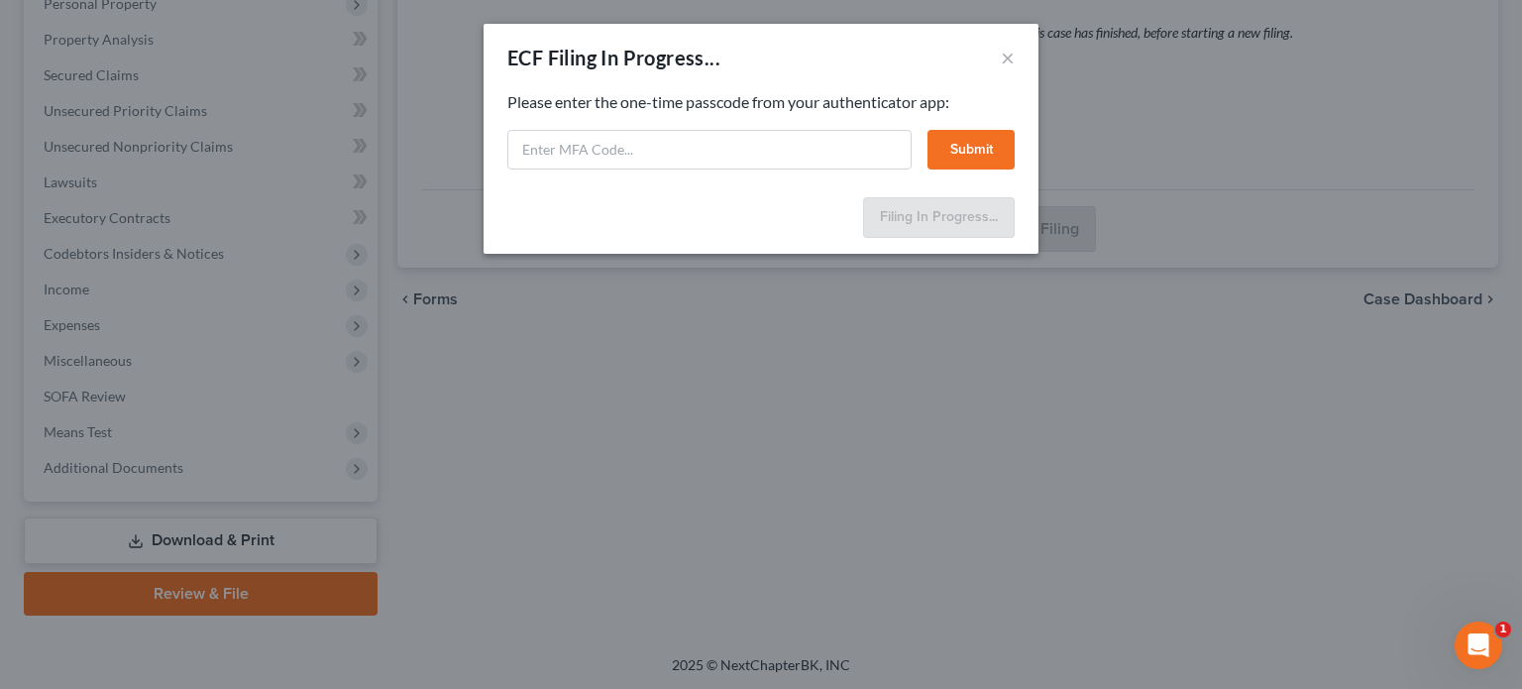
select select "2"
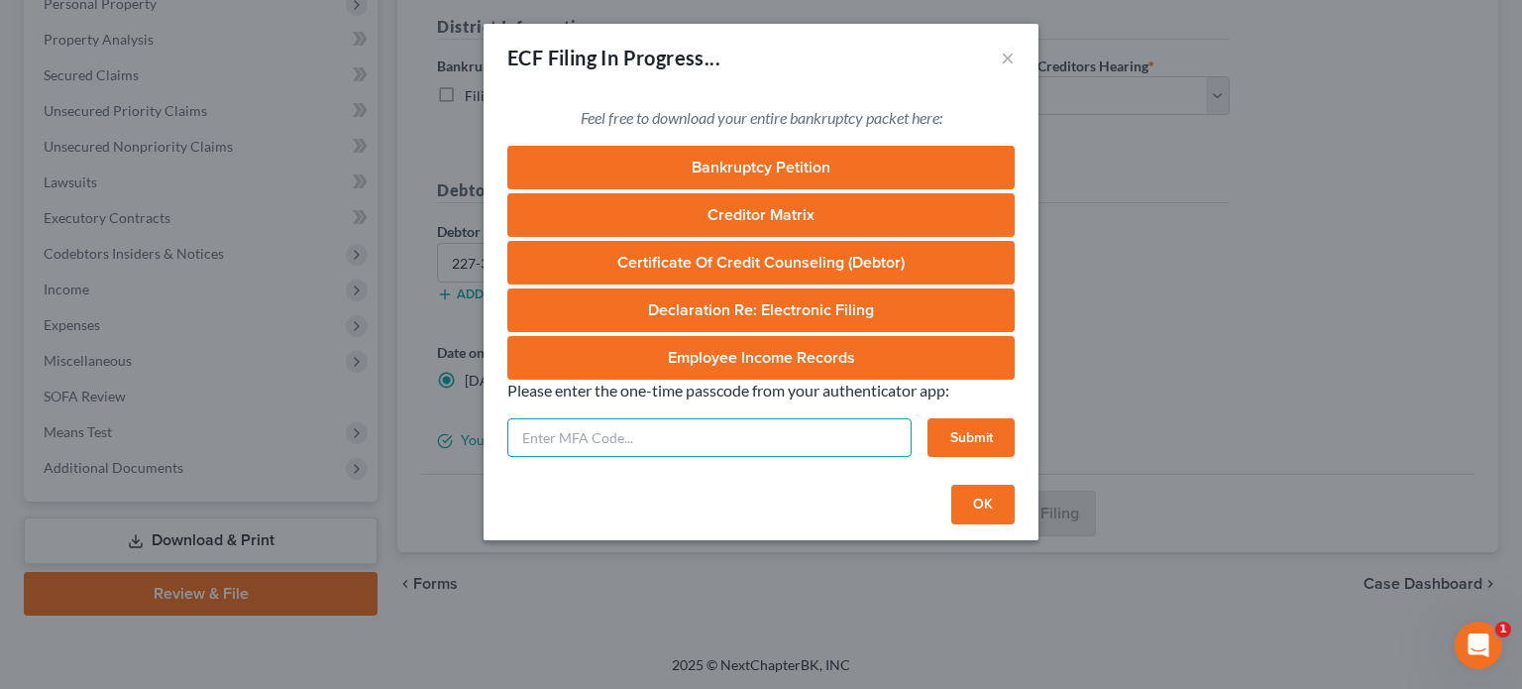
click at [673, 451] on input "text" at bounding box center [709, 438] width 404 height 40
type input "881494"
click at [959, 441] on button "Submit" at bounding box center [971, 438] width 87 height 40
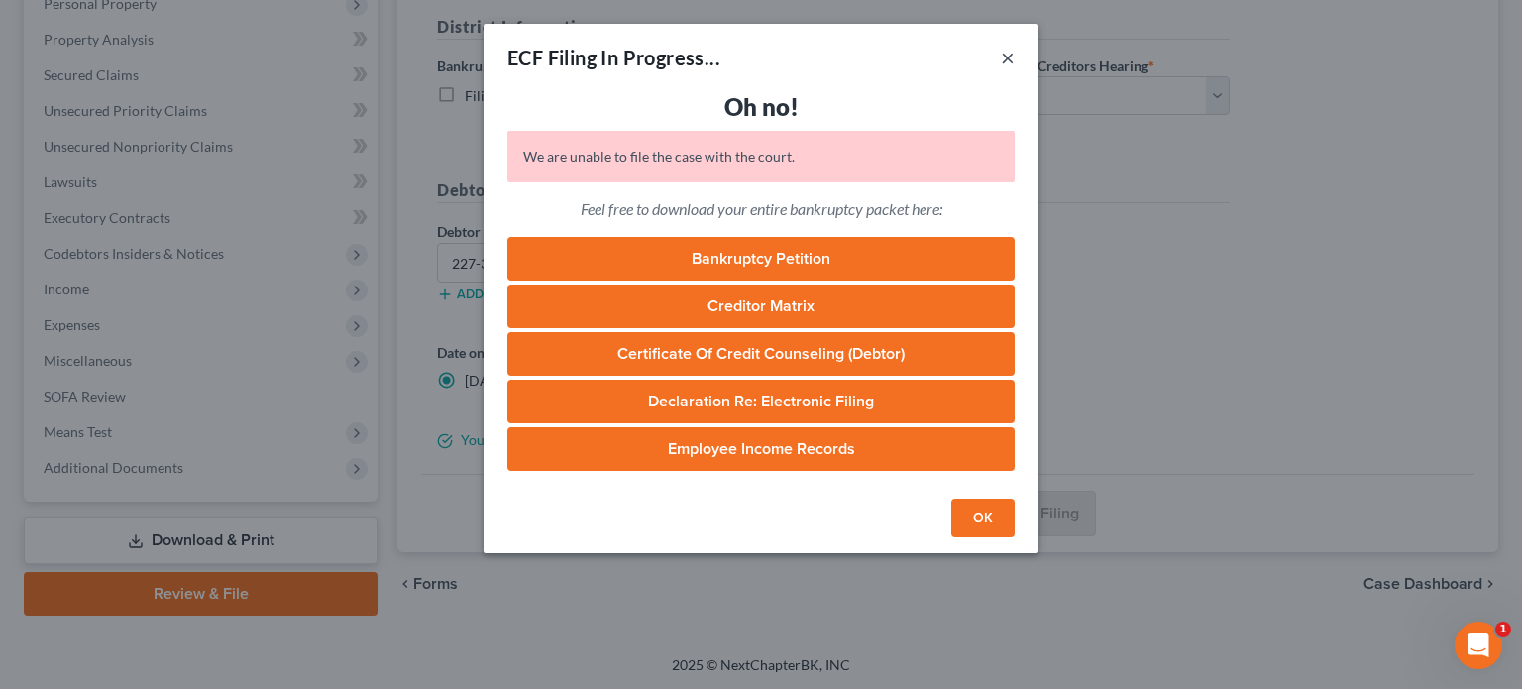
drag, startPoint x: 1008, startPoint y: 64, endPoint x: 983, endPoint y: 534, distance: 470.5
click at [973, 499] on div "ECF Filing In Progress... × Oh no! We are unable to file the case with the cour…" at bounding box center [761, 288] width 555 height 529
click at [983, 534] on button "OK" at bounding box center [982, 519] width 63 height 40
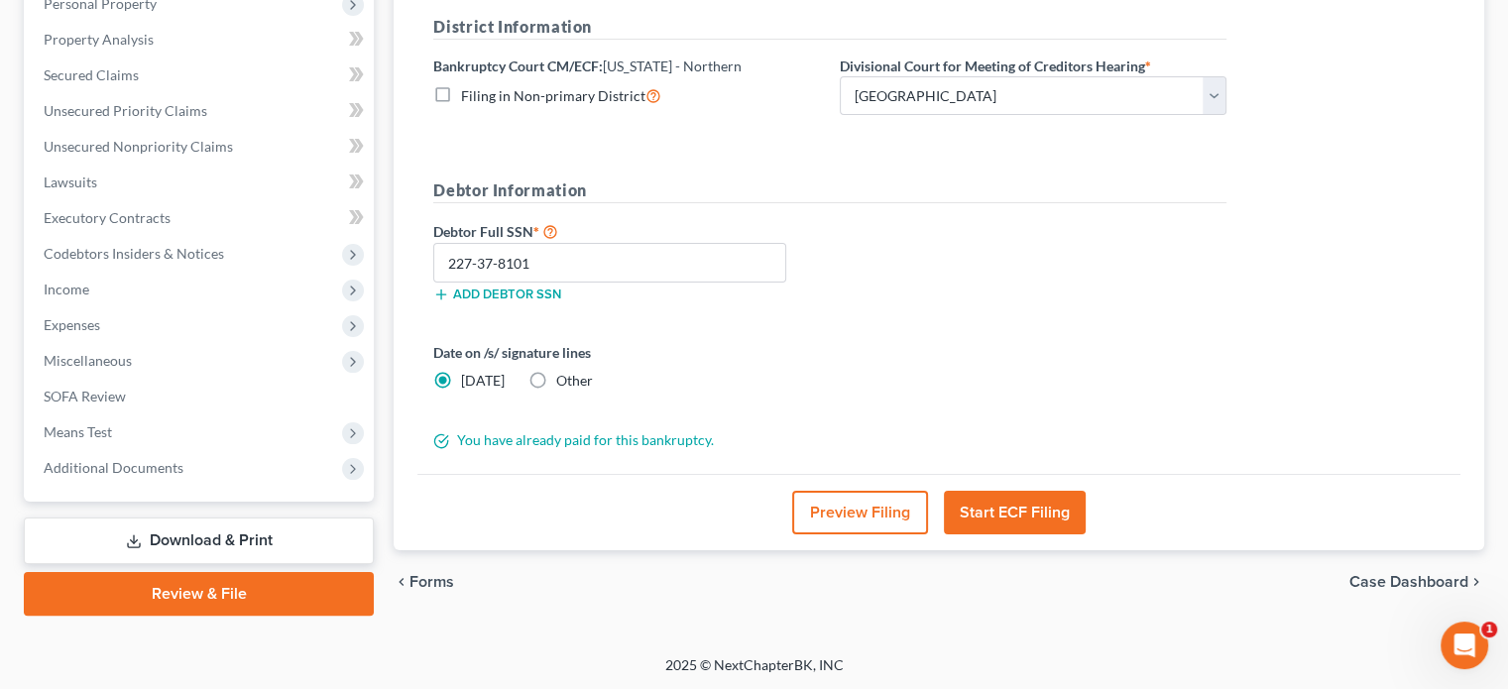
click at [1021, 510] on button "Start ECF Filing" at bounding box center [1015, 513] width 142 height 44
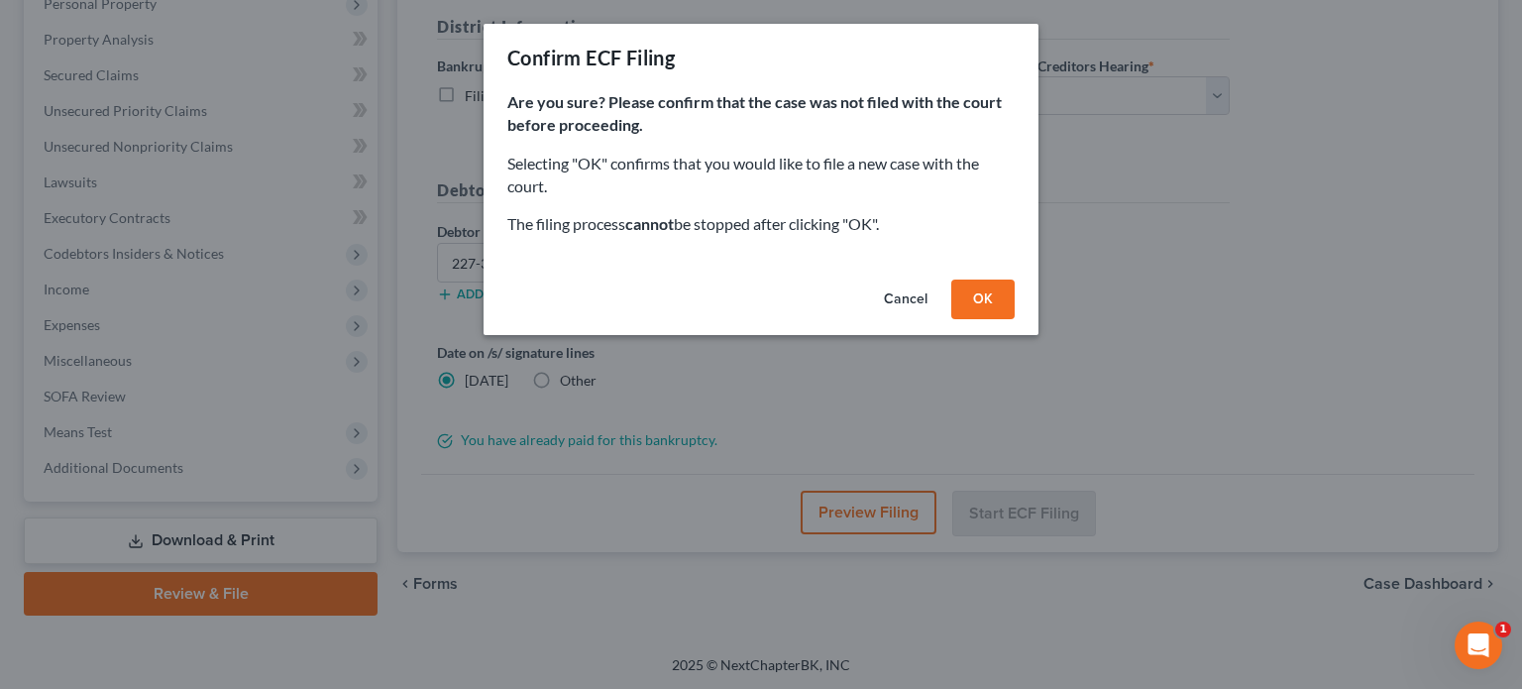
click at [980, 304] on button "OK" at bounding box center [982, 300] width 63 height 40
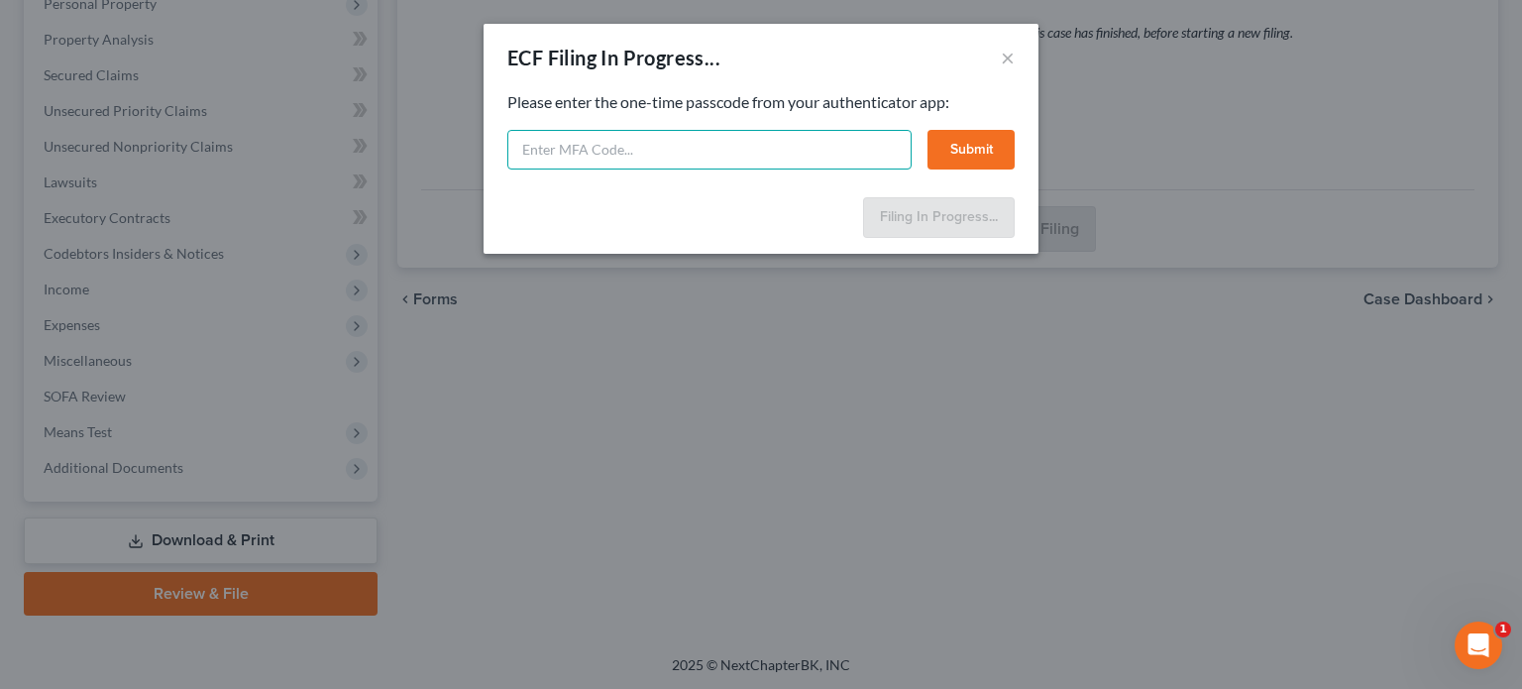
click at [570, 145] on input "text" at bounding box center [709, 150] width 404 height 40
type input "752502"
click at [967, 146] on button "Submit" at bounding box center [971, 150] width 87 height 40
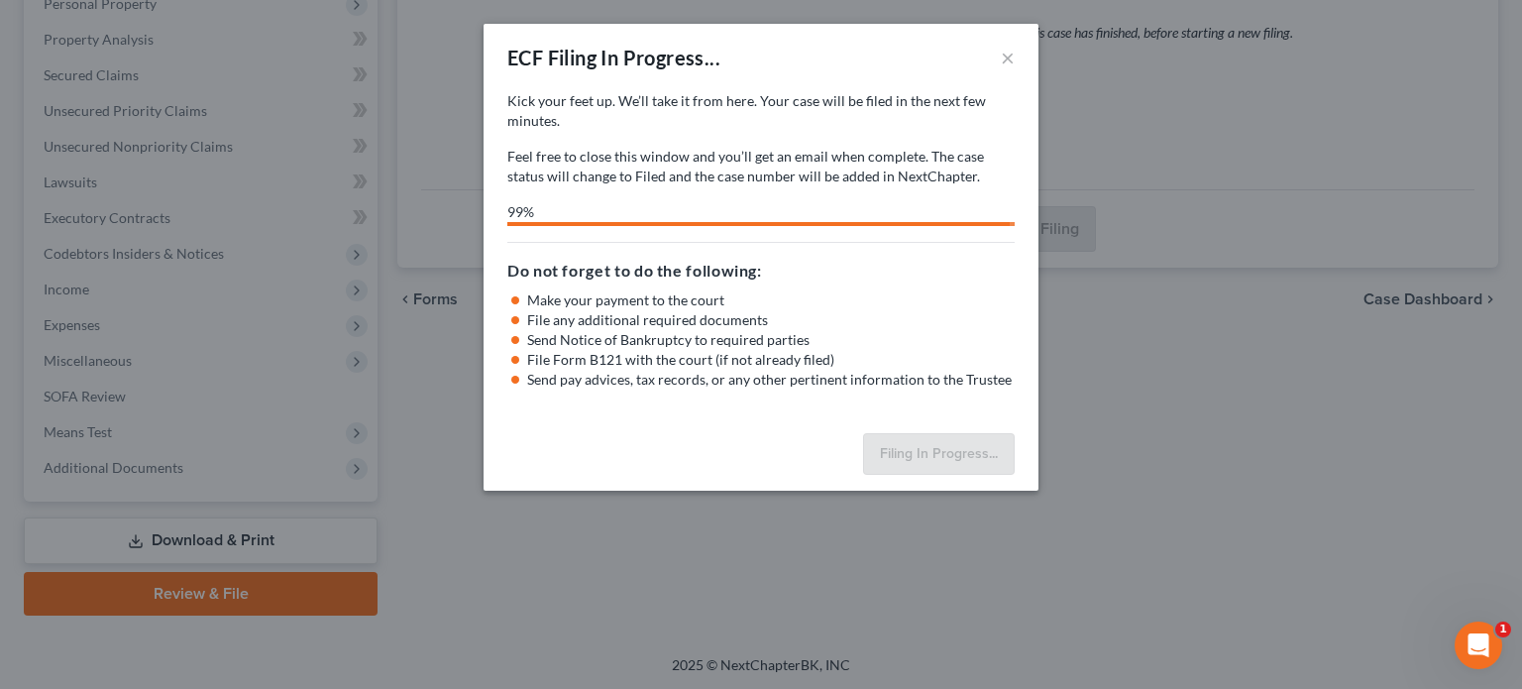
select select "2"
